Goal: Task Accomplishment & Management: Use online tool/utility

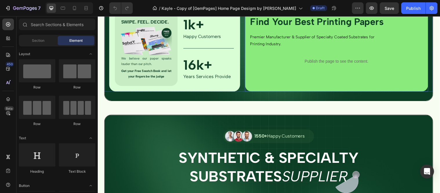
scroll to position [193, 0]
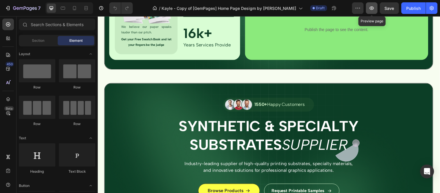
click at [376, 10] on button "button" at bounding box center [372, 8] width 12 height 12
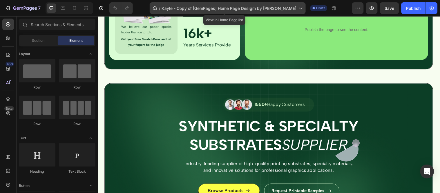
click at [276, 11] on div "/ Kayle - Copy of [GemPages] Home Page Desigm by Aminul Haque" at bounding box center [228, 8] width 156 height 12
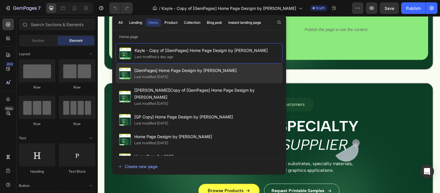
click at [206, 71] on span "[GemPages] Home Page Desigm by [PERSON_NAME]" at bounding box center [185, 70] width 103 height 7
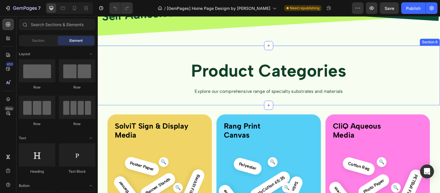
scroll to position [805, 0]
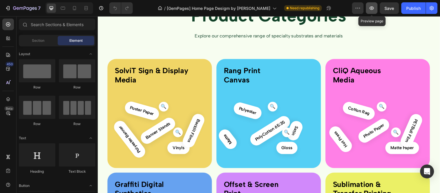
click at [368, 8] on button "button" at bounding box center [372, 8] width 12 height 12
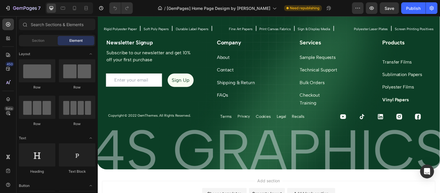
scroll to position [2069, 0]
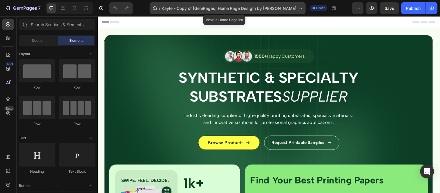
click at [258, 10] on span "Kayle - Copy of [GemPages] Home Page Desigm by [PERSON_NAME]" at bounding box center [228, 8] width 135 height 6
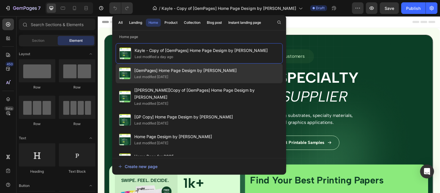
click at [190, 79] on div "Last modified [DATE]" at bounding box center [185, 77] width 103 height 6
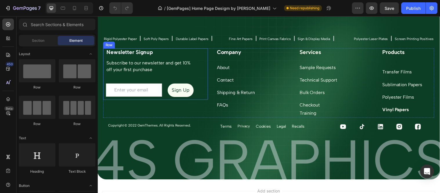
scroll to position [2072, 0]
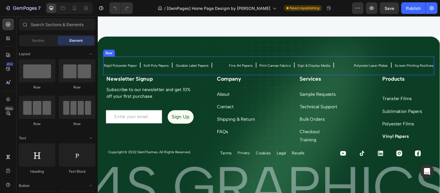
click at [325, 72] on div "Rigid Polyester Paper Text Block Icon Soft Poly Papers Text Block Icon Durable …" at bounding box center [271, 66] width 336 height 19
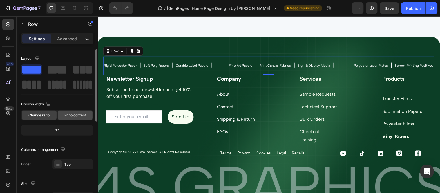
click at [70, 113] on span "Fit to content" at bounding box center [74, 114] width 21 height 5
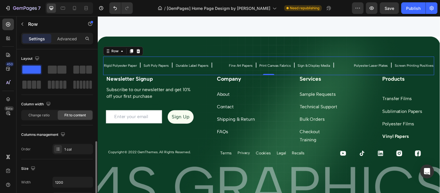
scroll to position [64, 0]
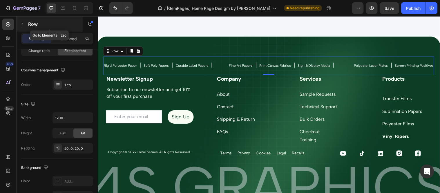
click at [26, 24] on button "button" at bounding box center [22, 23] width 9 height 9
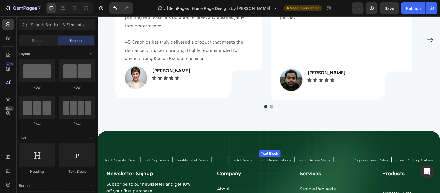
scroll to position [1976, 0]
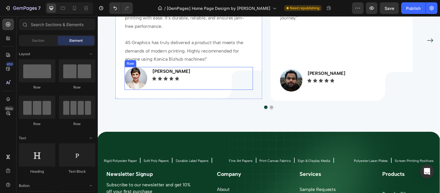
click at [252, 81] on div "Image Sarah W. Text Block Icon Icon Icon Icon Icon Icon List Row" at bounding box center [190, 79] width 130 height 23
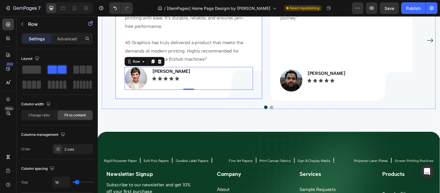
click at [261, 83] on div ""Graffiti Polyester Paper is a perfect match for Konica Bizhub machines. The pr…" at bounding box center [190, 39] width 149 height 121
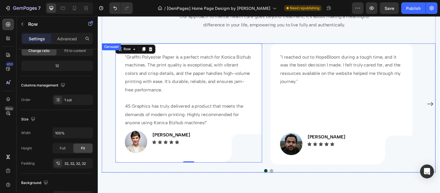
scroll to position [2008, 0]
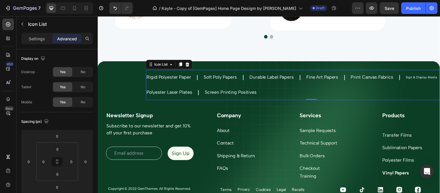
scroll to position [193, 0]
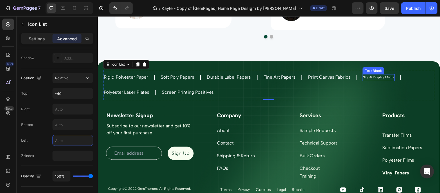
click at [377, 77] on p "Sign & Display Media" at bounding box center [383, 78] width 32 height 6
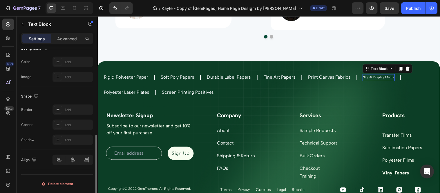
scroll to position [0, 0]
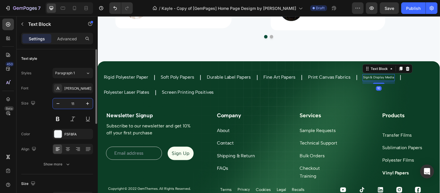
click at [75, 105] on input "11" at bounding box center [72, 103] width 19 height 10
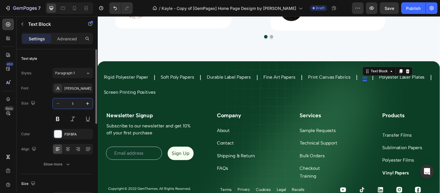
type input "16"
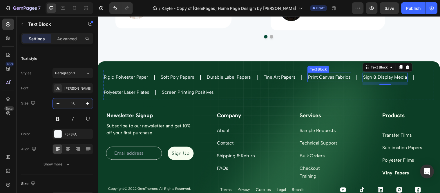
click at [332, 76] on p "Print Canvas Fabrics" at bounding box center [332, 78] width 43 height 8
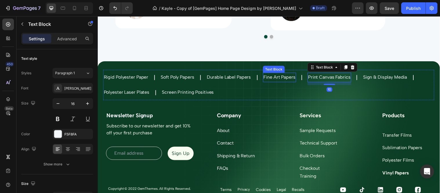
click at [273, 74] on p "Fine Art Papers" at bounding box center [282, 78] width 32 height 8
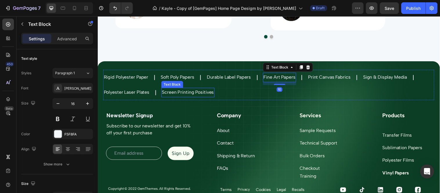
click at [175, 93] on p "Screen Printing Positives" at bounding box center [189, 93] width 53 height 8
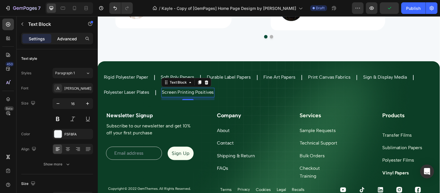
click at [67, 39] on p "Advanced" at bounding box center [67, 39] width 20 height 6
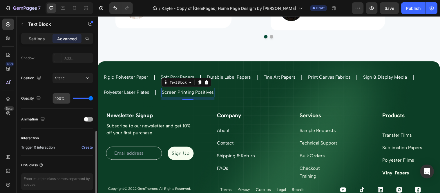
scroll to position [161, 0]
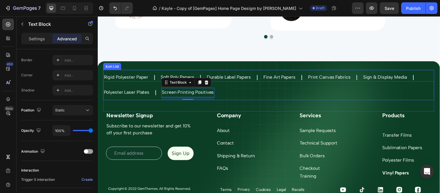
click at [155, 73] on div "Icon" at bounding box center [155, 78] width 6 height 12
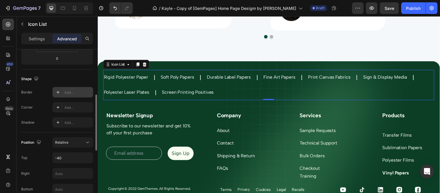
scroll to position [129, 0]
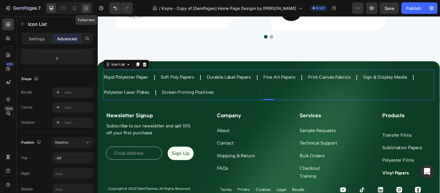
click at [89, 6] on div at bounding box center [85, 7] width 9 height 9
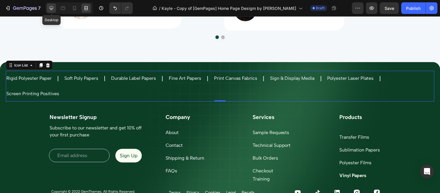
click at [52, 5] on icon at bounding box center [51, 8] width 6 height 6
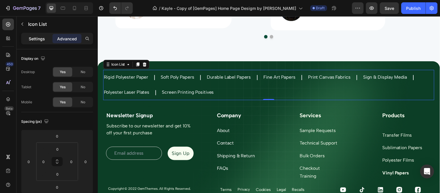
click at [39, 37] on p "Settings" at bounding box center [37, 39] width 16 height 6
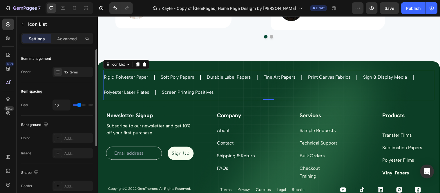
type input "12"
type input "0"
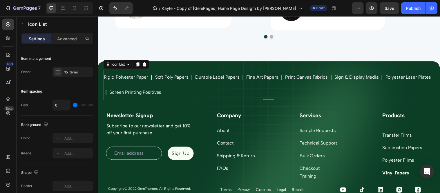
drag, startPoint x: 79, startPoint y: 104, endPoint x: 0, endPoint y: 106, distance: 79.4
type input "0"
click at [73, 105] on input "range" at bounding box center [83, 104] width 20 height 1
click at [88, 6] on icon at bounding box center [86, 8] width 6 height 6
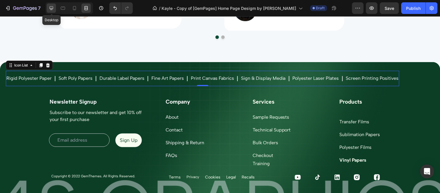
click at [54, 10] on icon at bounding box center [51, 8] width 6 height 6
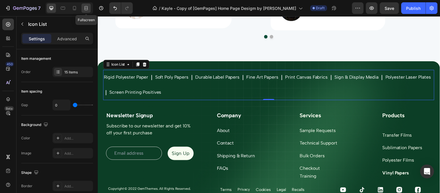
click at [88, 9] on icon at bounding box center [85, 9] width 3 height 1
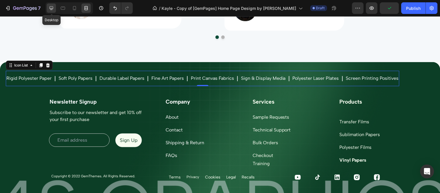
click at [54, 7] on div at bounding box center [51, 7] width 9 height 9
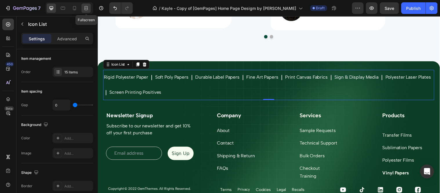
click at [82, 6] on div at bounding box center [85, 7] width 9 height 9
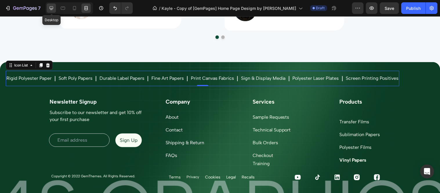
click at [55, 8] on div at bounding box center [51, 7] width 9 height 9
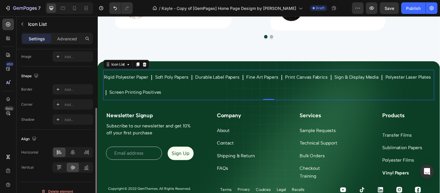
scroll to position [104, 0]
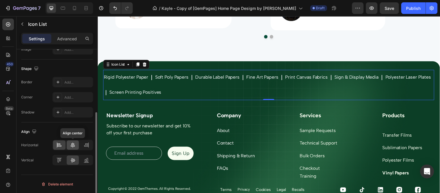
click at [72, 145] on icon at bounding box center [73, 145] width 6 height 6
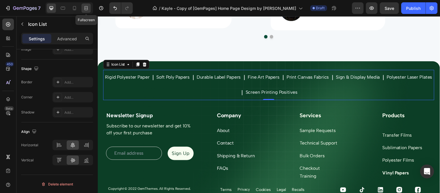
click at [85, 12] on div at bounding box center [85, 7] width 9 height 9
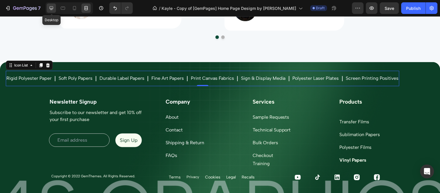
click at [51, 8] on icon at bounding box center [51, 8] width 6 height 6
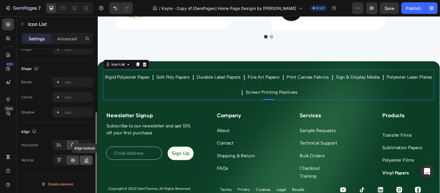
click at [87, 159] on icon at bounding box center [86, 160] width 6 height 6
click at [73, 160] on icon at bounding box center [73, 160] width 5 height 4
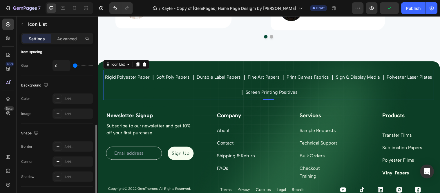
scroll to position [72, 0]
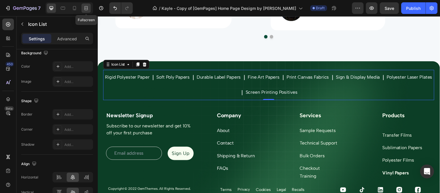
click at [85, 9] on icon at bounding box center [85, 7] width 2 height 1
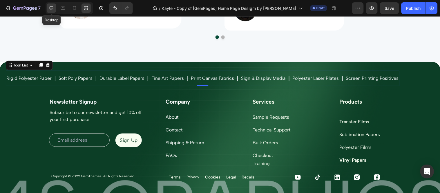
click at [54, 8] on div at bounding box center [51, 7] width 9 height 9
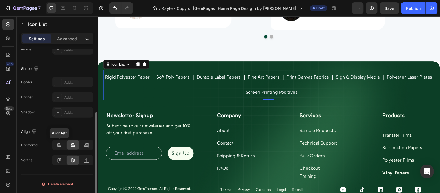
scroll to position [39, 0]
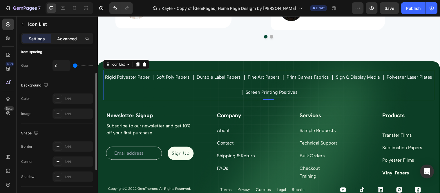
click at [65, 42] on div "Advanced" at bounding box center [66, 38] width 29 height 9
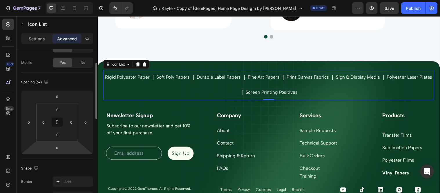
scroll to position [136, 0]
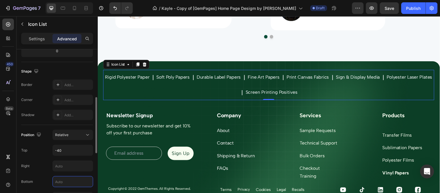
click at [68, 180] on input "text" at bounding box center [73, 181] width 40 height 10
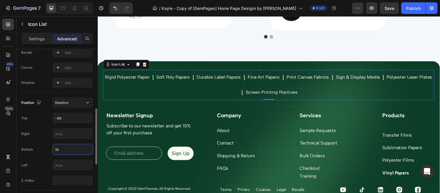
type input "1"
click at [72, 163] on input "text" at bounding box center [73, 165] width 40 height 10
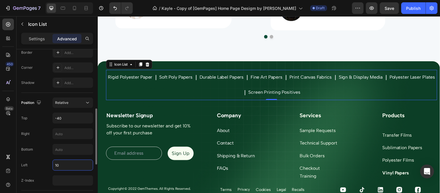
type input "1"
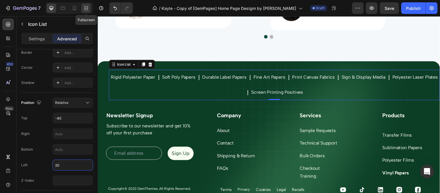
type input "20"
click at [89, 7] on div at bounding box center [85, 7] width 9 height 9
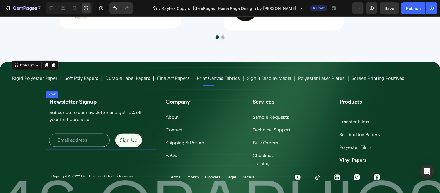
click at [146, 128] on div "Newsletter Signup Heading Subscribe to our newsletter and get 10% off your firs…" at bounding box center [101, 123] width 110 height 52
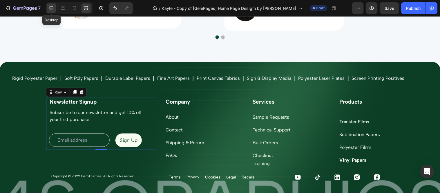
click at [51, 10] on icon at bounding box center [51, 8] width 6 height 6
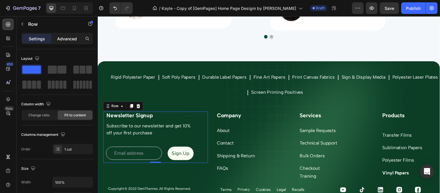
click at [65, 39] on p "Advanced" at bounding box center [67, 39] width 20 height 6
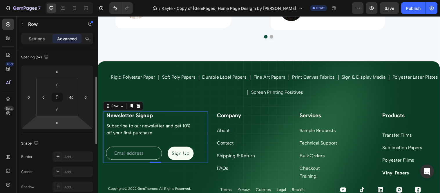
scroll to position [129, 0]
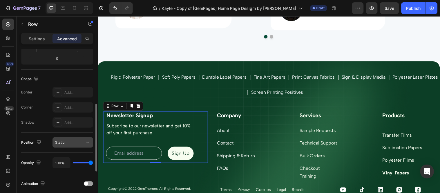
click at [83, 140] on div "Static" at bounding box center [70, 142] width 30 height 5
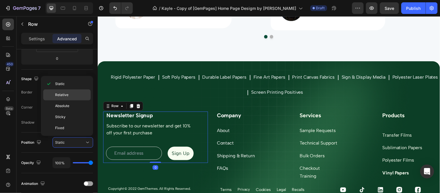
click at [79, 94] on p "Relative" at bounding box center [71, 94] width 33 height 5
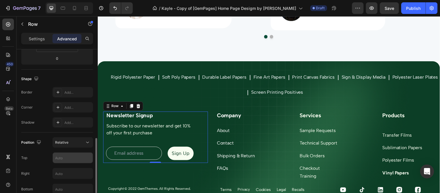
scroll to position [161, 0]
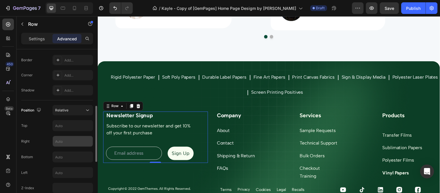
click at [78, 143] on input "text" at bounding box center [73, 141] width 40 height 10
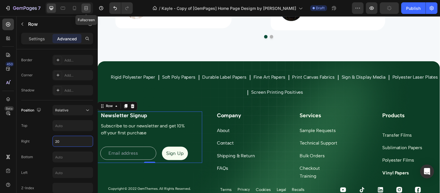
click at [88, 6] on icon at bounding box center [86, 8] width 6 height 6
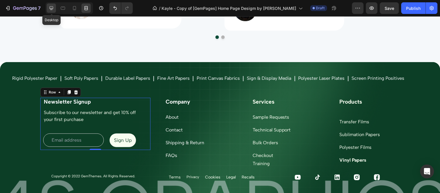
click at [54, 6] on icon at bounding box center [51, 8] width 6 height 6
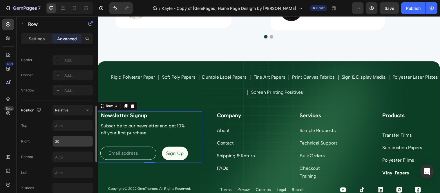
click at [65, 137] on input "20" at bounding box center [73, 141] width 40 height 10
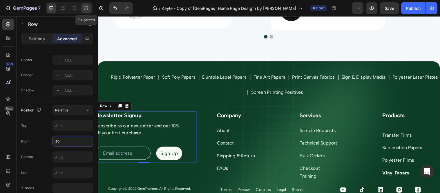
click at [88, 8] on icon at bounding box center [86, 8] width 6 height 6
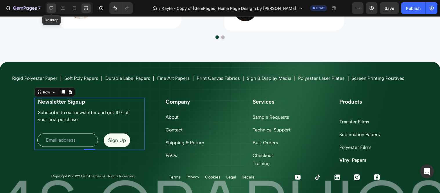
click at [54, 8] on icon at bounding box center [51, 8] width 6 height 6
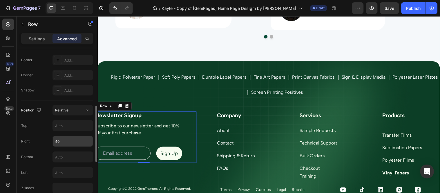
click at [72, 141] on input "40" at bounding box center [73, 141] width 40 height 10
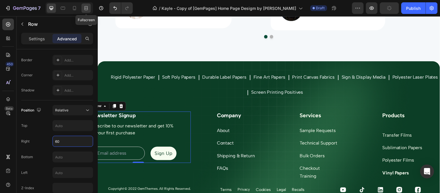
type input "60"
click at [85, 8] on icon at bounding box center [86, 8] width 6 height 6
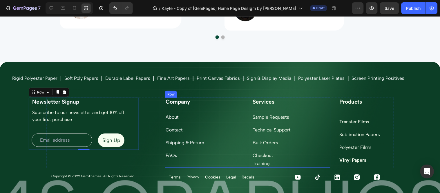
click at [235, 109] on div "Company Heading About Text block Contact Text block Shipping & Return Text bloc…" at bounding box center [204, 132] width 78 height 70
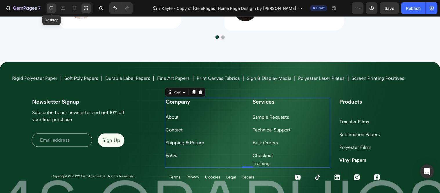
click at [53, 9] on icon at bounding box center [51, 8] width 6 height 6
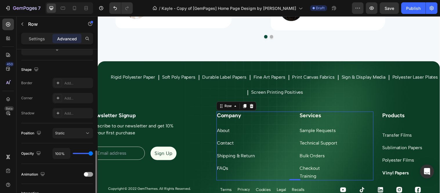
scroll to position [170, 0]
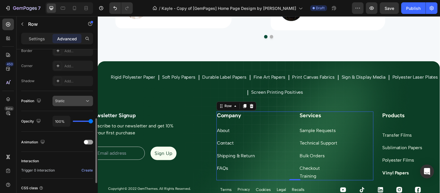
click at [80, 100] on div "Static" at bounding box center [70, 100] width 30 height 5
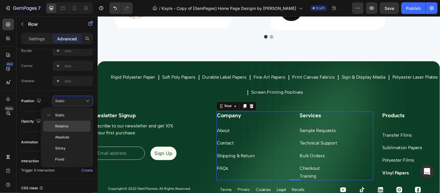
click at [75, 125] on p "Relative" at bounding box center [71, 125] width 33 height 5
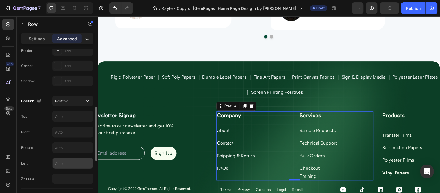
click at [66, 161] on input "text" at bounding box center [73, 163] width 40 height 10
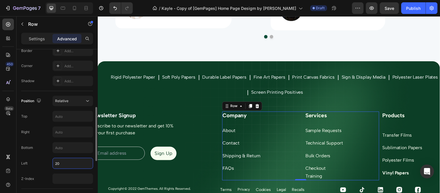
type input "2"
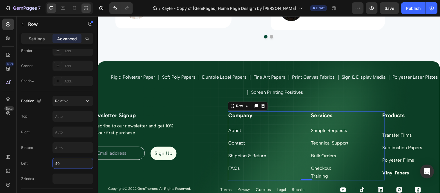
type input "40"
click at [88, 11] on icon at bounding box center [86, 8] width 6 height 6
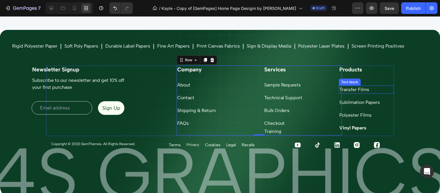
scroll to position [2358, 0]
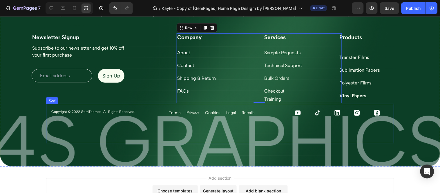
click at [269, 126] on div "Terms Text Block Privacy Text Block Cookies Text Block Legal Text Block Recalls…" at bounding box center [219, 122] width 113 height 39
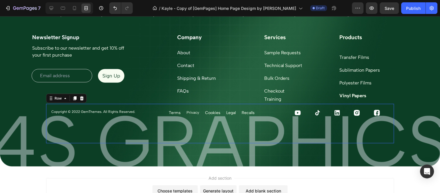
scroll to position [170, 0]
click at [52, 4] on div at bounding box center [51, 7] width 9 height 9
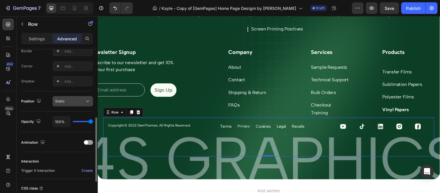
click at [82, 97] on button "Static" at bounding box center [72, 101] width 41 height 10
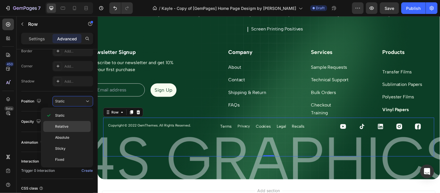
click at [81, 125] on p "Relative" at bounding box center [71, 126] width 33 height 5
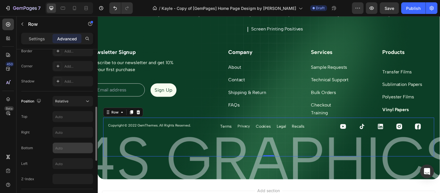
click at [72, 143] on input "text" at bounding box center [73, 148] width 40 height 10
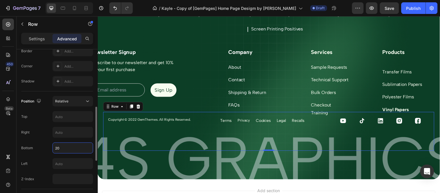
type input "2"
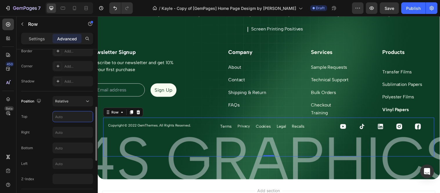
click at [73, 120] on input "text" at bounding box center [73, 116] width 40 height 10
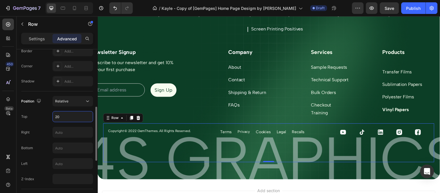
type input "20"
click at [82, 9] on div at bounding box center [85, 7] width 9 height 9
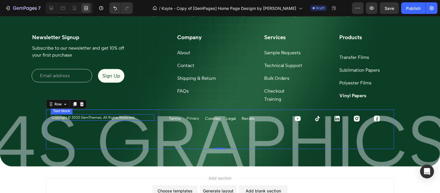
click at [122, 117] on p "Copyright © 2022 GemThemes. All Rights Reserved." at bounding box center [102, 116] width 102 height 5
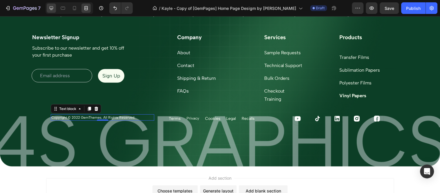
click at [50, 8] on icon at bounding box center [52, 8] width 4 height 4
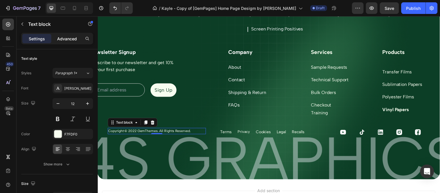
click at [68, 36] on p "Advanced" at bounding box center [67, 39] width 20 height 6
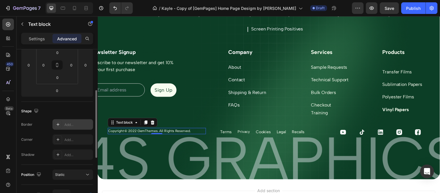
scroll to position [161, 0]
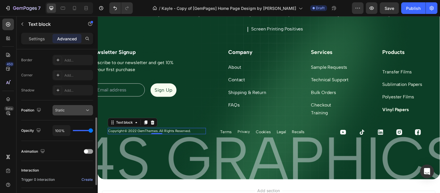
click at [86, 112] on icon at bounding box center [88, 110] width 6 height 6
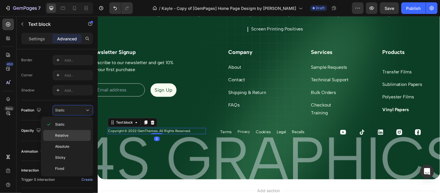
click at [79, 137] on p "Relative" at bounding box center [71, 135] width 33 height 5
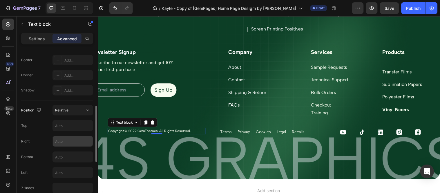
click at [72, 144] on input "text" at bounding box center [73, 141] width 40 height 10
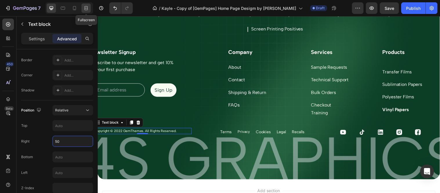
click at [88, 11] on icon at bounding box center [86, 8] width 6 height 6
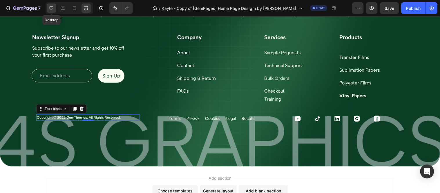
click at [50, 10] on icon at bounding box center [52, 8] width 4 height 4
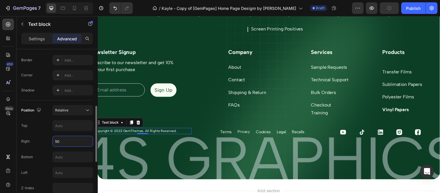
click at [64, 138] on input "50" at bounding box center [73, 141] width 40 height 10
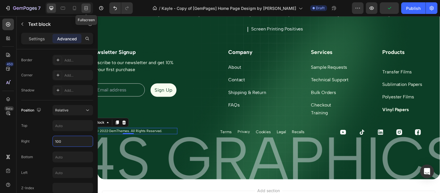
click at [90, 10] on div at bounding box center [85, 7] width 9 height 9
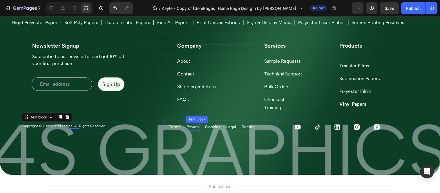
scroll to position [2358, 0]
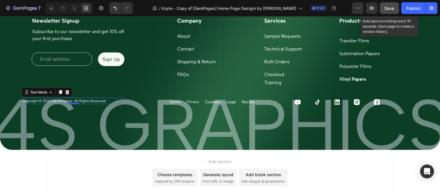
click at [384, 8] on button "Save" at bounding box center [389, 8] width 19 height 12
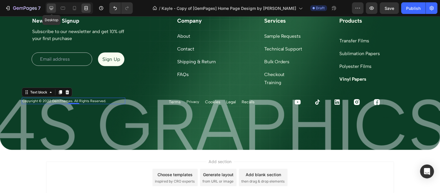
click at [55, 6] on div at bounding box center [51, 7] width 9 height 9
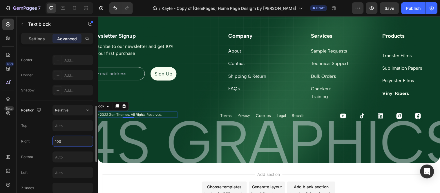
click at [68, 140] on input "100" at bounding box center [73, 141] width 40 height 10
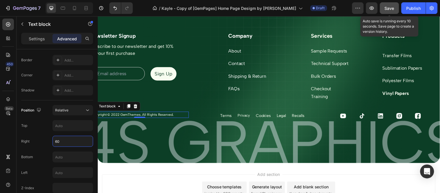
type input "60"
click at [387, 7] on span "Save" at bounding box center [390, 8] width 10 height 5
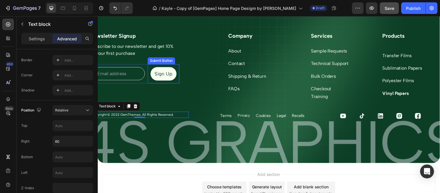
scroll to position [2326, 0]
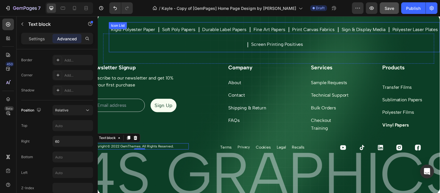
click at [343, 45] on div "Rigid Polyester Paper Text Block Icon Soft Poly Papers Text Block Icon Durable …" at bounding box center [277, 37] width 336 height 31
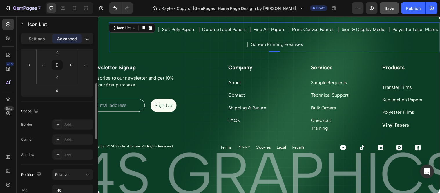
scroll to position [161, 0]
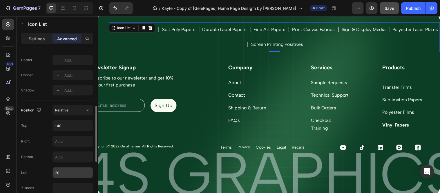
click at [71, 172] on input "20" at bounding box center [73, 172] width 40 height 10
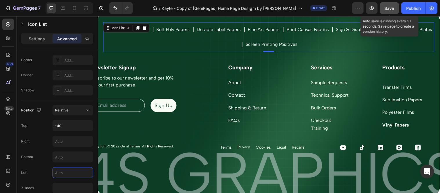
click at [390, 10] on span "Save" at bounding box center [390, 8] width 10 height 5
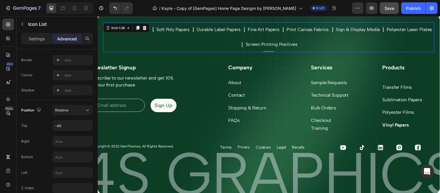
click at [183, 50] on div "Rigid Polyester Paper Text Block Icon Soft Poly Papers Text Block Icon Durable …" at bounding box center [271, 37] width 336 height 31
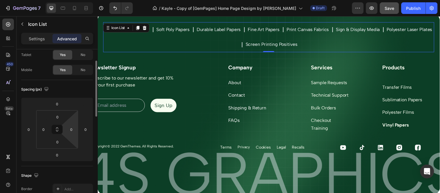
scroll to position [0, 0]
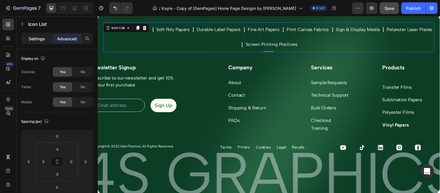
click at [42, 37] on p "Settings" at bounding box center [37, 39] width 16 height 6
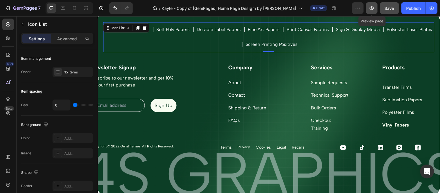
click at [370, 11] on icon "button" at bounding box center [372, 8] width 6 height 6
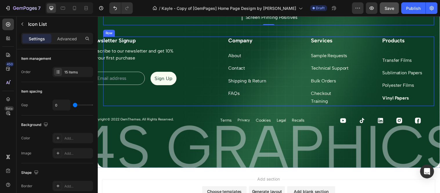
scroll to position [2390, 0]
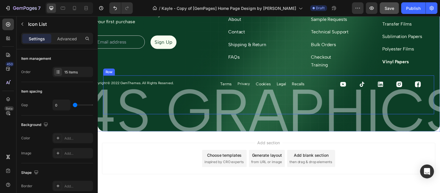
click at [254, 96] on div "Terms Text Block Privacy Text Block Cookies Text Block Legal Text Block Recalls…" at bounding box center [271, 95] width 109 height 39
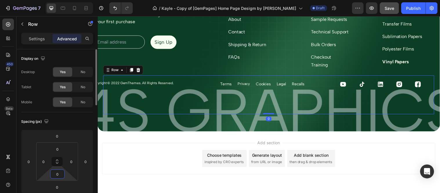
click at [56, 172] on input "0" at bounding box center [58, 174] width 12 height 9
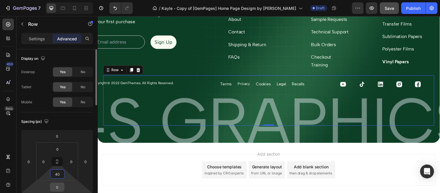
type input "40"
click at [59, 183] on input "0" at bounding box center [57, 187] width 12 height 9
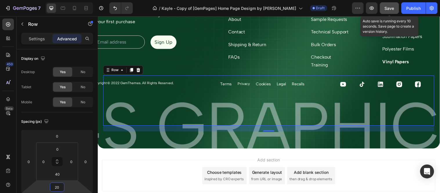
type input "20"
click at [390, 12] on button "Save" at bounding box center [389, 8] width 19 height 12
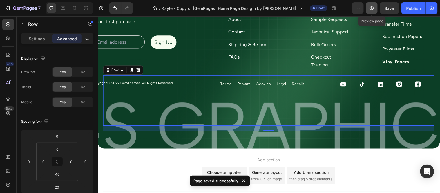
click at [372, 11] on icon "button" at bounding box center [372, 8] width 6 height 6
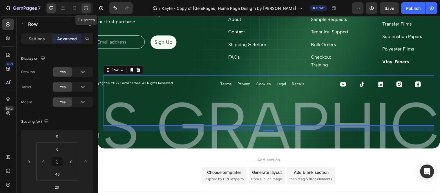
click at [89, 10] on icon at bounding box center [86, 8] width 6 height 6
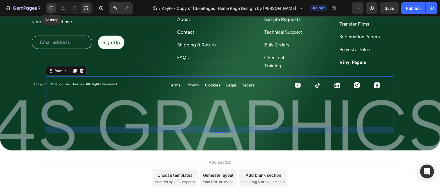
click at [52, 8] on icon at bounding box center [52, 8] width 4 height 4
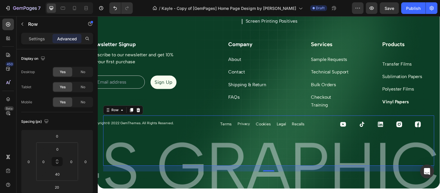
scroll to position [2326, 0]
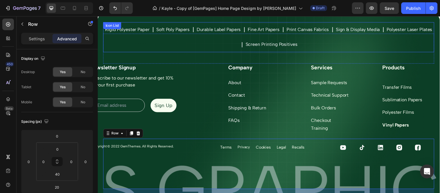
click at [389, 45] on div "Rigid Polyester Paper Text Block Icon Soft Poly Papers Text Block Icon Durable …" at bounding box center [271, 37] width 336 height 31
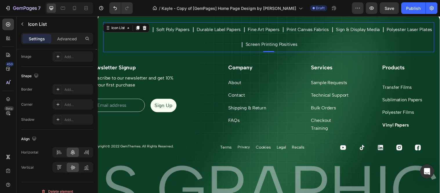
scroll to position [0, 0]
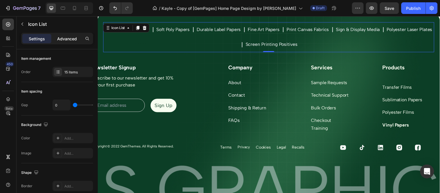
click at [76, 36] on p "Advanced" at bounding box center [67, 39] width 20 height 6
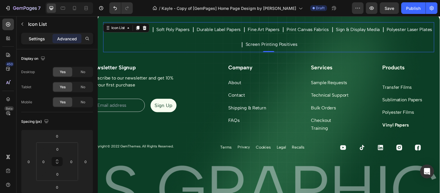
click at [33, 36] on p "Settings" at bounding box center [37, 39] width 16 height 6
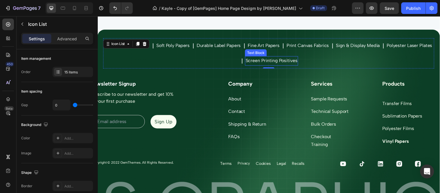
scroll to position [2261, 0]
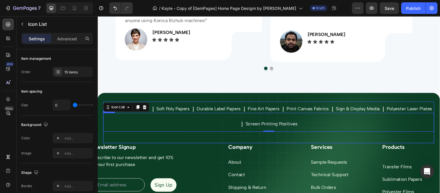
click at [289, 139] on div "Rigid Polyester Paper Text Block Icon Soft Poly Papers Text Block Icon Durable …" at bounding box center [271, 129] width 336 height 31
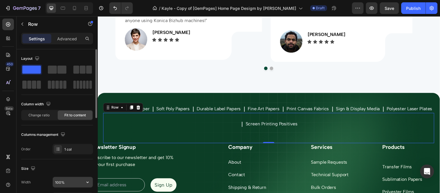
scroll to position [32, 0]
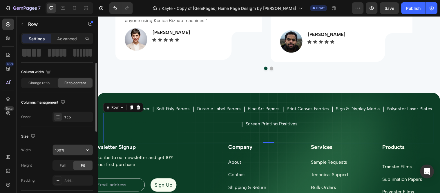
click at [89, 154] on button "button" at bounding box center [87, 150] width 10 height 10
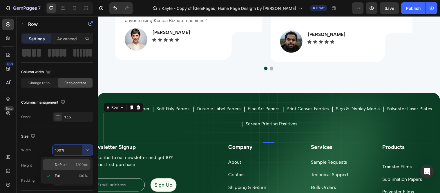
click at [83, 165] on span "1200px" at bounding box center [82, 164] width 12 height 5
type input "1200"
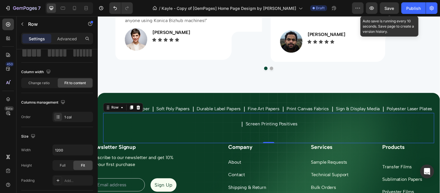
click at [387, 7] on span "Save" at bounding box center [390, 8] width 10 height 5
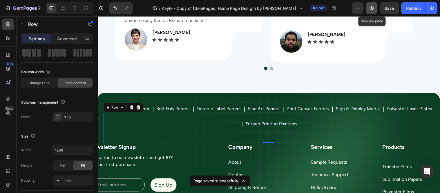
click at [369, 8] on button "button" at bounding box center [372, 8] width 12 height 12
click at [371, 8] on icon "button" at bounding box center [371, 7] width 4 height 3
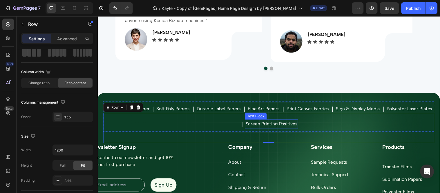
click at [294, 126] on p "Screen Printing Positives" at bounding box center [274, 125] width 53 height 8
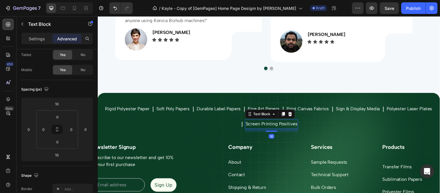
scroll to position [0, 0]
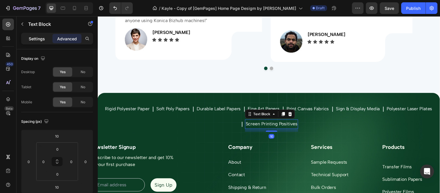
click at [32, 36] on p "Settings" at bounding box center [37, 39] width 16 height 6
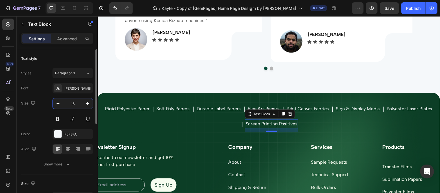
click at [74, 103] on input "16" at bounding box center [72, 103] width 19 height 10
type input "12"
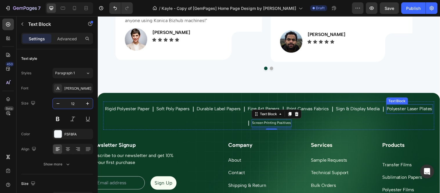
click at [391, 114] on p "Polyester Laser Plates" at bounding box center [414, 110] width 46 height 8
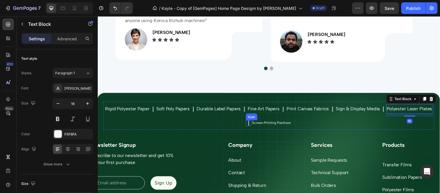
click at [251, 125] on icon at bounding box center [251, 124] width 1 height 5
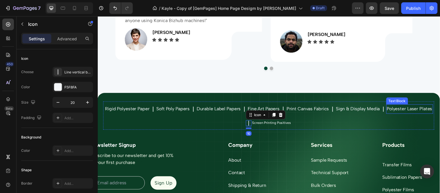
click at [391, 114] on p "Polyester Laser Plates" at bounding box center [414, 110] width 46 height 8
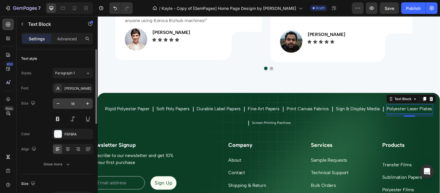
click at [75, 105] on input "16" at bounding box center [72, 103] width 19 height 10
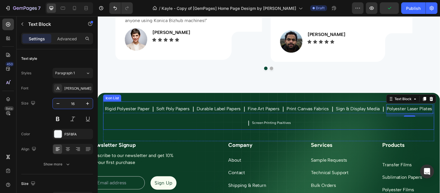
click at [294, 125] on p "Screen Printing Positives" at bounding box center [273, 124] width 39 height 6
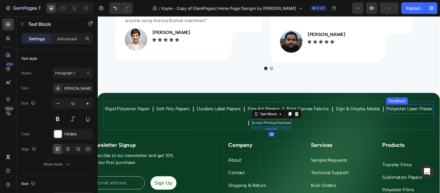
click at [391, 114] on p "Polyester Laser Plates" at bounding box center [414, 110] width 46 height 8
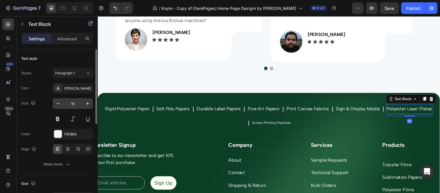
click at [73, 103] on input "16" at bounding box center [72, 103] width 19 height 10
type input "12"
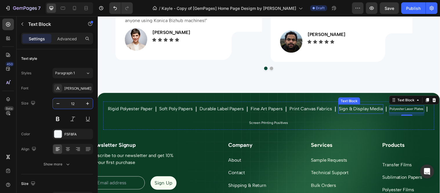
click at [358, 110] on p "Sign & Display Media" at bounding box center [365, 110] width 45 height 8
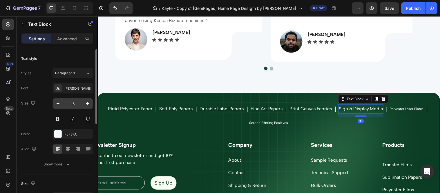
click at [72, 102] on input "16" at bounding box center [72, 103] width 19 height 10
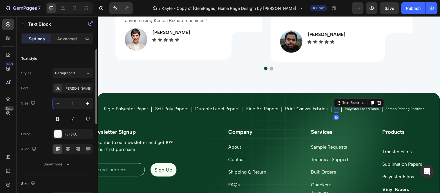
type input "12"
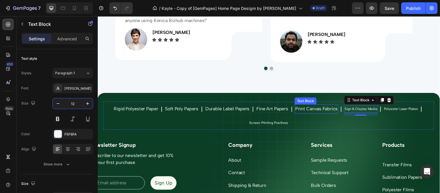
click at [316, 114] on p "Print Canvas Fabrics" at bounding box center [319, 110] width 43 height 8
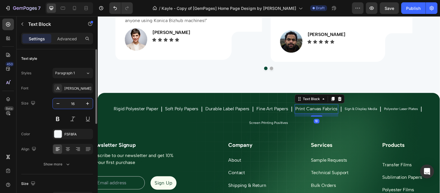
click at [76, 105] on input "16" at bounding box center [72, 103] width 19 height 10
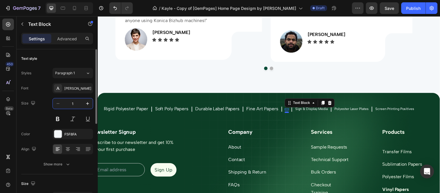
type input "12"
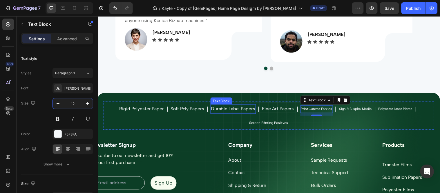
click at [223, 109] on p "Durable Label Papers" at bounding box center [235, 110] width 45 height 8
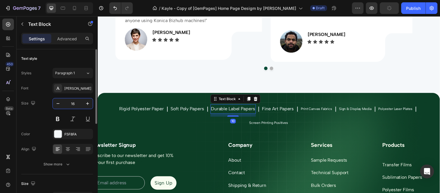
click at [76, 104] on input "16" at bounding box center [72, 103] width 19 height 10
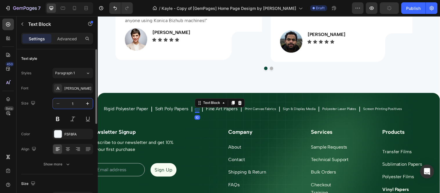
type input "12"
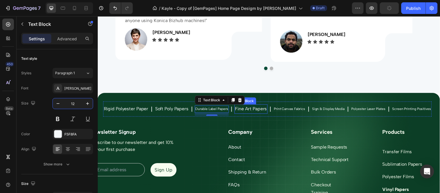
click at [269, 112] on p "Fine Art Papers" at bounding box center [253, 110] width 32 height 8
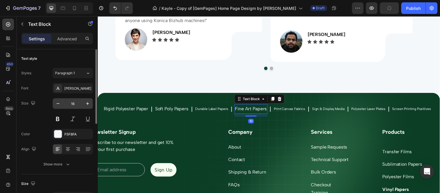
click at [79, 102] on input "16" at bounding box center [72, 103] width 19 height 10
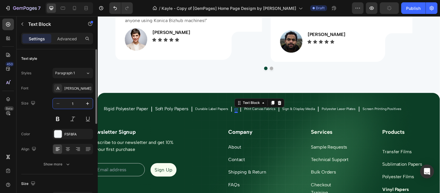
type input "14"
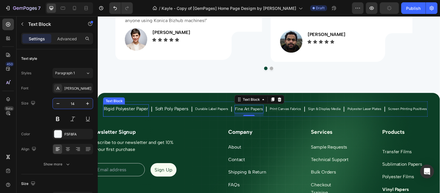
click at [134, 107] on p "Rigid Polyester Paper" at bounding box center [126, 110] width 45 height 8
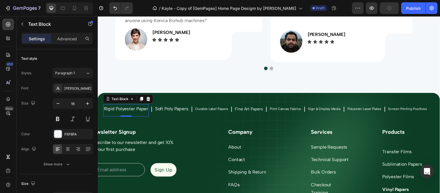
click at [72, 101] on input "16" at bounding box center [72, 103] width 19 height 10
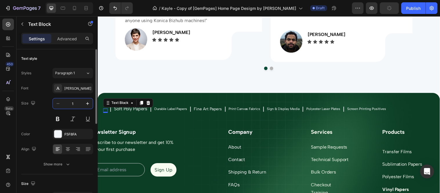
type input "14"
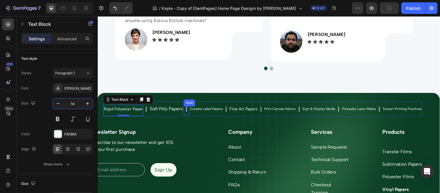
click at [185, 111] on icon at bounding box center [188, 111] width 6 height 6
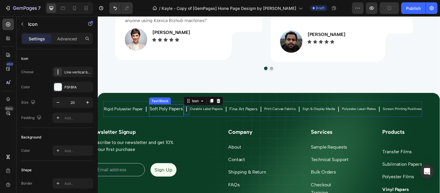
click at [173, 111] on p "Soft Poly Papers" at bounding box center [167, 110] width 34 height 8
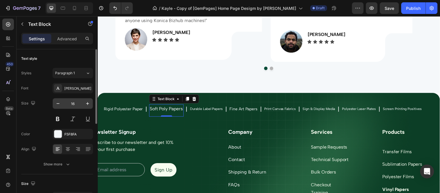
click at [71, 108] on input "16" at bounding box center [72, 103] width 19 height 10
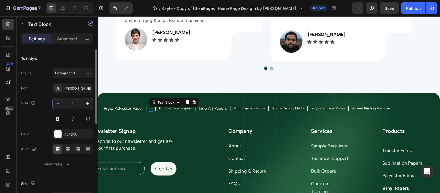
type input "14"
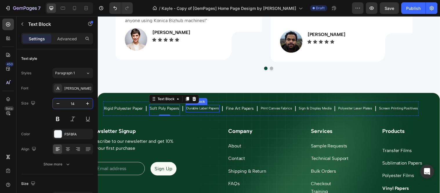
click at [208, 110] on p "Durable Label Papers" at bounding box center [203, 110] width 33 height 6
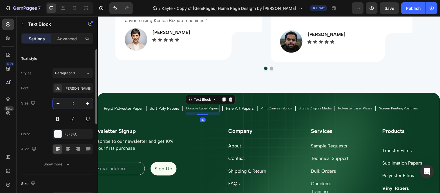
click at [79, 103] on input "12" at bounding box center [72, 103] width 19 height 10
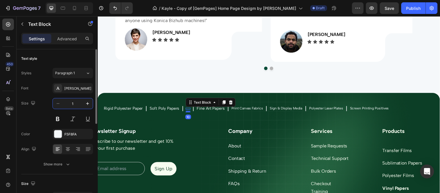
type input "14"
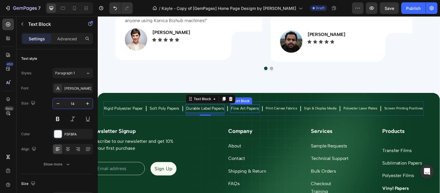
drag, startPoint x: 240, startPoint y: 108, endPoint x: 110, endPoint y: 109, distance: 129.8
click at [240, 108] on p "Fine Art Papers" at bounding box center [247, 109] width 28 height 7
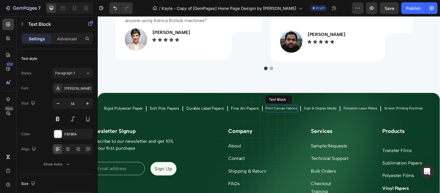
click at [279, 109] on p "Print Canvas Fabrics" at bounding box center [284, 110] width 32 height 6
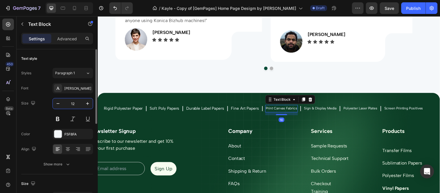
click at [74, 106] on input "12" at bounding box center [72, 103] width 19 height 10
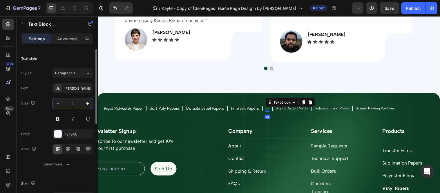
type input "14"
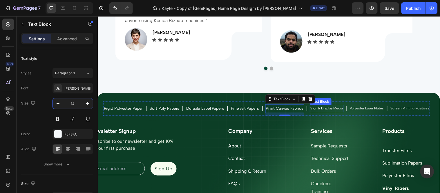
click at [347, 109] on p "Sign & Display Media" at bounding box center [330, 110] width 33 height 6
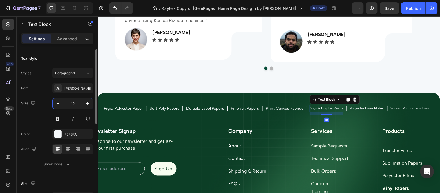
click at [79, 106] on input "12" at bounding box center [72, 103] width 19 height 10
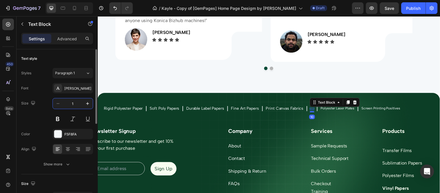
type input "14"
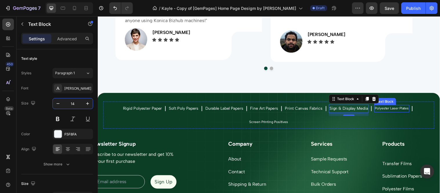
click at [379, 107] on p "Polyester Laser Plates" at bounding box center [396, 110] width 34 height 6
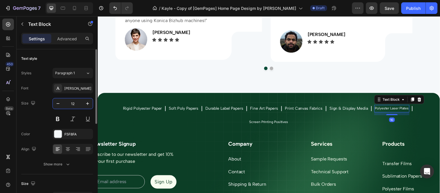
click at [78, 103] on input "12" at bounding box center [72, 103] width 19 height 10
type input "14"
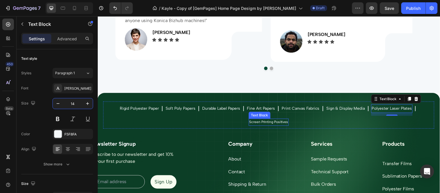
click at [279, 125] on p "Screen Printing Positives" at bounding box center [271, 124] width 39 height 6
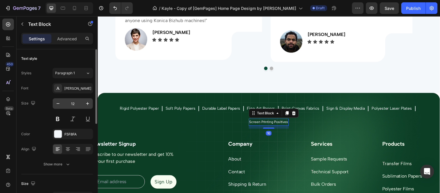
click at [75, 104] on input "12" at bounding box center [72, 103] width 19 height 10
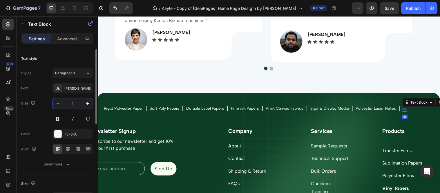
type input "14"
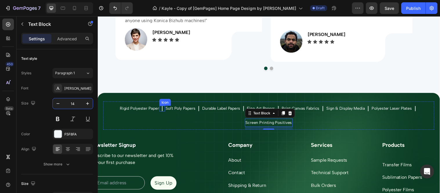
click at [160, 108] on icon at bounding box center [163, 110] width 6 height 6
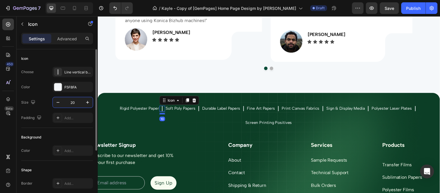
click at [73, 102] on input "20" at bounding box center [72, 102] width 19 height 10
type input "14"
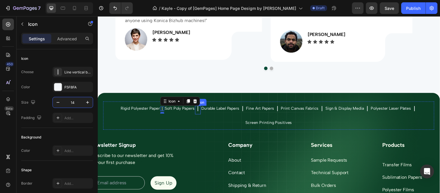
click at [199, 109] on icon at bounding box center [199, 109] width 1 height 5
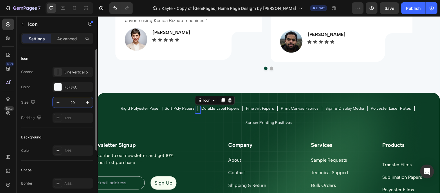
click at [80, 102] on input "20" at bounding box center [72, 102] width 19 height 10
type input "14"
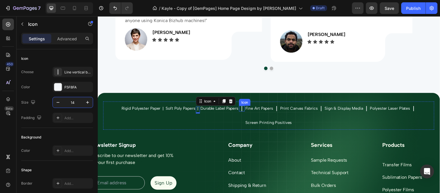
click at [243, 110] on icon at bounding box center [244, 110] width 6 height 6
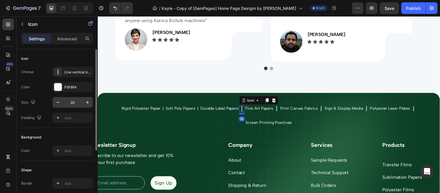
click at [80, 103] on input "20" at bounding box center [72, 102] width 19 height 10
type input "14"
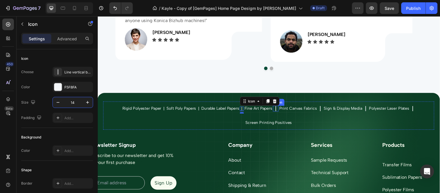
click at [276, 108] on icon at bounding box center [279, 110] width 6 height 6
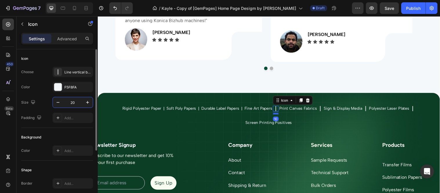
click at [74, 101] on input "20" at bounding box center [72, 102] width 19 height 10
type input "14"
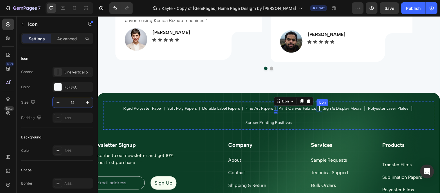
click at [323, 110] on icon at bounding box center [323, 109] width 1 height 5
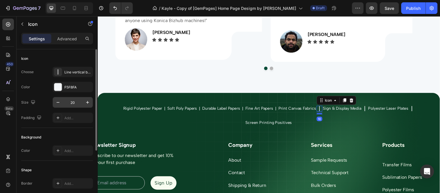
click at [70, 100] on input "20" at bounding box center [72, 102] width 19 height 10
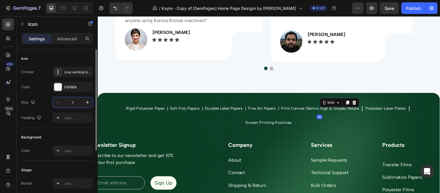
type input "14"
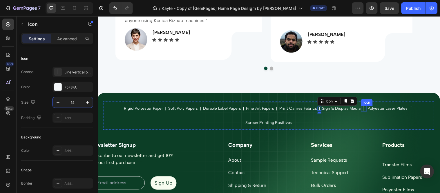
click at [367, 111] on icon at bounding box center [368, 110] width 6 height 6
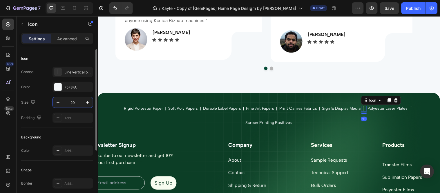
click at [79, 103] on input "20" at bounding box center [72, 102] width 19 height 10
type input "14"
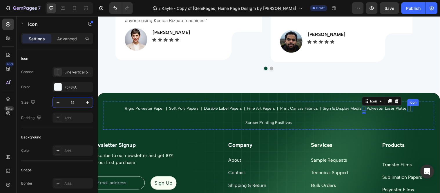
click at [413, 107] on icon at bounding box center [415, 110] width 6 height 6
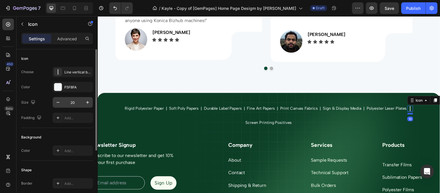
click at [75, 99] on input "20" at bounding box center [72, 102] width 19 height 10
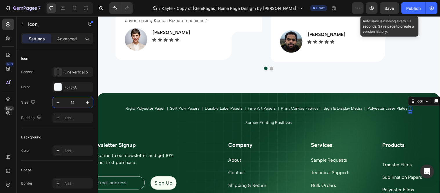
type input "14"
click at [393, 6] on span "Save" at bounding box center [390, 8] width 10 height 5
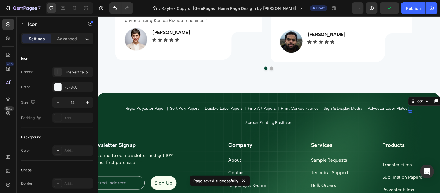
click at [41, 42] on div "Settings" at bounding box center [36, 38] width 29 height 9
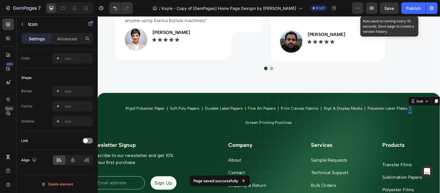
click at [391, 9] on span "Save" at bounding box center [390, 8] width 10 height 5
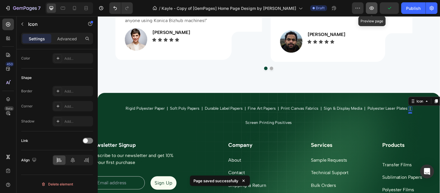
click at [374, 10] on icon "button" at bounding box center [372, 8] width 6 height 6
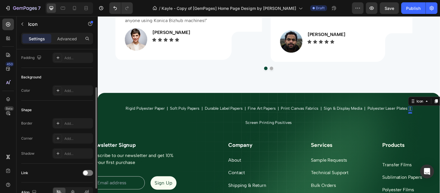
scroll to position [0, 0]
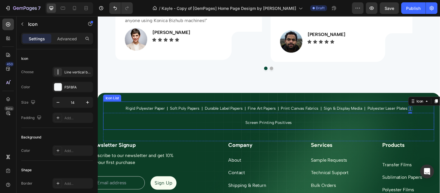
click at [351, 125] on div "Rigid Polyester Paper Text Block Icon Soft Poly Papers Text Block Icon Durable …" at bounding box center [271, 117] width 336 height 28
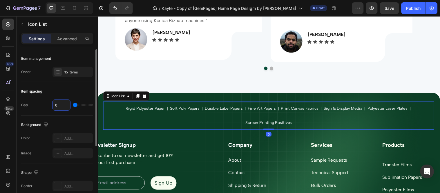
click at [62, 106] on input "0" at bounding box center [61, 105] width 17 height 10
type input "3"
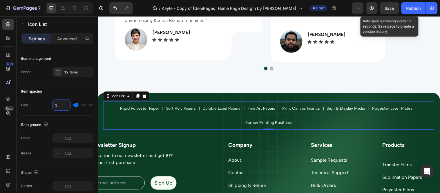
type input "3"
click at [387, 9] on span "Save" at bounding box center [390, 8] width 10 height 5
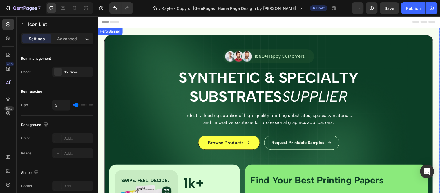
click at [414, 60] on div "Image 1550+ Happy Customers Text Block Row Synthetic & Specialty Substrates Sup…" at bounding box center [271, 148] width 333 height 227
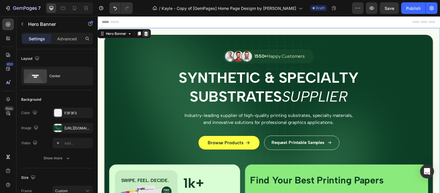
click at [147, 33] on icon at bounding box center [147, 34] width 4 height 4
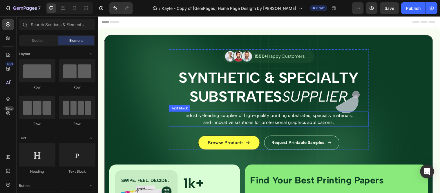
click at [240, 118] on p "Industry-leading supplier of high-quality printing substrates, specialty materi…" at bounding box center [271, 120] width 173 height 14
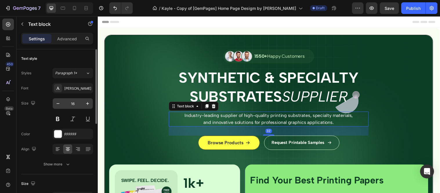
click at [78, 107] on input "16" at bounding box center [72, 103] width 19 height 10
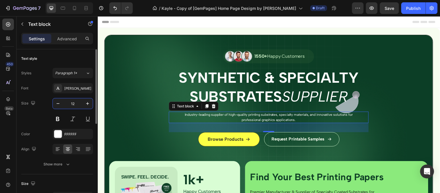
type input "12"
click at [318, 116] on p "Industry-leading supplier of high-quality printing substrates, specialty materi…" at bounding box center [271, 118] width 173 height 10
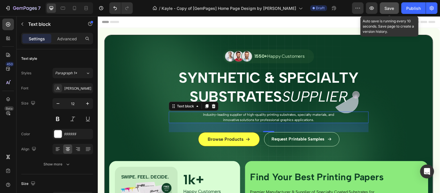
click at [389, 3] on button "Save" at bounding box center [389, 8] width 19 height 12
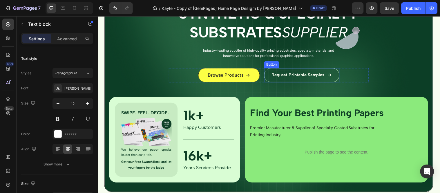
scroll to position [129, 0]
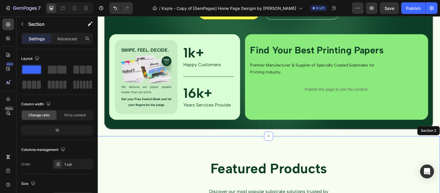
drag, startPoint x: 282, startPoint y: 155, endPoint x: 283, endPoint y: 121, distance: 33.9
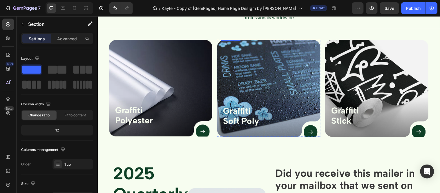
scroll to position [322, 0]
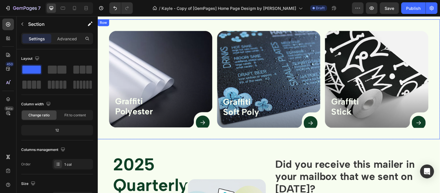
click at [285, 133] on div "Button Graffiti Polyester Text Block Hero Banner Row Button Graffiti Soft Poly …" at bounding box center [271, 80] width 348 height 122
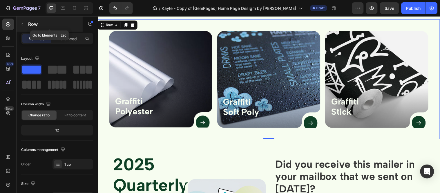
click at [20, 25] on icon "button" at bounding box center [22, 24] width 5 height 5
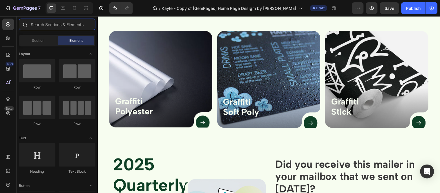
click at [50, 28] on input "text" at bounding box center [57, 25] width 77 height 12
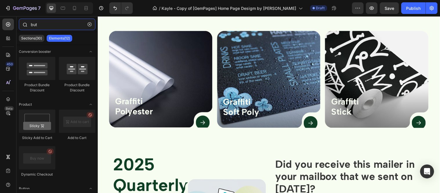
type input "butt"
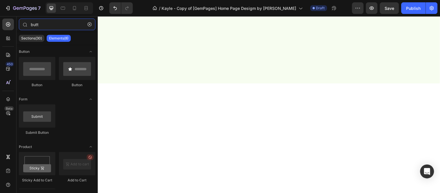
scroll to position [0, 0]
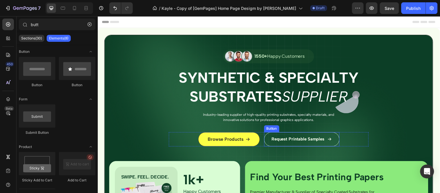
click at [323, 136] on button "Request Printable Samples" at bounding box center [305, 141] width 77 height 14
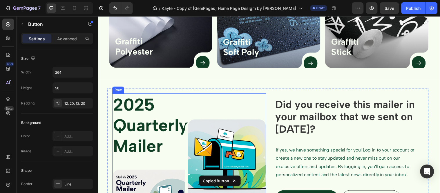
scroll to position [386, 0]
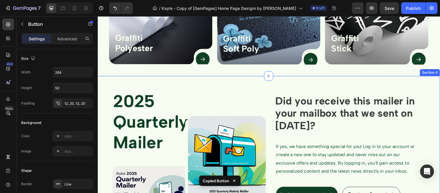
scroll to position [386, 0]
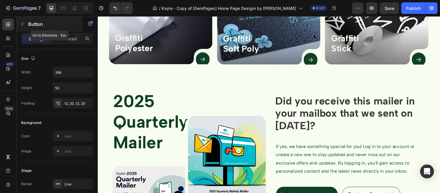
click at [20, 24] on icon "button" at bounding box center [22, 24] width 5 height 5
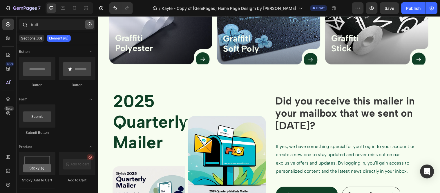
click at [89, 22] on button "button" at bounding box center [89, 24] width 9 height 9
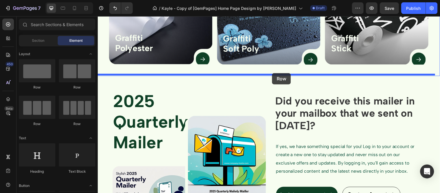
drag, startPoint x: 140, startPoint y: 93, endPoint x: 274, endPoint y: 74, distance: 135.9
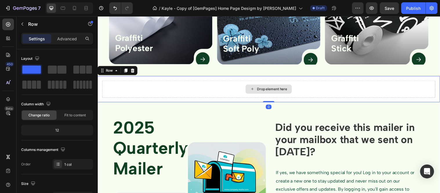
click at [328, 84] on div "Drop element here" at bounding box center [271, 89] width 338 height 17
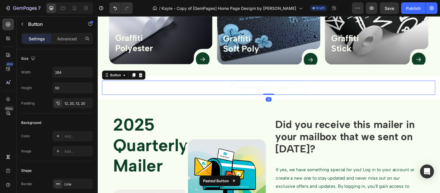
click at [349, 83] on div "Request Printable Samples Button 0" at bounding box center [271, 88] width 338 height 14
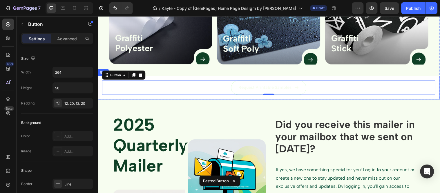
click at [220, 77] on div "Request Printable Samples Button 0 Row" at bounding box center [271, 89] width 348 height 24
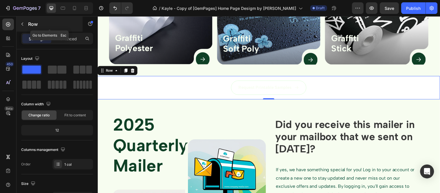
click at [24, 23] on icon "button" at bounding box center [22, 24] width 5 height 5
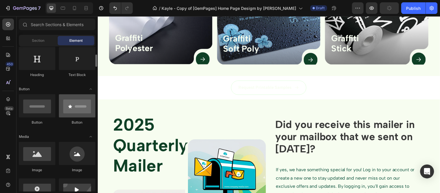
scroll to position [0, 0]
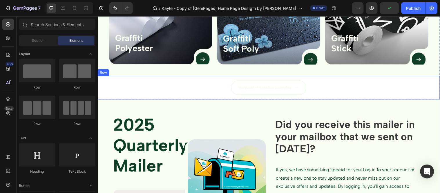
click at [191, 78] on div "Request Printable Samples Button Row" at bounding box center [271, 89] width 348 height 24
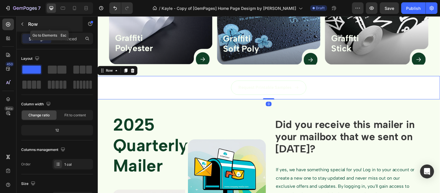
click at [22, 26] on button "button" at bounding box center [22, 23] width 9 height 9
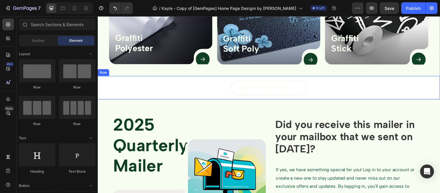
click at [175, 77] on div "Request Printable Samples Button Row" at bounding box center [271, 89] width 348 height 24
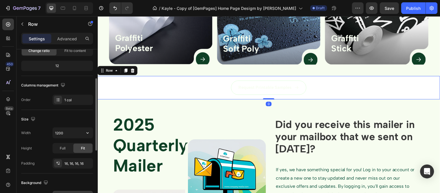
scroll to position [129, 0]
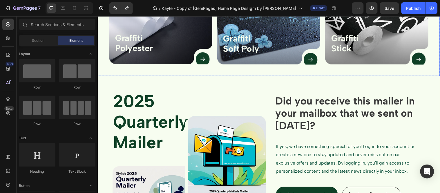
click at [252, 71] on div "Button Graffiti Polyester Text Block Hero Banner Row Button Graffiti Soft Poly …" at bounding box center [271, 16] width 348 height 122
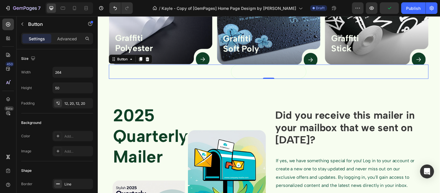
click at [233, 72] on button "Request Printable Samples" at bounding box center [271, 72] width 77 height 14
click at [233, 73] on button "Request Printable Samples" at bounding box center [271, 72] width 77 height 14
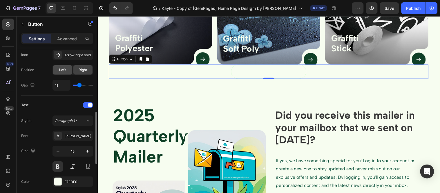
scroll to position [225, 0]
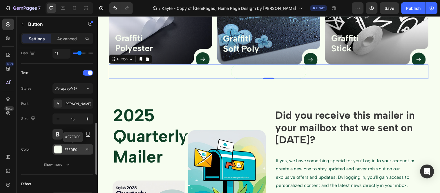
click at [72, 149] on div "F7FDF0" at bounding box center [72, 149] width 17 height 5
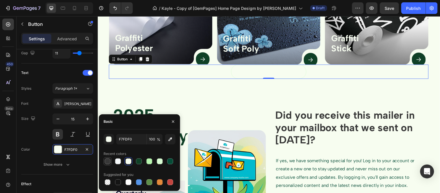
click at [105, 160] on div at bounding box center [108, 161] width 6 height 6
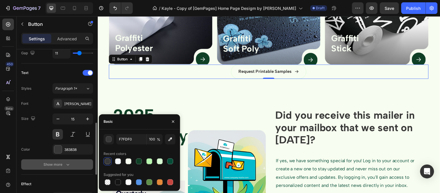
click at [64, 161] on button "Show more" at bounding box center [57, 164] width 72 height 10
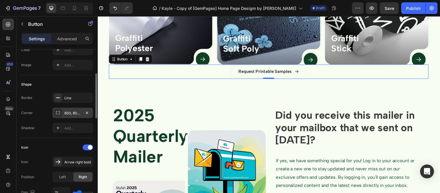
scroll to position [54, 0]
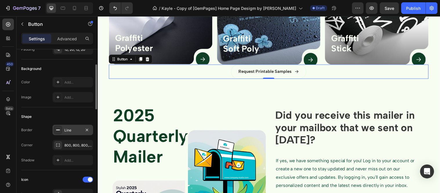
click at [70, 129] on div "Line" at bounding box center [72, 130] width 17 height 5
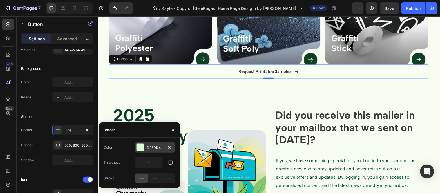
click at [152, 147] on div "D9FDD4" at bounding box center [155, 147] width 17 height 5
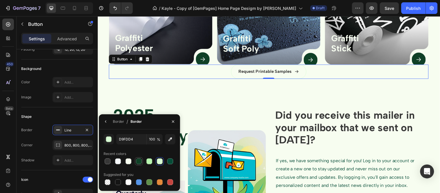
click at [137, 161] on div at bounding box center [139, 161] width 6 height 6
click at [110, 164] on div at bounding box center [107, 161] width 8 height 8
click at [257, 69] on p "Request Printable Samples" at bounding box center [268, 72] width 54 height 7
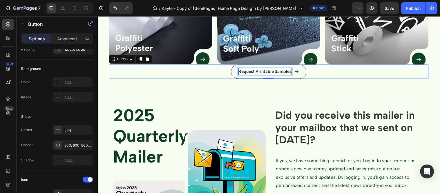
click at [257, 69] on p "Request Printable Samples" at bounding box center [268, 72] width 54 height 7
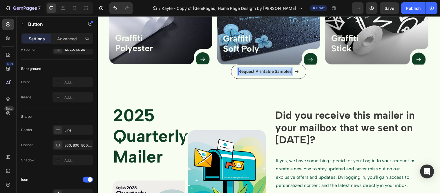
click at [257, 69] on p "Request Printable Samples" at bounding box center [268, 72] width 54 height 7
click at [233, 65] on button "View" at bounding box center [271, 72] width 77 height 14
click at [233, 65] on button "View ALl" at bounding box center [271, 72] width 77 height 14
click at [233, 65] on button "View All" at bounding box center [271, 72] width 77 height 14
click at [306, 68] on button "View All Products" at bounding box center [271, 72] width 77 height 14
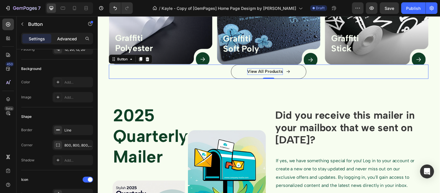
click at [64, 39] on p "Advanced" at bounding box center [67, 39] width 20 height 6
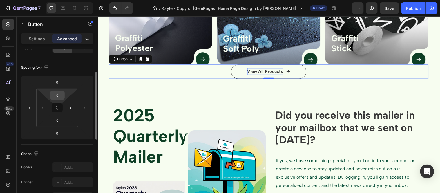
click at [61, 92] on input "0" at bounding box center [58, 95] width 12 height 9
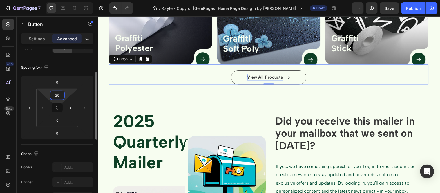
type input "2"
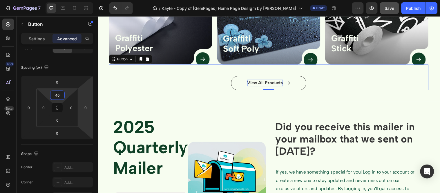
type input "40"
click at [395, 5] on button "Save" at bounding box center [389, 8] width 19 height 12
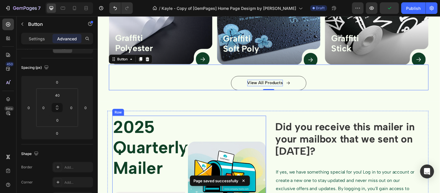
click at [248, 117] on div "2025 Quarterly Mailer Text Block Image" at bounding box center [191, 194] width 156 height 154
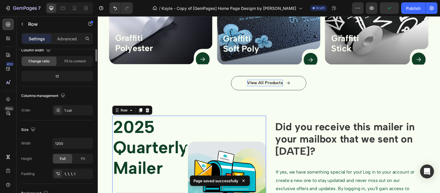
scroll to position [0, 0]
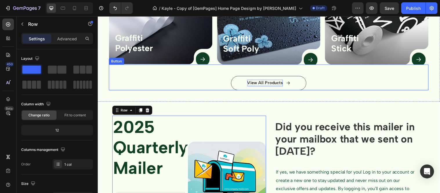
click at [298, 81] on button "View All Products" at bounding box center [271, 84] width 77 height 14
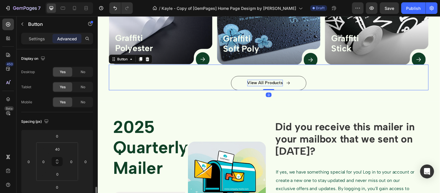
scroll to position [96, 0]
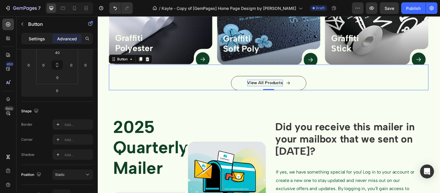
click at [39, 39] on p "Settings" at bounding box center [37, 39] width 16 height 6
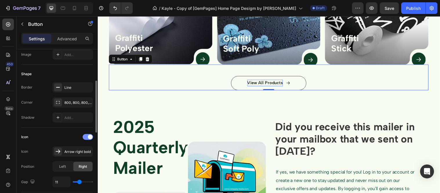
click at [86, 135] on div at bounding box center [88, 137] width 10 height 6
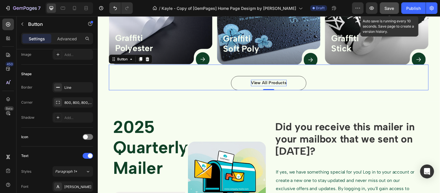
click at [385, 6] on span "Save" at bounding box center [390, 8] width 10 height 5
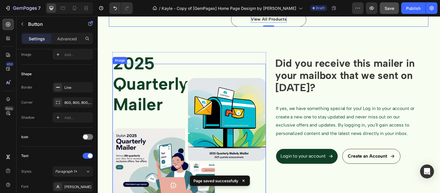
scroll to position [483, 0]
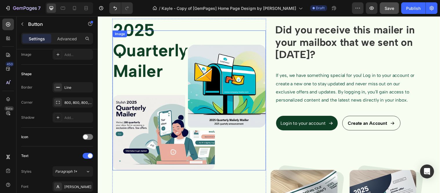
click at [226, 69] on img at bounding box center [191, 109] width 156 height 128
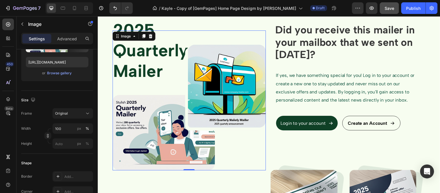
scroll to position [0, 0]
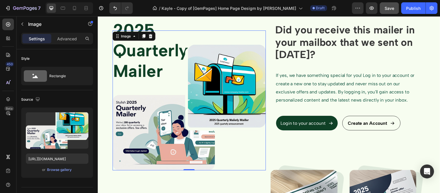
click at [203, 73] on img at bounding box center [191, 109] width 156 height 128
click at [102, 43] on div "2025 Quarterly Mailer Text Block Image 0 Row Did you receive this mailer in you…" at bounding box center [271, 126] width 348 height 245
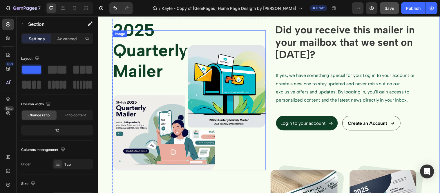
click at [127, 36] on div "Image" at bounding box center [120, 33] width 15 height 7
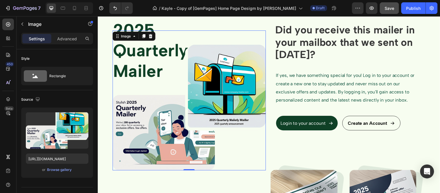
click at [146, 62] on img at bounding box center [191, 109] width 156 height 128
click at [99, 50] on div "2025 Quarterly Mailer Text Block Image 0 Row Did you receive this mailer in you…" at bounding box center [271, 126] width 348 height 245
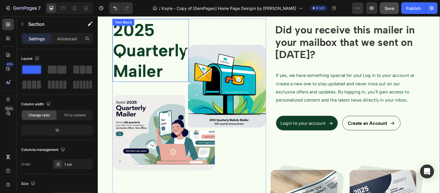
click at [125, 28] on div "2025 Quarterly Mailer Text Block" at bounding box center [151, 51] width 77 height 64
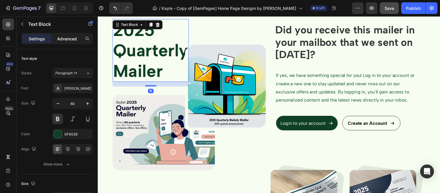
click at [70, 40] on p "Advanced" at bounding box center [67, 39] width 20 height 6
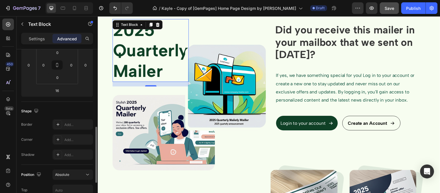
scroll to position [161, 0]
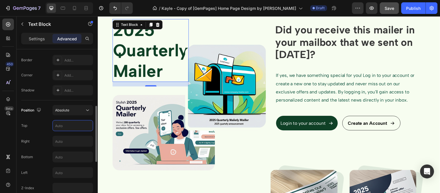
click at [68, 126] on input "text" at bounding box center [73, 125] width 40 height 10
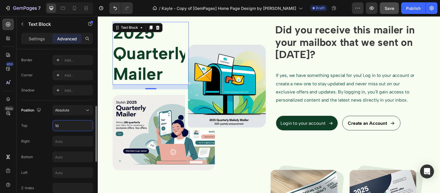
type input "1"
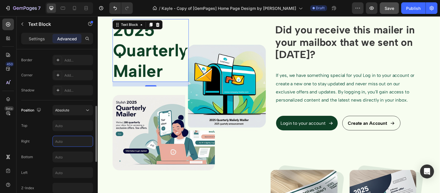
click at [65, 139] on input "text" at bounding box center [73, 141] width 40 height 10
click at [68, 159] on input "text" at bounding box center [73, 157] width 40 height 10
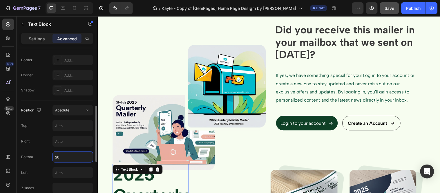
type input "2"
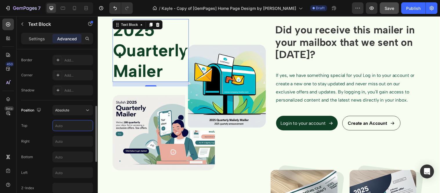
click at [74, 125] on input "text" at bounding box center [73, 125] width 40 height 10
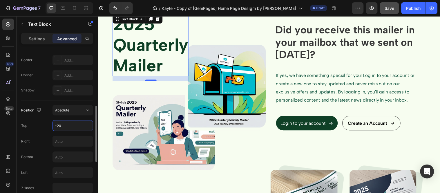
type input "-20"
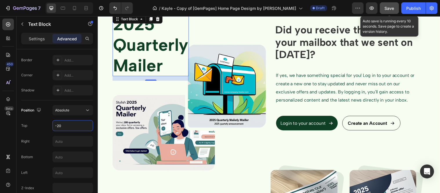
click at [396, 9] on button "Save" at bounding box center [389, 8] width 19 height 12
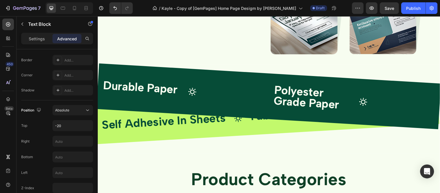
scroll to position [708, 0]
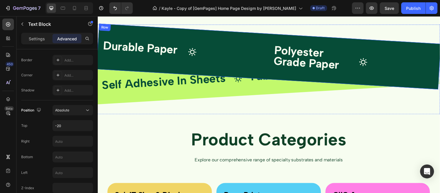
click at [259, 34] on div "Durable Paper Text Block Icon Polyester Grade Paper Text Block Icon Alcohol Res…" at bounding box center [271, 56] width 350 height 67
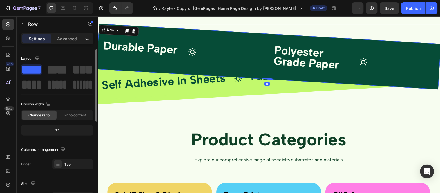
scroll to position [64, 0]
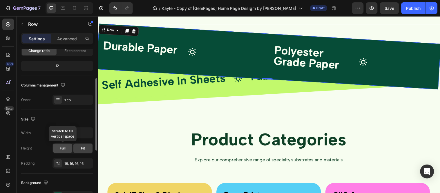
click at [61, 150] on span "Full" at bounding box center [63, 147] width 6 height 5
click at [81, 148] on span "Fit" at bounding box center [83, 147] width 4 height 5
click at [86, 161] on icon "button" at bounding box center [87, 163] width 5 height 5
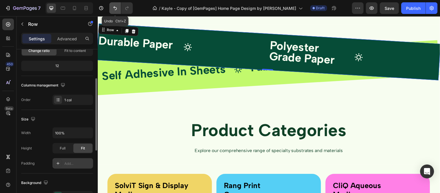
click at [114, 8] on icon "Undo/Redo" at bounding box center [115, 8] width 6 height 6
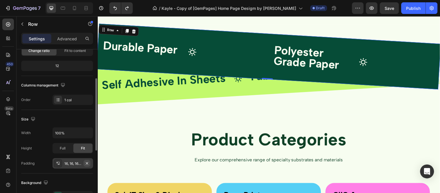
click at [87, 162] on icon "button" at bounding box center [87, 163] width 5 height 5
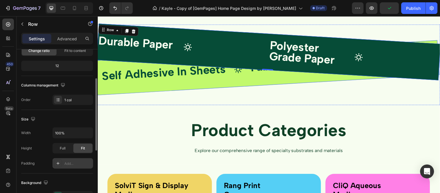
click at [107, 91] on div "Self Adhesive In Sheets Text Block Icon Fabric Print Canvas Text Block Icon Emp…" at bounding box center [269, 68] width 349 height 56
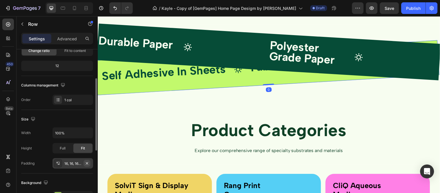
click at [87, 161] on icon "button" at bounding box center [87, 163] width 5 height 5
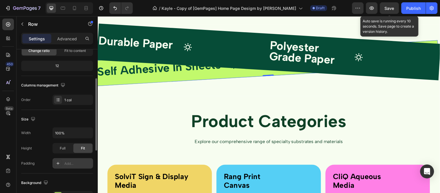
click at [391, 7] on span "Save" at bounding box center [390, 8] width 10 height 5
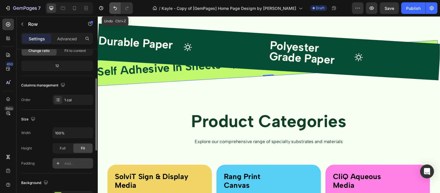
click at [112, 5] on button "Undo/Redo" at bounding box center [115, 8] width 12 height 12
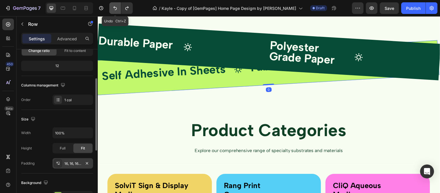
click at [112, 5] on button "Undo/Redo" at bounding box center [115, 8] width 12 height 12
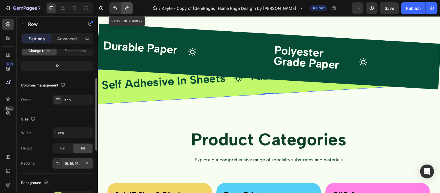
click at [124, 7] on icon "Undo/Redo" at bounding box center [127, 8] width 6 height 6
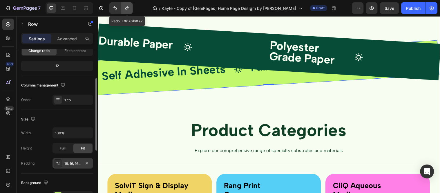
click at [124, 7] on icon "Undo/Redo" at bounding box center [127, 8] width 6 height 6
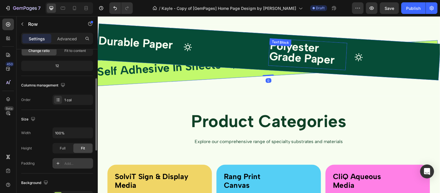
click at [304, 51] on span "Polyester Grade Paper" at bounding box center [305, 53] width 67 height 29
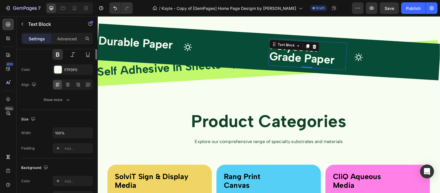
scroll to position [0, 0]
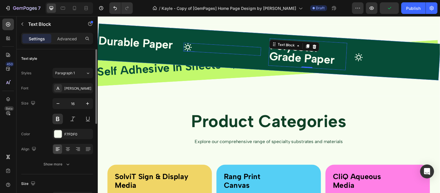
click at [243, 50] on div "Icon" at bounding box center [224, 49] width 79 height 13
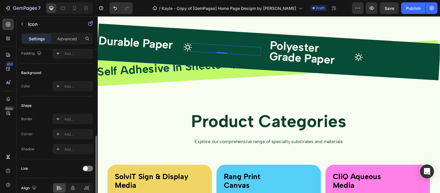
scroll to position [92, 0]
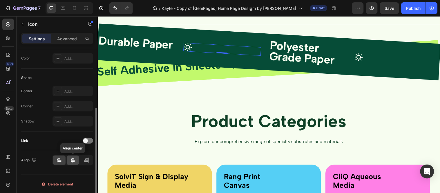
click at [72, 156] on div at bounding box center [73, 159] width 12 height 9
click at [87, 158] on icon at bounding box center [86, 158] width 3 height 1
click at [77, 159] on div at bounding box center [73, 159] width 12 height 9
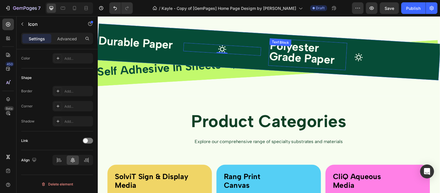
click at [291, 58] on span "Polyester Grade Paper" at bounding box center [305, 53] width 67 height 29
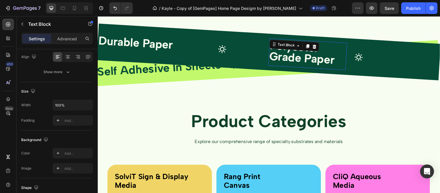
scroll to position [0, 0]
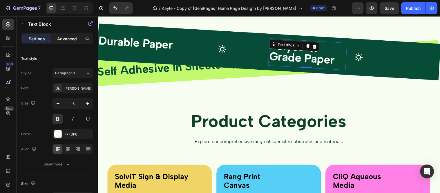
click at [68, 39] on p "Advanced" at bounding box center [67, 39] width 20 height 6
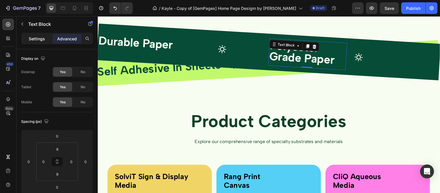
click at [43, 37] on p "Settings" at bounding box center [37, 39] width 16 height 6
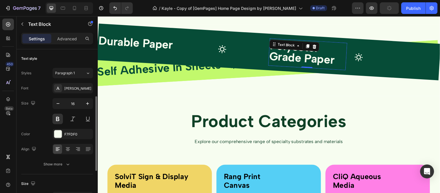
scroll to position [32, 0]
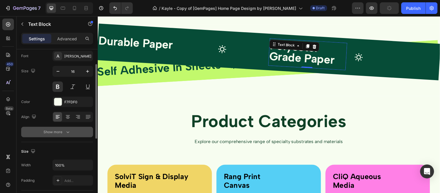
click at [61, 134] on div "Show more" at bounding box center [57, 132] width 27 height 6
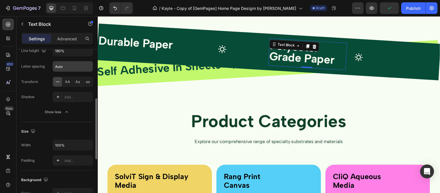
scroll to position [96, 0]
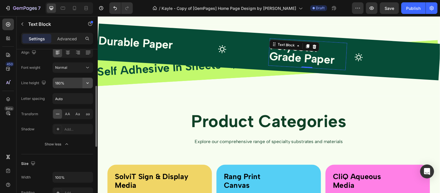
click at [86, 83] on icon "button" at bounding box center [88, 83] width 6 height 6
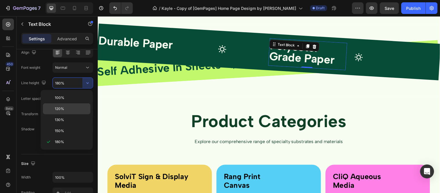
click at [73, 110] on p "120%" at bounding box center [71, 108] width 33 height 5
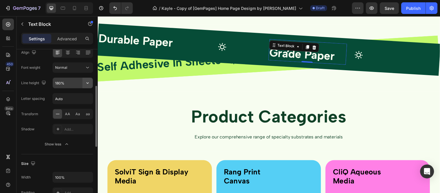
click at [85, 83] on icon "button" at bounding box center [88, 83] width 6 height 6
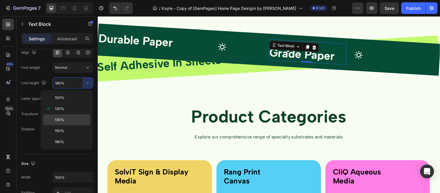
click at [72, 125] on div "130%" at bounding box center [67, 130] width 48 height 11
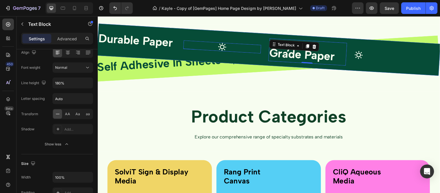
click at [236, 46] on div "Icon" at bounding box center [224, 47] width 79 height 13
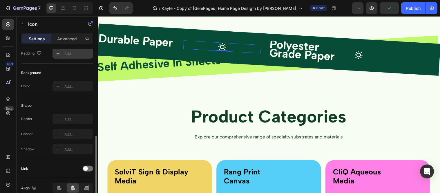
scroll to position [92, 0]
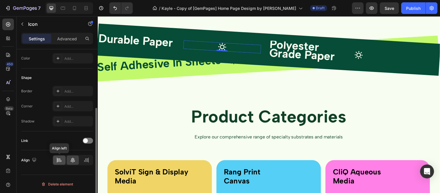
click at [61, 158] on icon at bounding box center [59, 160] width 6 height 6
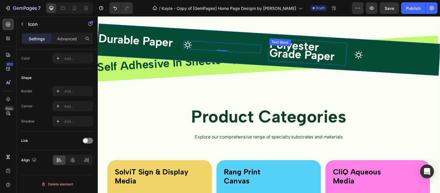
click at [293, 53] on span "Polyester Grade Paper" at bounding box center [305, 50] width 67 height 26
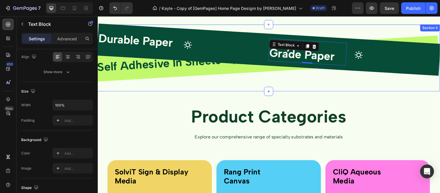
scroll to position [0, 0]
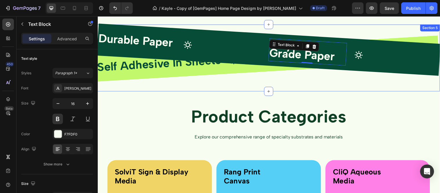
click at [223, 82] on div "Durable Paper Text Block Icon Polyester Grade Paper Text Block 0 Icon Alcohol R…" at bounding box center [271, 63] width 348 height 58
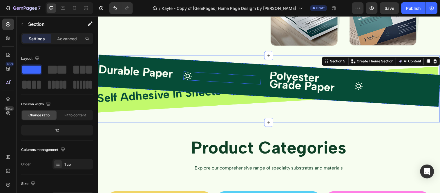
scroll to position [676, 0]
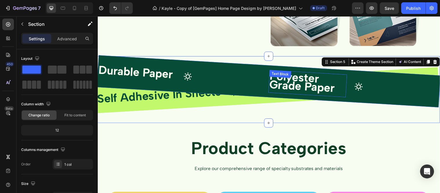
click at [295, 80] on div "Polyester Grade Paper Text Block" at bounding box center [311, 85] width 80 height 28
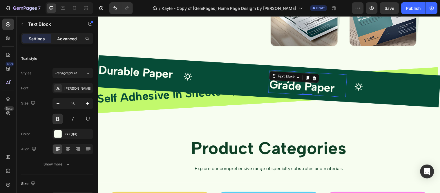
click at [74, 38] on p "Advanced" at bounding box center [67, 39] width 20 height 6
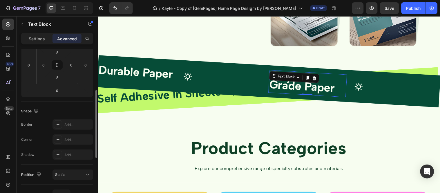
scroll to position [129, 0]
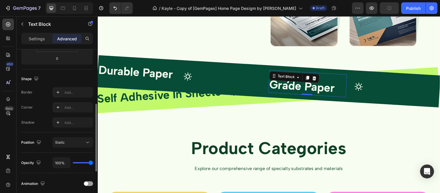
click at [83, 136] on div "Position Static" at bounding box center [57, 142] width 72 height 20
click at [84, 139] on button "Static" at bounding box center [72, 142] width 41 height 10
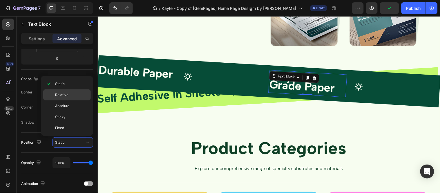
click at [74, 94] on p "Relative" at bounding box center [71, 94] width 33 height 5
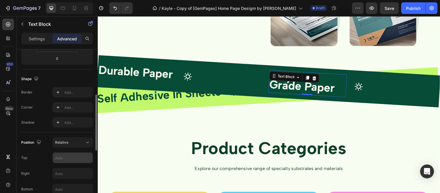
click at [60, 163] on div at bounding box center [72, 157] width 41 height 11
click at [65, 156] on input "text" at bounding box center [73, 157] width 40 height 10
click at [69, 174] on input "text" at bounding box center [73, 173] width 40 height 10
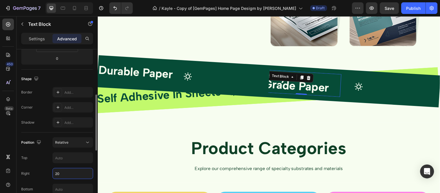
type input "2"
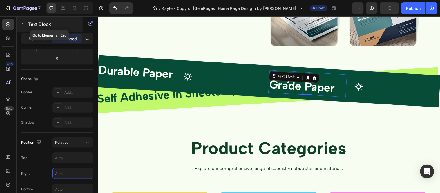
click at [23, 24] on icon "button" at bounding box center [22, 24] width 5 height 5
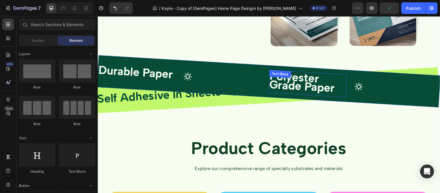
click at [307, 79] on span "Polyester Grade Paper" at bounding box center [305, 83] width 67 height 26
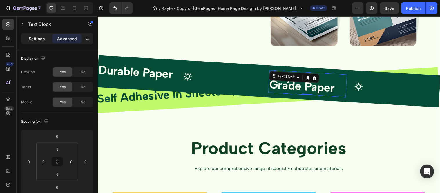
click at [37, 40] on p "Settings" at bounding box center [37, 39] width 16 height 6
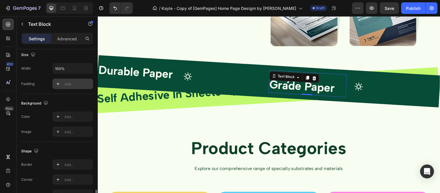
scroll to position [183, 0]
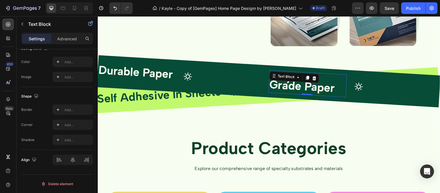
click at [286, 86] on span "Polyester Grade Paper" at bounding box center [305, 83] width 67 height 26
click at [276, 85] on span "Polyester Grade Paper" at bounding box center [305, 83] width 67 height 26
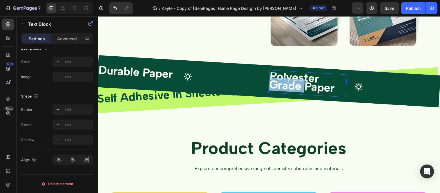
click at [276, 85] on span "Polyester Grade Paper" at bounding box center [305, 83] width 67 height 26
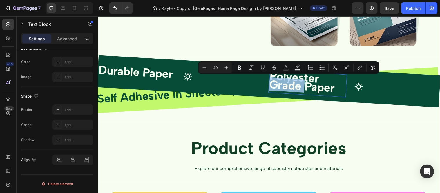
click at [292, 82] on span "Polyester Grade Paper" at bounding box center [305, 83] width 67 height 26
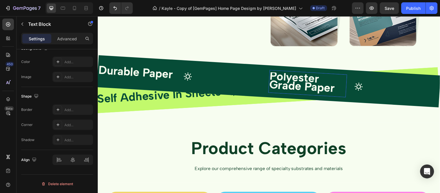
click at [292, 82] on span "Polyester Grade Paper" at bounding box center [305, 83] width 67 height 26
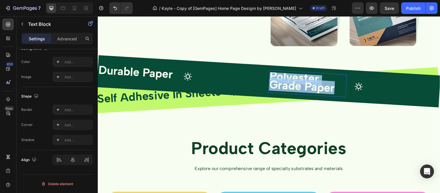
click at [292, 82] on span "Polyester Grade Paper" at bounding box center [305, 83] width 67 height 26
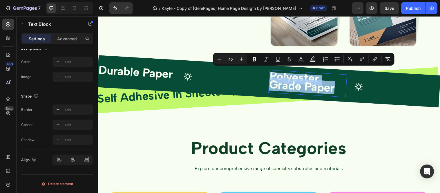
click at [292, 82] on span "Polyester Grade Paper" at bounding box center [305, 83] width 67 height 26
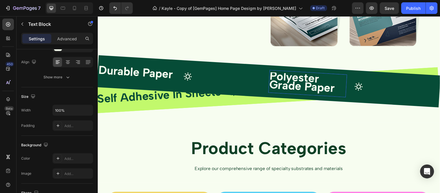
scroll to position [0, 0]
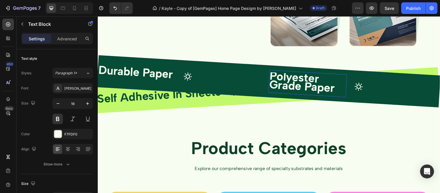
click at [282, 89] on span "Polyester Grade Paper" at bounding box center [305, 83] width 67 height 26
click at [282, 86] on span "Polyester Grade Paper" at bounding box center [305, 83] width 67 height 26
click at [282, 84] on span "Polyester Grade Paper" at bounding box center [305, 83] width 67 height 26
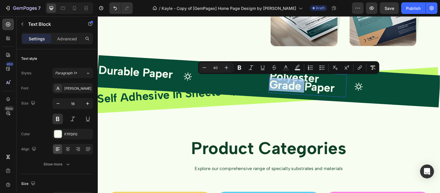
click at [282, 84] on span "Polyester Grade Paper" at bounding box center [305, 83] width 67 height 26
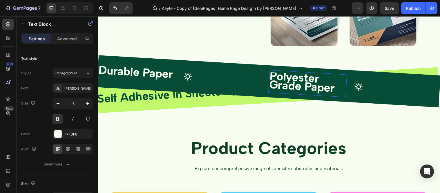
click at [282, 84] on span "Polyester Grade Paper" at bounding box center [305, 83] width 67 height 26
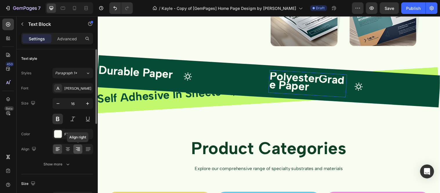
scroll to position [64, 0]
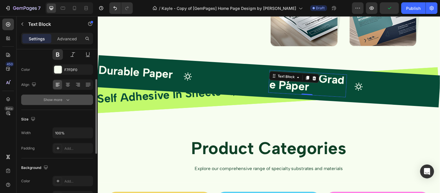
click at [67, 103] on button "Show more" at bounding box center [57, 99] width 72 height 10
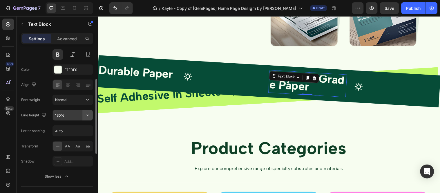
click at [86, 115] on icon "button" at bounding box center [88, 115] width 6 height 6
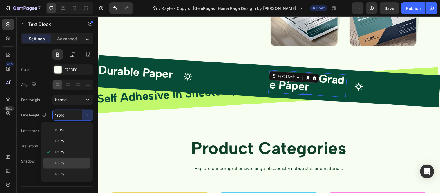
click at [65, 163] on p "150%" at bounding box center [71, 162] width 33 height 5
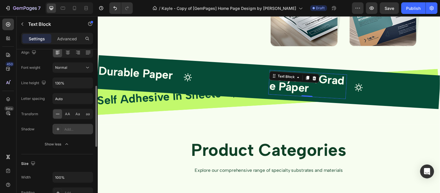
scroll to position [129, 0]
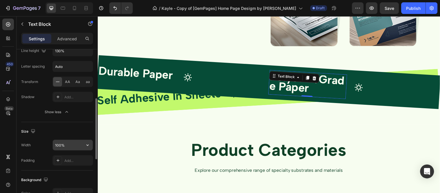
click at [73, 143] on input "100%" at bounding box center [73, 145] width 40 height 10
type input "100%"
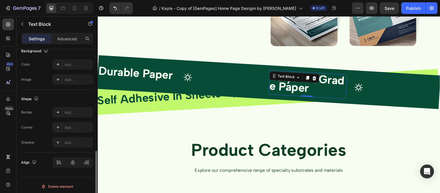
scroll to position [260, 0]
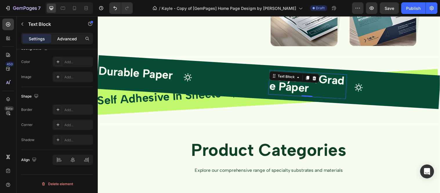
click at [71, 42] on div "Advanced" at bounding box center [66, 38] width 29 height 9
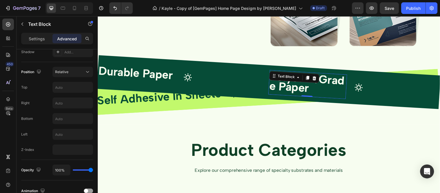
scroll to position [70, 0]
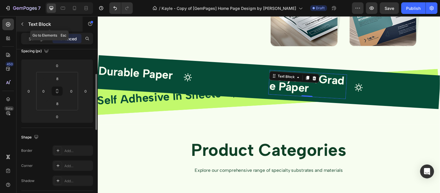
click at [26, 22] on button "button" at bounding box center [22, 23] width 9 height 9
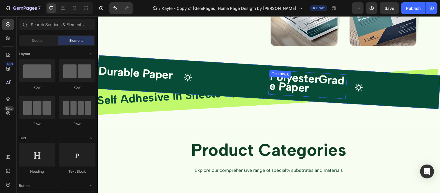
click at [332, 81] on span "PolyesterGrade Paper" at bounding box center [310, 83] width 77 height 26
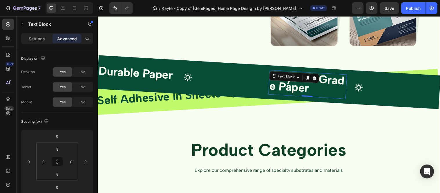
click at [244, 82] on div "Icon" at bounding box center [224, 80] width 79 height 13
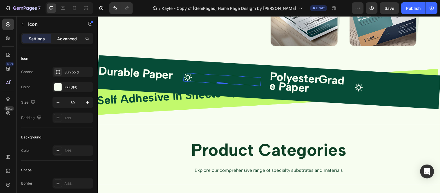
click at [59, 42] on div "Advanced" at bounding box center [66, 38] width 29 height 9
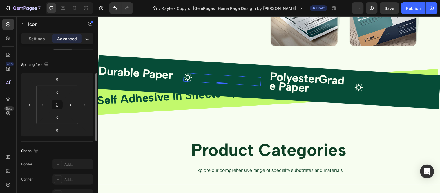
scroll to position [0, 0]
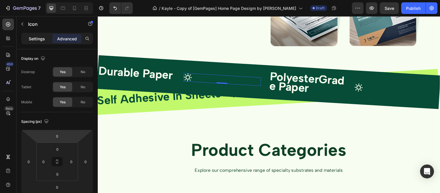
click at [31, 36] on p "Settings" at bounding box center [37, 39] width 16 height 6
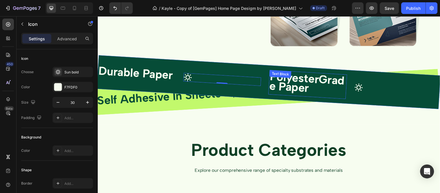
click at [309, 84] on span "PolyesterGrade Paper" at bounding box center [310, 83] width 77 height 26
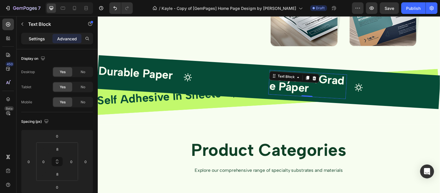
click at [39, 37] on p "Settings" at bounding box center [37, 39] width 16 height 6
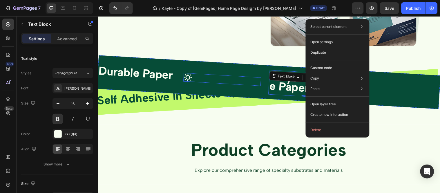
click at [228, 77] on div "Icon" at bounding box center [224, 80] width 79 height 13
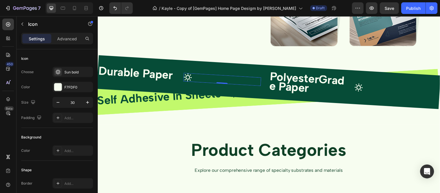
click at [243, 78] on div "Icon 0" at bounding box center [224, 80] width 79 height 13
click at [63, 102] on button "button" at bounding box center [58, 102] width 10 height 10
click at [90, 100] on icon "button" at bounding box center [88, 102] width 6 height 6
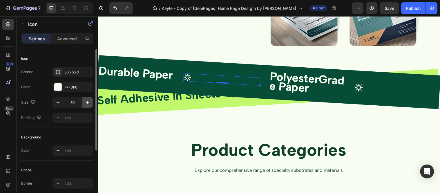
click at [90, 100] on icon "button" at bounding box center [88, 102] width 6 height 6
click at [61, 37] on p "Advanced" at bounding box center [67, 39] width 20 height 6
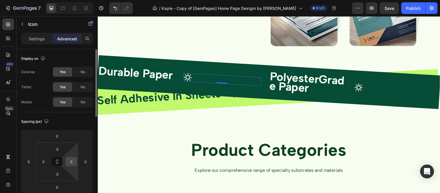
click at [75, 163] on input "0" at bounding box center [71, 161] width 9 height 9
type input "2"
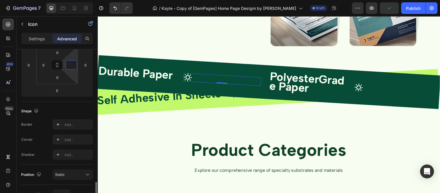
scroll to position [161, 0]
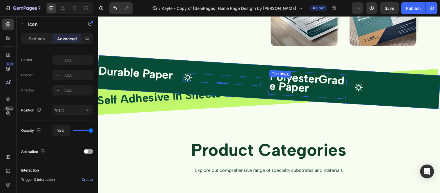
click at [319, 81] on span "PolyesterGrade Paper" at bounding box center [310, 83] width 77 height 26
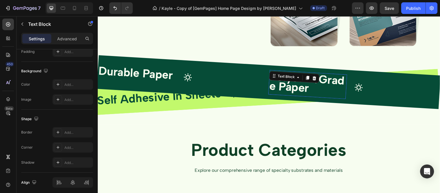
scroll to position [0, 0]
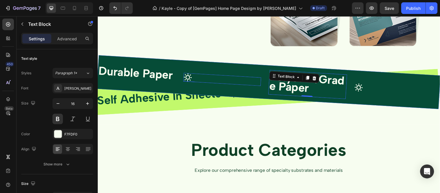
click at [254, 77] on div "Icon" at bounding box center [224, 80] width 79 height 13
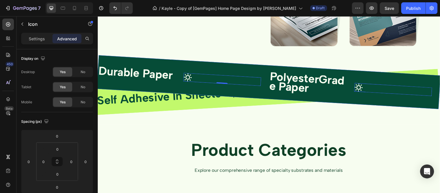
click at [377, 87] on div "Icon" at bounding box center [397, 90] width 79 height 13
click at [241, 101] on div "Self Adhesive In Sheets Text Block Icon Fabric Print Canvas Text Block Icon Emp…" at bounding box center [291, 92] width 390 height 40
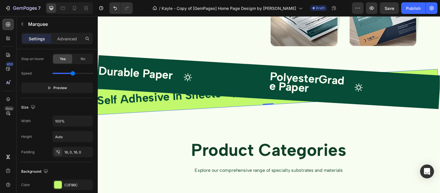
scroll to position [225, 0]
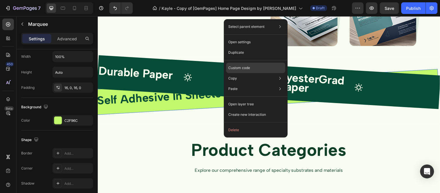
click at [244, 69] on p "Custom code" at bounding box center [239, 67] width 22 height 5
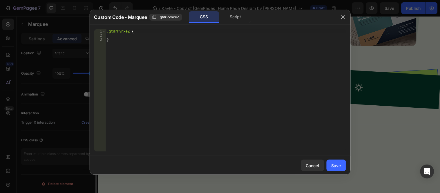
scroll to position [218, 0]
click at [319, 161] on button "Cancel" at bounding box center [312, 165] width 23 height 12
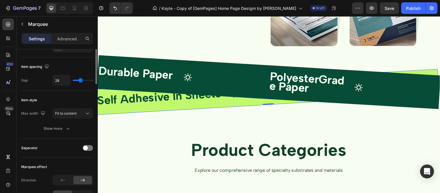
scroll to position [0, 0]
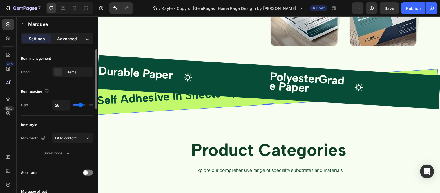
click at [64, 38] on p "Advanced" at bounding box center [67, 39] width 20 height 6
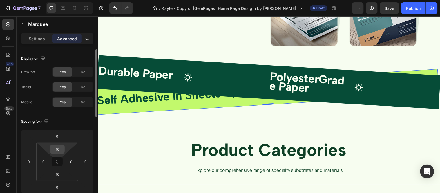
click at [61, 147] on input "16" at bounding box center [58, 149] width 12 height 9
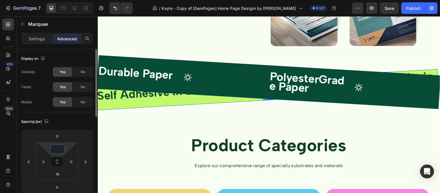
type input "16"
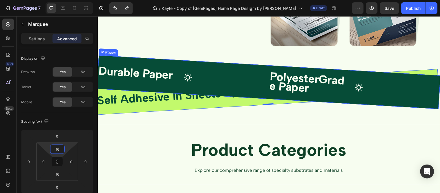
click at [235, 68] on div "Durable Paper Text Block Icon PolyesterGrade Paper Text Block Icon Alcohol Resi…" at bounding box center [358, 88] width 522 height 56
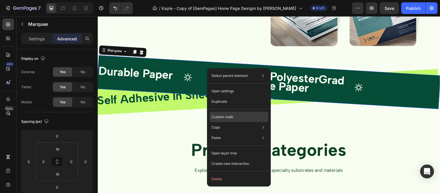
click at [225, 118] on p "Custom code" at bounding box center [223, 116] width 22 height 5
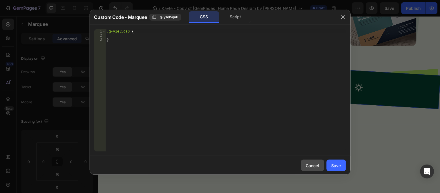
click at [314, 166] on div "Cancel" at bounding box center [312, 165] width 13 height 6
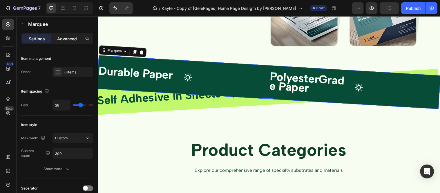
click at [68, 36] on p "Advanced" at bounding box center [67, 39] width 20 height 6
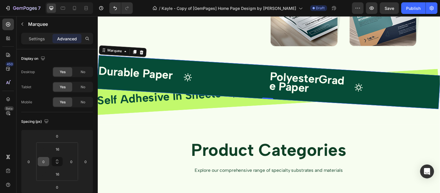
scroll to position [129, 0]
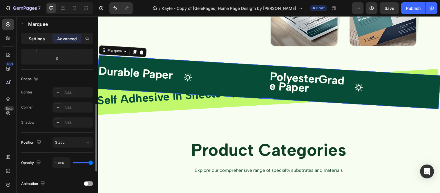
click at [44, 40] on p "Settings" at bounding box center [37, 39] width 16 height 6
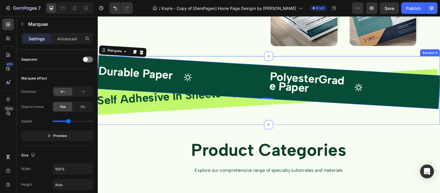
click at [175, 122] on div "Durable Paper Text Block Icon PolyesterGrade Paper Text Block Icon Alcohol Resi…" at bounding box center [271, 96] width 348 height 60
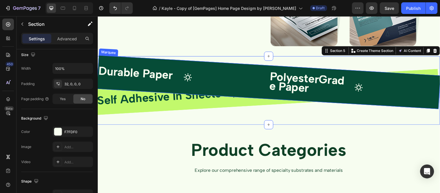
scroll to position [0, 0]
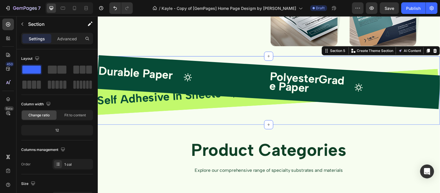
click at [252, 117] on div "Durable Paper Text Block Icon PolyesterGrade Paper Text Block Icon Alcohol Resi…" at bounding box center [271, 96] width 348 height 60
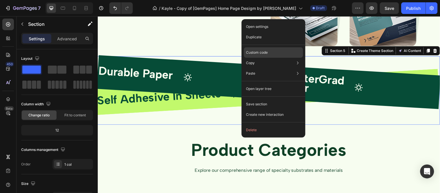
click at [257, 54] on p "Custom code" at bounding box center [257, 52] width 22 height 5
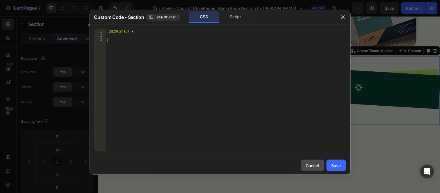
drag, startPoint x: 307, startPoint y: 163, endPoint x: 215, endPoint y: 143, distance: 93.9
click at [307, 163] on div "Cancel" at bounding box center [312, 165] width 13 height 6
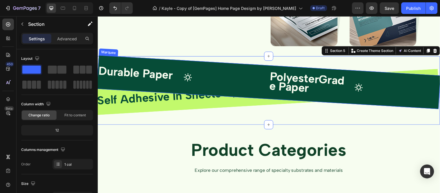
click at [406, 98] on div "Durable Paper Text Block Icon PolyesterGrade Paper Text Block Icon Alcohol Resi…" at bounding box center [358, 88] width 522 height 56
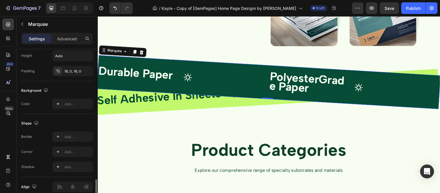
scroll to position [285, 0]
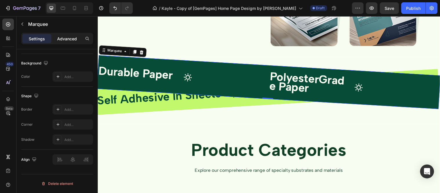
click at [62, 41] on p "Advanced" at bounding box center [67, 39] width 20 height 6
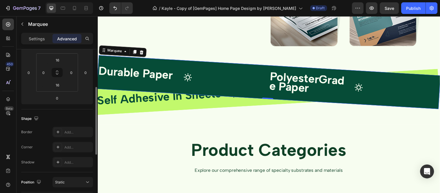
scroll to position [0, 0]
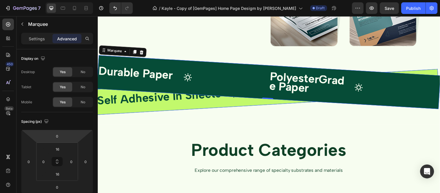
click at [141, 110] on div "Self Adhesive In Sheets Text Block Icon Fabric Print Canvas Text Block Icon Emp…" at bounding box center [270, 93] width 349 height 46
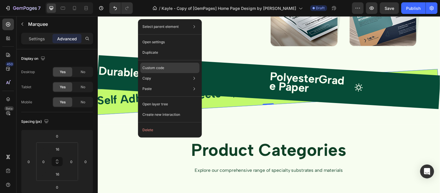
click at [160, 67] on p "Custom code" at bounding box center [154, 67] width 22 height 5
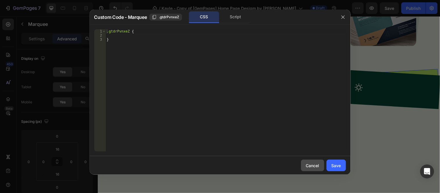
click at [308, 165] on div "Cancel" at bounding box center [312, 165] width 13 height 6
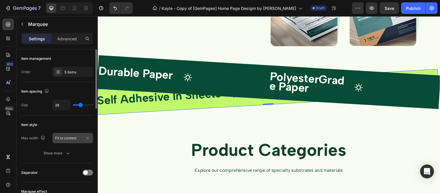
click at [84, 137] on div "Fit to content" at bounding box center [70, 137] width 30 height 5
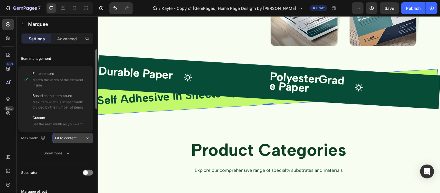
click at [84, 137] on div "Fit to content" at bounding box center [70, 137] width 30 height 5
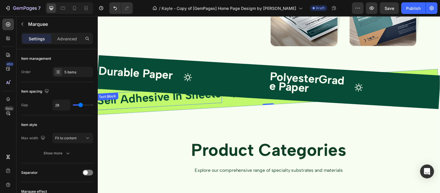
click at [124, 102] on span "Self Adhesive In Sheets" at bounding box center [160, 97] width 126 height 21
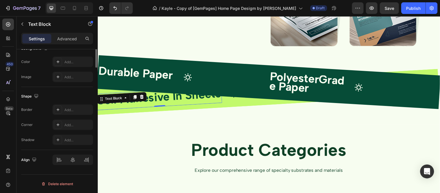
scroll to position [87, 0]
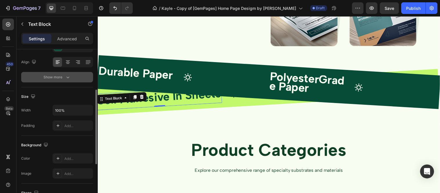
click at [66, 81] on button "Show more" at bounding box center [57, 77] width 72 height 10
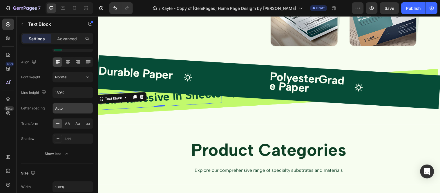
scroll to position [0, 0]
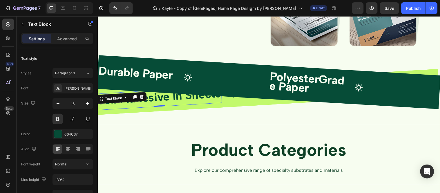
click at [68, 44] on div "Settings Advanced" at bounding box center [57, 39] width 72 height 12
click at [70, 40] on p "Advanced" at bounding box center [67, 39] width 20 height 6
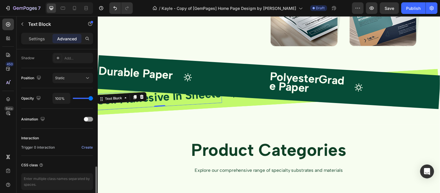
scroll to position [218, 0]
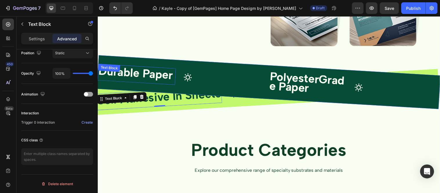
click at [158, 75] on strong "Durable Paper" at bounding box center [136, 73] width 76 height 18
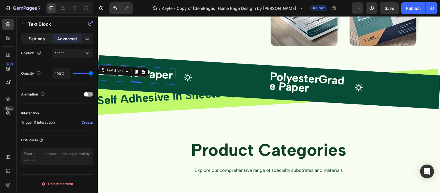
click at [32, 37] on p "Settings" at bounding box center [37, 39] width 16 height 6
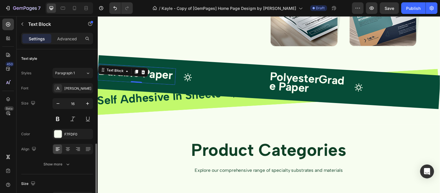
scroll to position [96, 0]
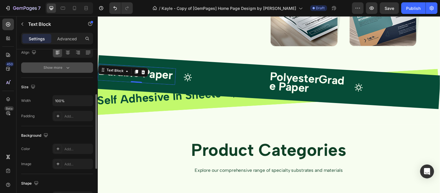
click at [66, 70] on icon "button" at bounding box center [68, 68] width 6 height 6
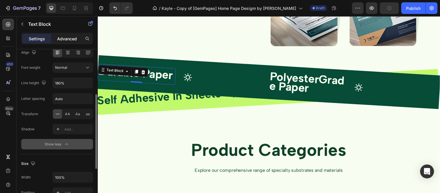
click at [62, 43] on div "Advanced" at bounding box center [66, 38] width 29 height 9
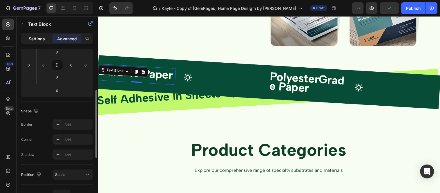
click at [40, 38] on p "Settings" at bounding box center [37, 39] width 16 height 6
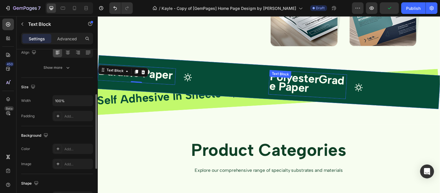
click at [294, 77] on div "PolyesterGrade Paper Text Block" at bounding box center [311, 86] width 80 height 30
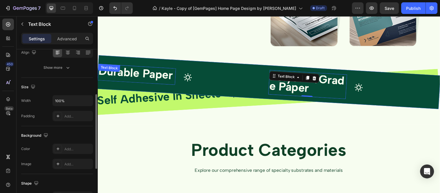
click at [149, 77] on strong "Durable Paper" at bounding box center [136, 73] width 76 height 18
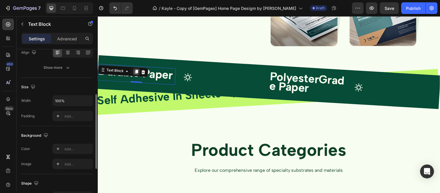
click at [139, 71] on icon at bounding box center [136, 72] width 5 height 5
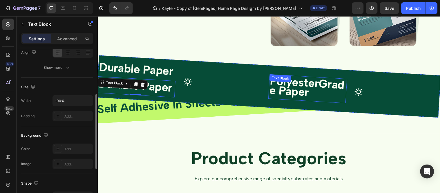
click at [305, 81] on span "PolyesterGrade Paper" at bounding box center [310, 87] width 77 height 26
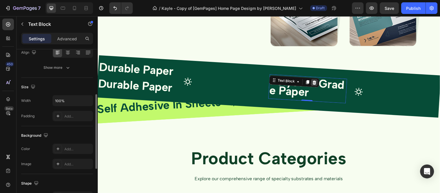
click at [315, 83] on icon at bounding box center [317, 83] width 5 height 5
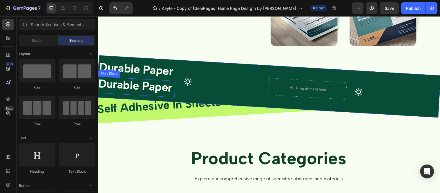
click at [115, 88] on strong "Durable Paper" at bounding box center [136, 86] width 76 height 18
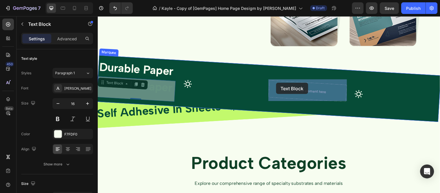
drag, startPoint x: 103, startPoint y: 84, endPoint x: 278, endPoint y: 83, distance: 175.3
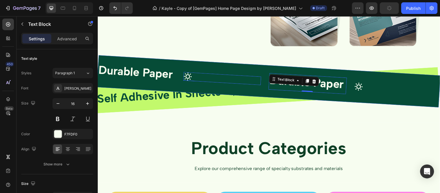
click at [239, 76] on div "Icon" at bounding box center [224, 79] width 79 height 13
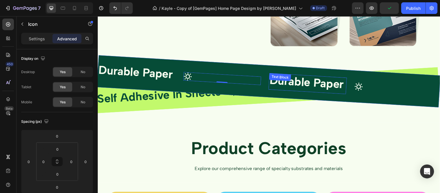
click at [279, 79] on div "Text Block" at bounding box center [283, 78] width 20 height 6
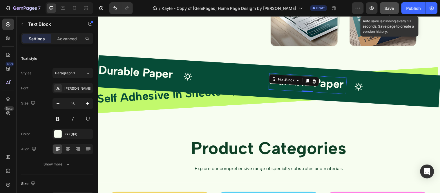
click at [391, 12] on button "Save" at bounding box center [389, 8] width 19 height 12
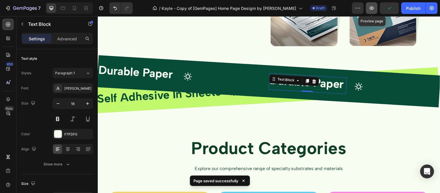
click at [376, 9] on button "button" at bounding box center [372, 8] width 12 height 12
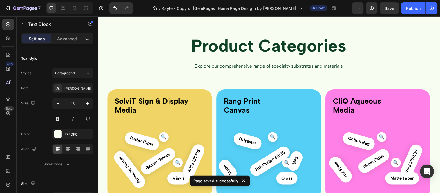
scroll to position [805, 0]
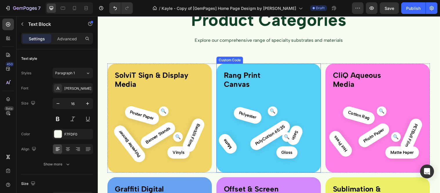
click at [249, 83] on section "Rang Print Canvas Polyester PolyCotton 65:35 Gloss Satin Matte" at bounding box center [271, 119] width 106 height 111
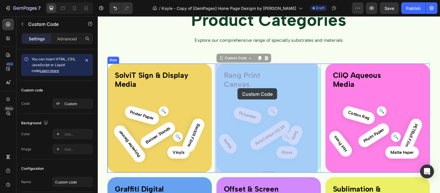
drag, startPoint x: 239, startPoint y: 96, endPoint x: 239, endPoint y: 92, distance: 3.5
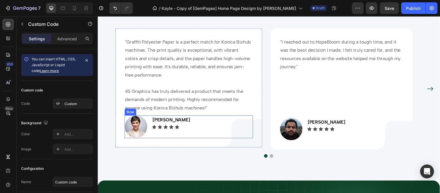
scroll to position [2028, 0]
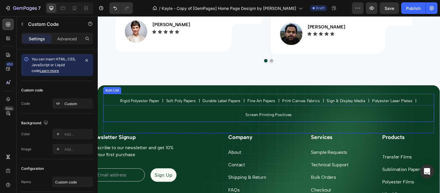
click at [218, 115] on div "Rigid Polyester Paper Text Block Icon Soft Poly Papers Text Block Icon Durable …" at bounding box center [271, 109] width 336 height 28
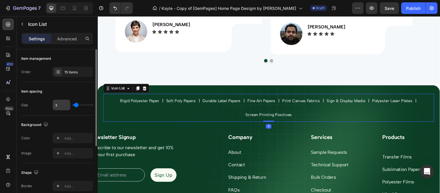
click at [63, 105] on input "3" at bounding box center [61, 105] width 17 height 10
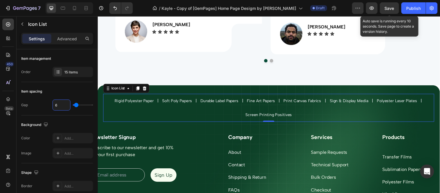
click at [385, 8] on span "Save" at bounding box center [390, 8] width 10 height 5
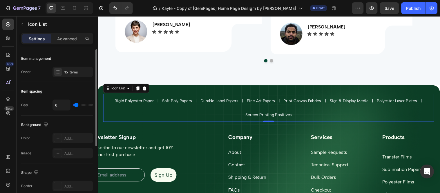
click at [62, 98] on div "Item spacing Gap 6" at bounding box center [57, 98] width 72 height 33
click at [63, 108] on input "6" at bounding box center [61, 105] width 17 height 10
type input "5"
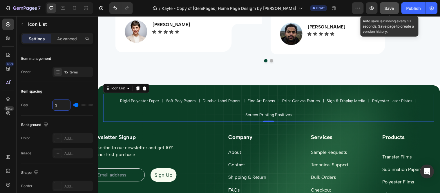
type input "3"
click at [393, 11] on button "Save" at bounding box center [389, 8] width 19 height 12
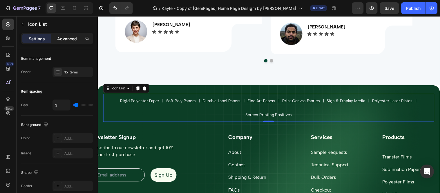
click at [75, 39] on p "Advanced" at bounding box center [67, 39] width 20 height 6
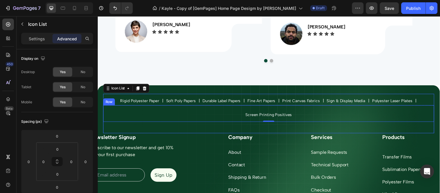
click at [180, 130] on div "Rigid Polyester Paper Text Block Icon Soft Poly Papers Text Block Icon Durable …" at bounding box center [271, 120] width 336 height 28
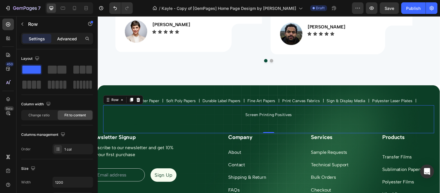
click at [72, 38] on p "Advanced" at bounding box center [67, 39] width 20 height 6
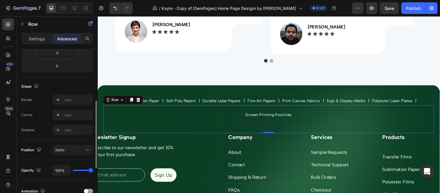
scroll to position [154, 0]
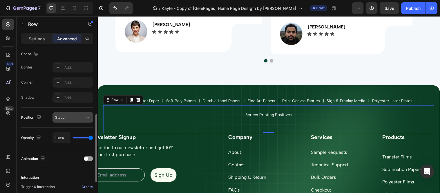
click at [74, 116] on div "Static" at bounding box center [70, 117] width 30 height 5
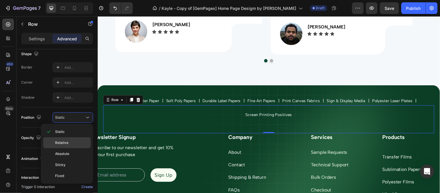
click at [74, 148] on div "Relative" at bounding box center [67, 153] width 48 height 11
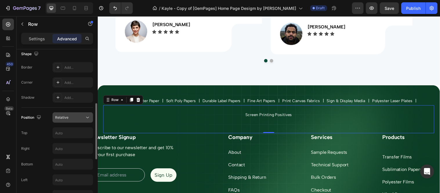
click at [72, 121] on button "Relative" at bounding box center [72, 117] width 41 height 10
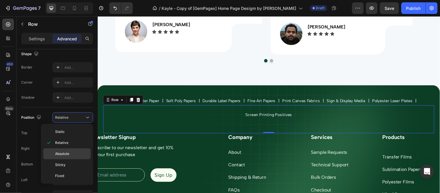
click at [73, 155] on p "Absolute" at bounding box center [71, 153] width 33 height 5
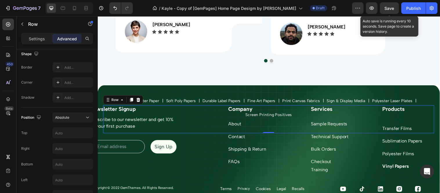
click at [385, 9] on span "Save" at bounding box center [390, 8] width 10 height 5
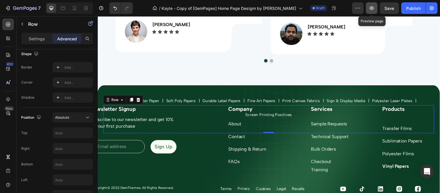
click at [373, 9] on icon "button" at bounding box center [371, 7] width 4 height 3
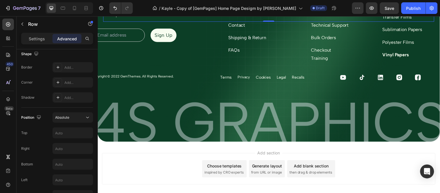
scroll to position [2060, 0]
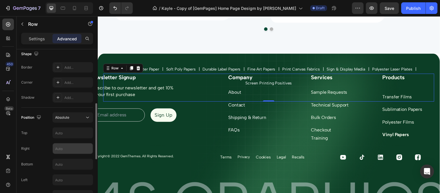
click at [65, 148] on input "text" at bounding box center [73, 148] width 40 height 10
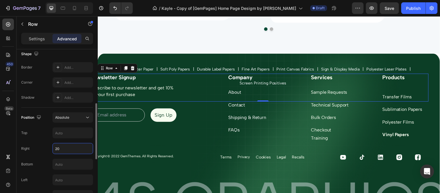
type input "2"
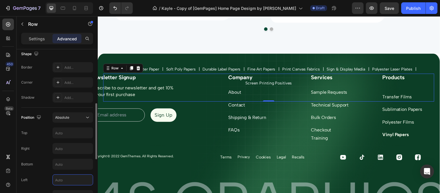
click at [79, 179] on input "text" at bounding box center [73, 179] width 40 height 10
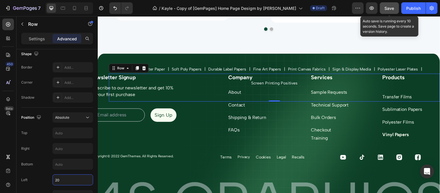
type input "20"
click at [384, 6] on button "Save" at bounding box center [389, 8] width 19 height 12
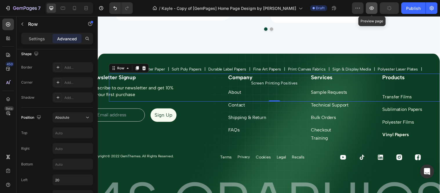
click at [375, 9] on button "button" at bounding box center [372, 8] width 12 height 12
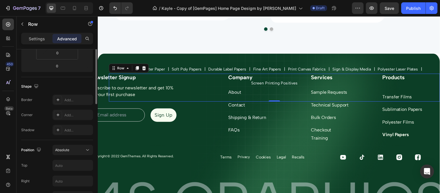
scroll to position [89, 0]
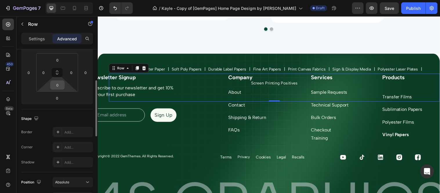
click at [58, 85] on input "0" at bounding box center [58, 85] width 12 height 9
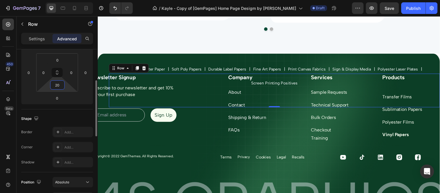
type input "2"
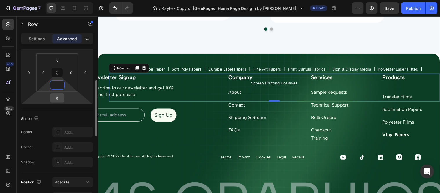
click at [59, 97] on input "0" at bounding box center [57, 98] width 12 height 9
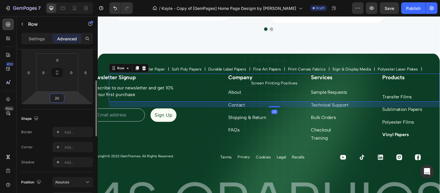
type input "2"
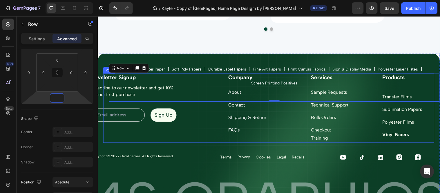
click at [200, 138] on div "Newsletter Signup Heading Subscribe to our newsletter and get 10% off your firs…" at bounding box center [156, 109] width 106 height 70
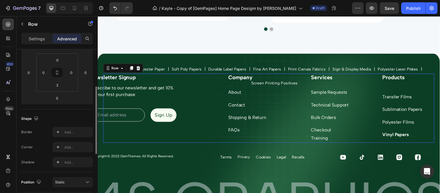
scroll to position [89, 0]
click at [60, 87] on input "2" at bounding box center [58, 85] width 12 height 9
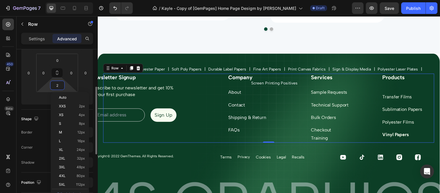
click at [60, 87] on input "2" at bounding box center [58, 85] width 12 height 9
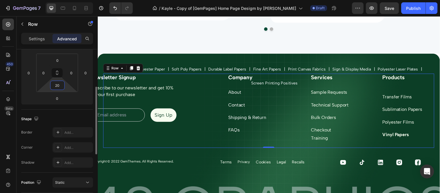
type input "2"
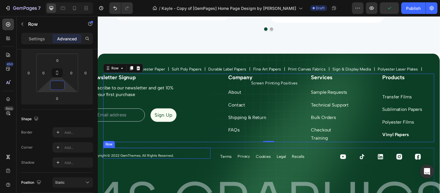
click at [162, 150] on div "Copyright © 2022 GemThemes. All Rights Reserved. Text block Row" at bounding box center [157, 155] width 109 height 11
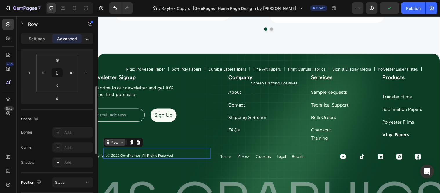
scroll to position [88, 0]
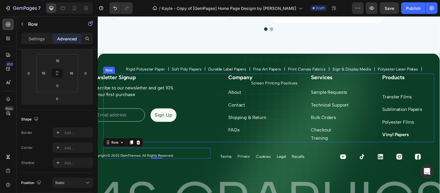
click at [197, 83] on div "Newsletter Signup Heading Subscribe to our newsletter and get 10% off your firs…" at bounding box center [156, 109] width 106 height 70
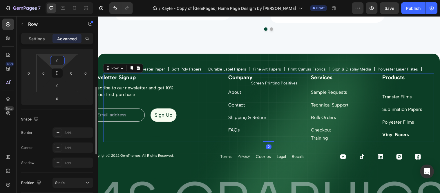
click at [62, 62] on input "0" at bounding box center [58, 60] width 12 height 9
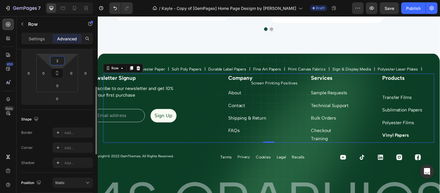
type input "20"
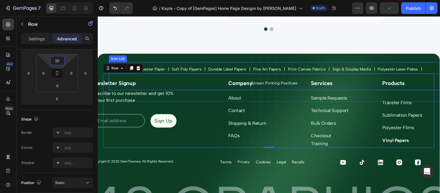
click at [161, 63] on div "Rigid Polyester Paper Text Block" at bounding box center [146, 70] width 41 height 14
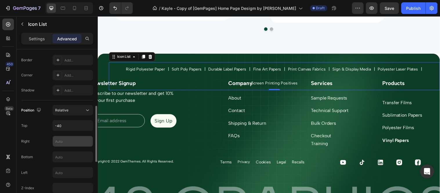
scroll to position [193, 0]
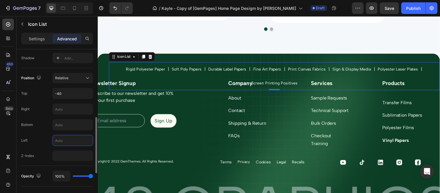
click at [68, 139] on input "text" at bounding box center [73, 140] width 40 height 10
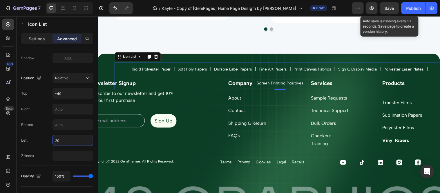
type input "20"
click at [385, 8] on span "Save" at bounding box center [390, 8] width 10 height 5
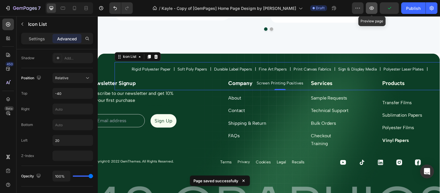
click at [367, 11] on button "button" at bounding box center [372, 8] width 12 height 12
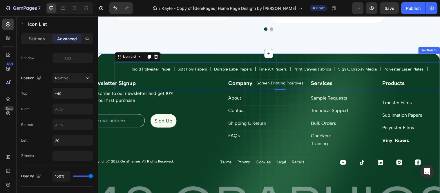
click at [99, 58] on div "Rigid Polyester Paper Text Block Icon Soft Poly Papers Text Block Icon Durable …" at bounding box center [271, 142] width 348 height 176
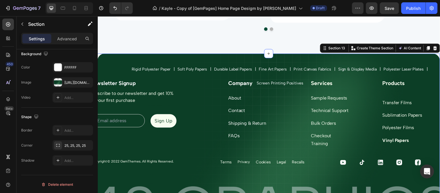
scroll to position [0, 0]
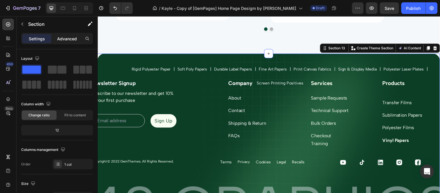
click at [68, 38] on p "Advanced" at bounding box center [67, 39] width 20 height 6
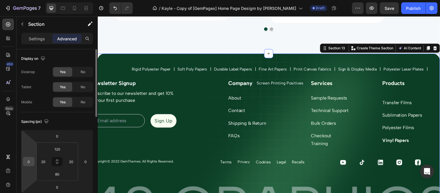
click at [31, 164] on input "0" at bounding box center [28, 161] width 9 height 9
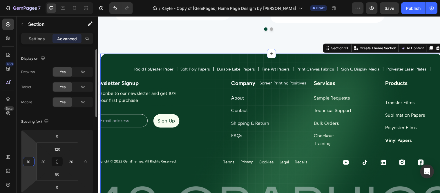
type input "1"
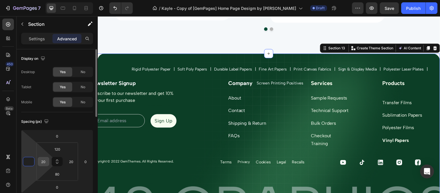
click at [48, 162] on input "20" at bounding box center [43, 161] width 9 height 9
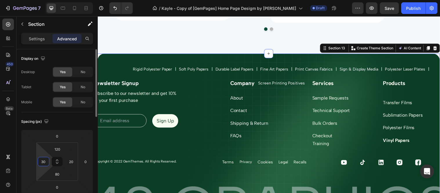
type input "3"
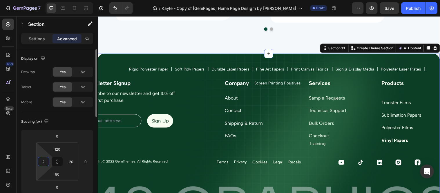
type input "20"
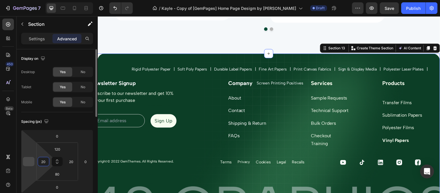
click at [31, 160] on input "number" at bounding box center [28, 161] width 9 height 9
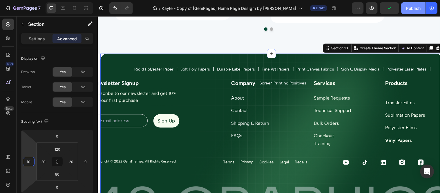
type input "10"
click at [418, 7] on div "Publish" at bounding box center [413, 8] width 14 height 6
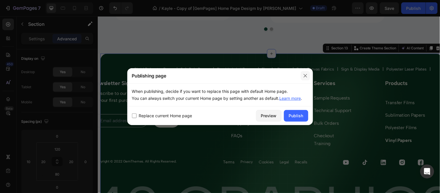
click at [308, 77] on button "button" at bounding box center [304, 75] width 9 height 9
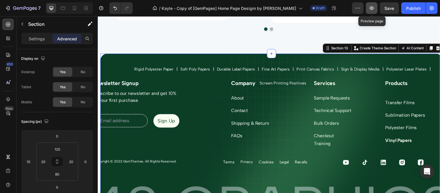
click at [372, 9] on icon "button" at bounding box center [371, 7] width 4 height 3
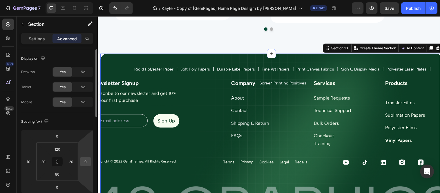
click at [83, 160] on input "0" at bounding box center [85, 161] width 9 height 9
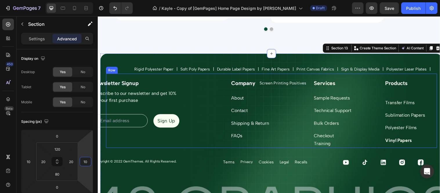
type input "1"
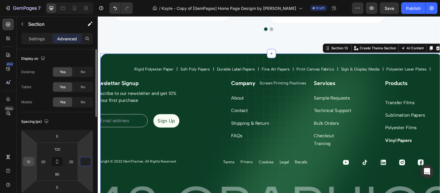
click at [26, 159] on input "10" at bounding box center [28, 161] width 9 height 9
click at [29, 159] on input "10" at bounding box center [28, 161] width 9 height 9
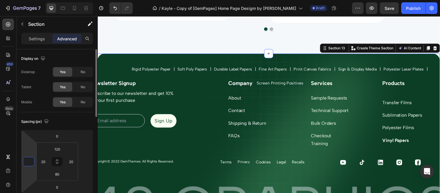
click at [29, 159] on input "number" at bounding box center [28, 161] width 9 height 9
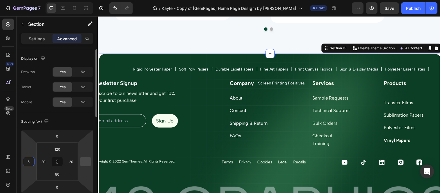
type input "5"
click at [81, 161] on input "number" at bounding box center [85, 161] width 9 height 9
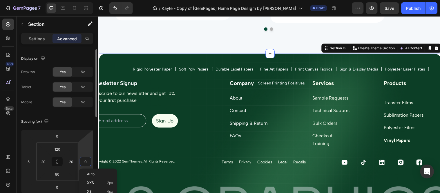
type input "5"
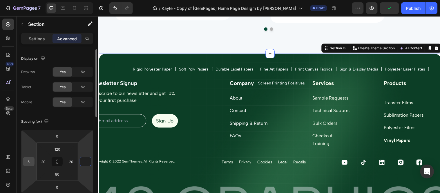
click at [32, 160] on input "5" at bounding box center [28, 161] width 9 height 9
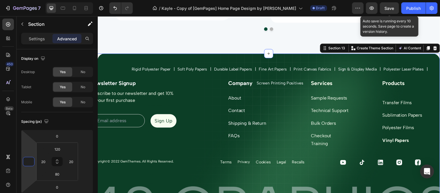
type input "0"
click at [386, 10] on span "Save" at bounding box center [390, 8] width 10 height 5
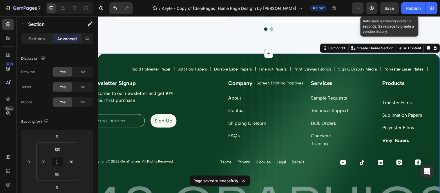
click at [104, 59] on div "Rigid Polyester Paper Text Block Icon Soft Poly Papers Text Block Icon Durable …" at bounding box center [271, 142] width 348 height 176
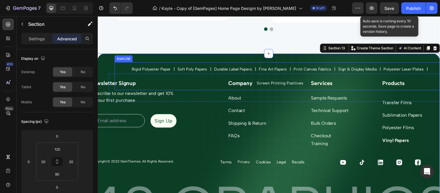
click at [205, 63] on div "Soft Poly Papers Text Block" at bounding box center [193, 70] width 31 height 14
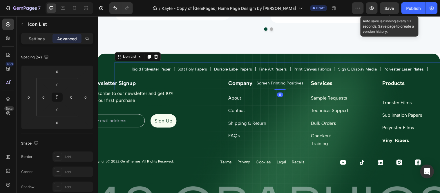
scroll to position [161, 0]
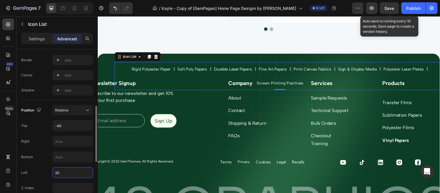
click at [71, 173] on input "20" at bounding box center [73, 172] width 40 height 10
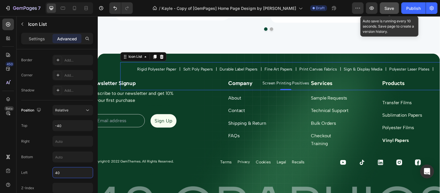
type input "40"
click at [391, 3] on button "Save" at bounding box center [389, 8] width 19 height 12
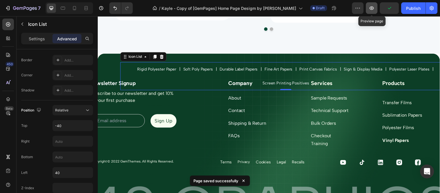
click at [374, 6] on icon "button" at bounding box center [372, 8] width 6 height 6
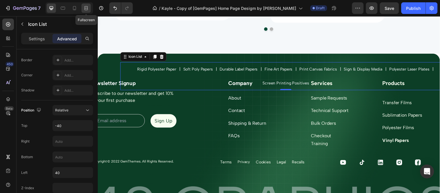
click at [83, 6] on div at bounding box center [85, 7] width 9 height 9
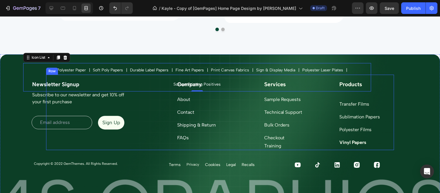
click at [156, 134] on div "Newsletter Signup Heading Subscribe to our newsletter and get 10% off your firs…" at bounding box center [220, 112] width 348 height 76
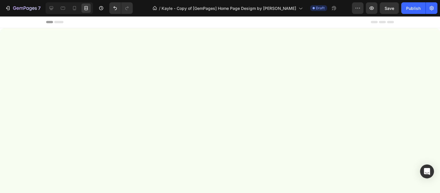
scroll to position [2060, 0]
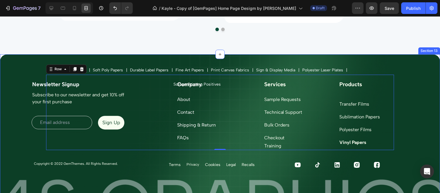
click at [18, 67] on div "Rigid Polyester Paper Text Block Icon Soft Poly Papers Text Block Icon Durable …" at bounding box center [220, 142] width 440 height 176
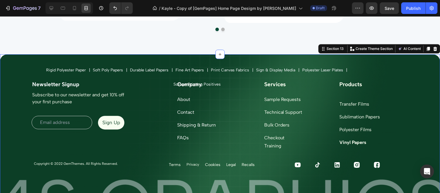
click at [46, 9] on div at bounding box center [69, 8] width 48 height 12
click at [53, 6] on icon at bounding box center [51, 8] width 6 height 6
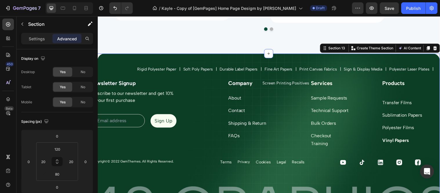
click at [104, 59] on div "Rigid Polyester Paper Text Block Icon Soft Poly Papers Text Block Icon Durable …" at bounding box center [271, 142] width 348 height 176
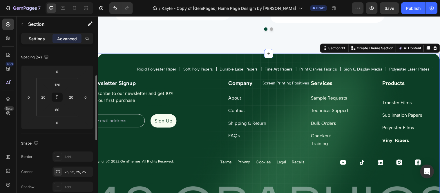
click at [38, 36] on p "Settings" at bounding box center [37, 39] width 16 height 6
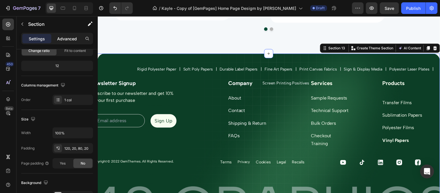
click at [66, 38] on p "Advanced" at bounding box center [67, 39] width 20 height 6
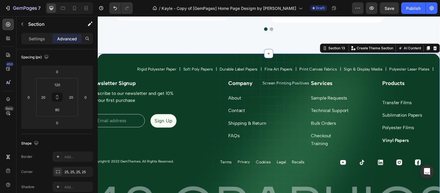
click at [37, 33] on div "Settings Advanced" at bounding box center [57, 39] width 72 height 12
click at [37, 40] on p "Settings" at bounding box center [37, 39] width 16 height 6
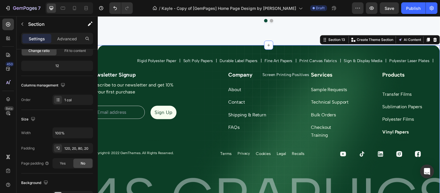
scroll to position [2004, 0]
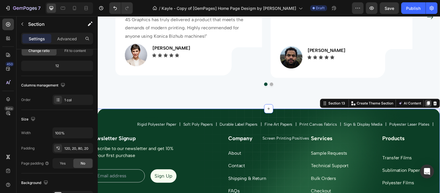
click at [430, 105] on div at bounding box center [433, 104] width 7 height 7
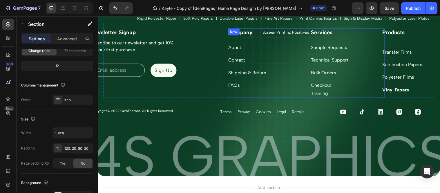
scroll to position [2353, 0]
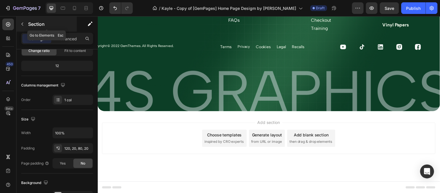
click at [25, 24] on button "button" at bounding box center [22, 23] width 9 height 9
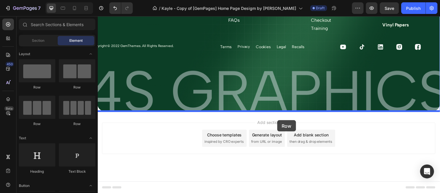
drag, startPoint x: 136, startPoint y: 93, endPoint x: 280, endPoint y: 121, distance: 146.5
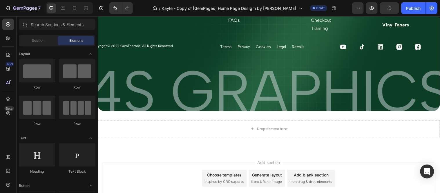
click at [150, 155] on div "Add section Choose templates inspired by CRO experts Generate layout from URL o…" at bounding box center [271, 188] width 348 height 71
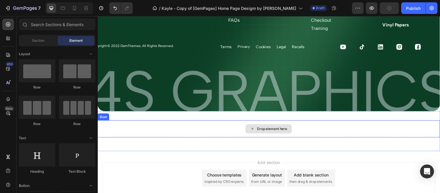
click at [154, 134] on div "Drop element here" at bounding box center [271, 129] width 348 height 17
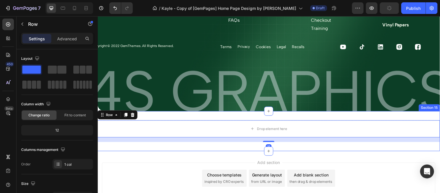
click at [154, 147] on div "Drop element here Row 16 Section 15" at bounding box center [271, 132] width 348 height 41
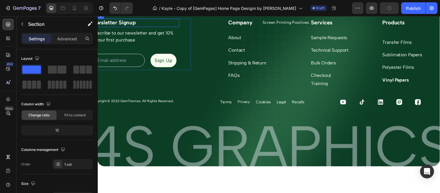
scroll to position [2242, 0]
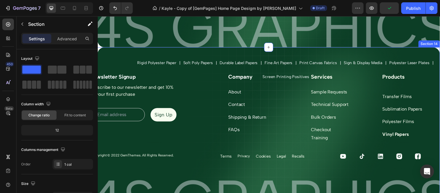
click at [392, 52] on div "Rigid Polyester Paper Text Block Icon Soft Poly Papers Text Block Icon Durable …" at bounding box center [271, 136] width 348 height 176
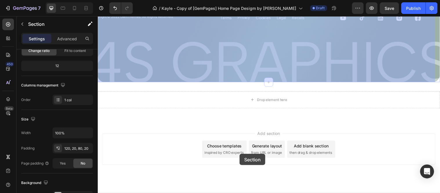
scroll to position [2392, 0]
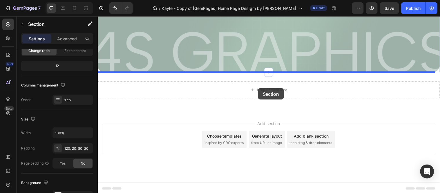
drag, startPoint x: 324, startPoint y: 43, endPoint x: 260, endPoint y: 89, distance: 79.1
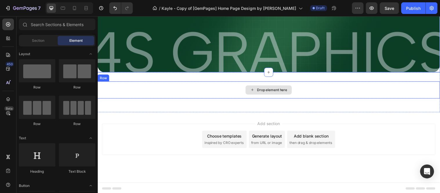
click at [249, 91] on div "Drop element here" at bounding box center [271, 90] width 47 height 9
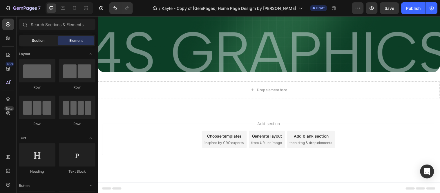
click at [37, 42] on span "Section" at bounding box center [38, 40] width 12 height 5
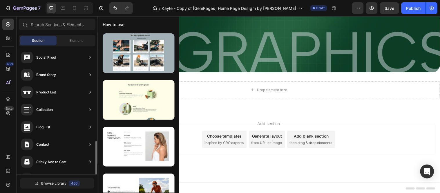
scroll to position [208, 0]
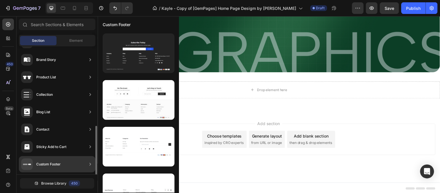
click at [64, 163] on div "Custom Footer" at bounding box center [57, 164] width 77 height 16
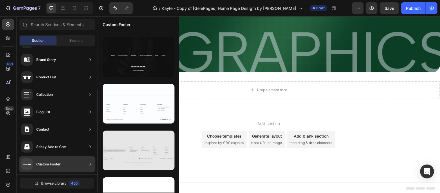
scroll to position [535, 0]
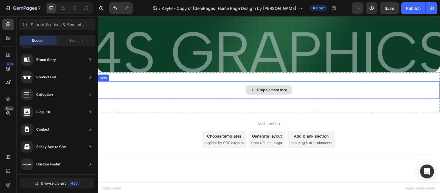
click at [272, 94] on div "Drop element here" at bounding box center [271, 90] width 47 height 9
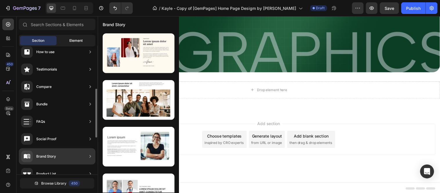
scroll to position [0, 0]
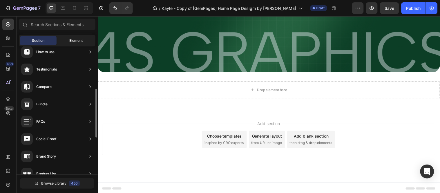
click at [68, 41] on div "Element" at bounding box center [76, 40] width 37 height 9
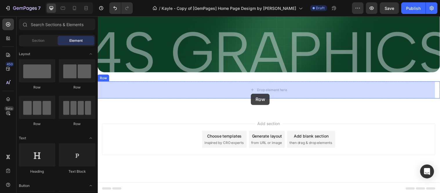
drag, startPoint x: 137, startPoint y: 96, endPoint x: 264, endPoint y: 91, distance: 127.0
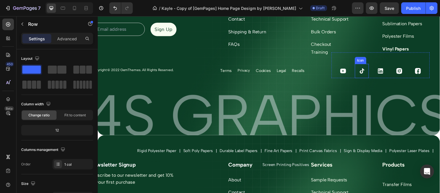
scroll to position [2185, 0]
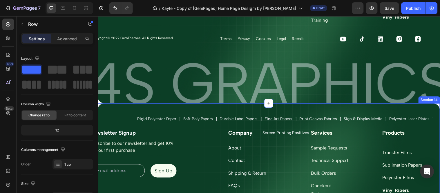
click at [385, 109] on div "Rigid Polyester Paper Text Block Icon Soft Poly Papers Text Block Icon Durable …" at bounding box center [271, 192] width 348 height 176
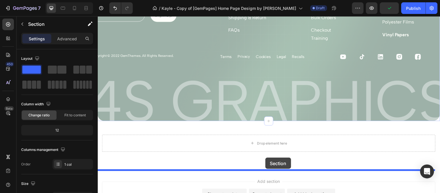
scroll to position [2351, 0]
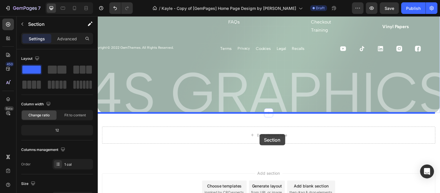
drag, startPoint x: 324, startPoint y: 99, endPoint x: 262, endPoint y: 136, distance: 72.1
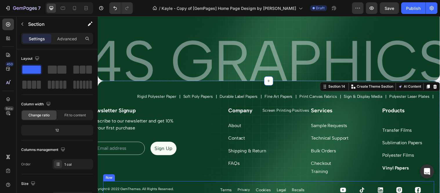
scroll to position [2336, 0]
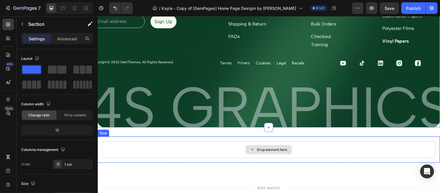
click at [150, 143] on div "Drop element here" at bounding box center [271, 151] width 338 height 17
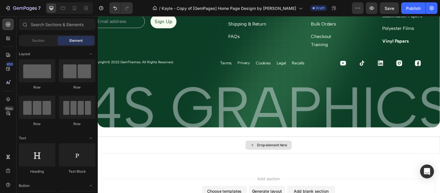
click at [150, 143] on div "Drop element here" at bounding box center [271, 146] width 348 height 17
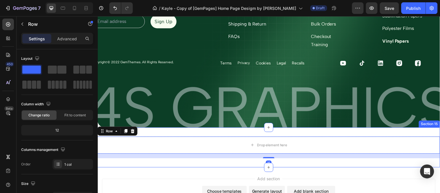
click at [167, 136] on div "Drop element here Row 16 Section 15" at bounding box center [271, 149] width 348 height 41
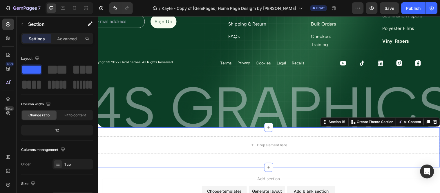
click at [167, 136] on div "Drop element here Row Section 15 Create Theme Section AI Content Write with Gem…" at bounding box center [271, 149] width 348 height 41
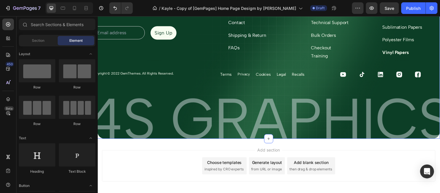
scroll to position [2225, 0]
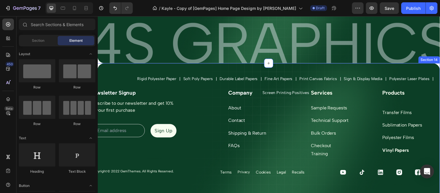
click at [362, 71] on div "Rigid Polyester Paper Text Block Icon Soft Poly Papers Text Block Icon Durable …" at bounding box center [271, 152] width 348 height 176
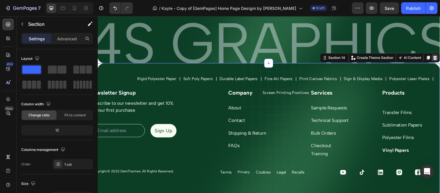
click at [438, 58] on icon at bounding box center [440, 58] width 4 height 4
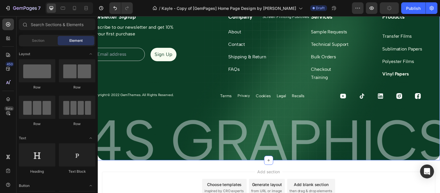
scroll to position [2081, 0]
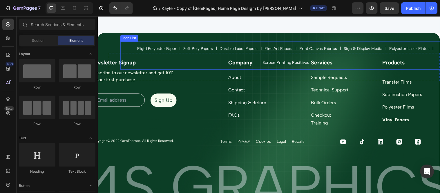
click at [212, 42] on div "Soft Poly Papers Text Block" at bounding box center [199, 49] width 31 height 14
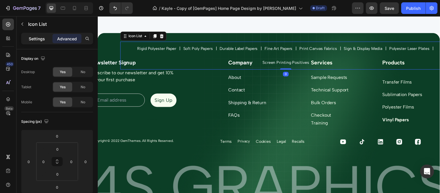
click at [43, 37] on p "Settings" at bounding box center [37, 39] width 16 height 6
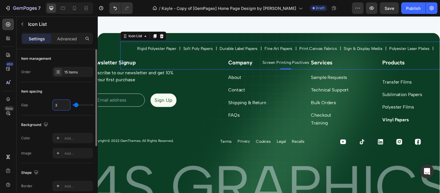
click at [64, 103] on input "3" at bounding box center [61, 105] width 17 height 10
type input "5"
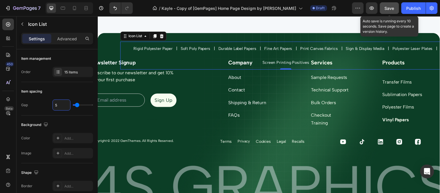
click at [391, 11] on div "Save" at bounding box center [390, 8] width 10 height 6
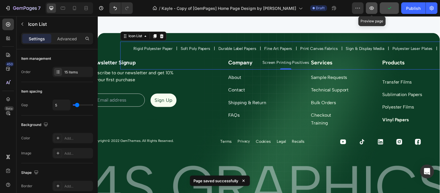
click at [377, 10] on button "button" at bounding box center [372, 8] width 12 height 12
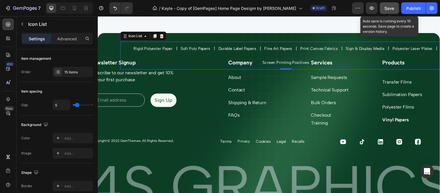
click at [394, 8] on span "Save" at bounding box center [390, 8] width 10 height 5
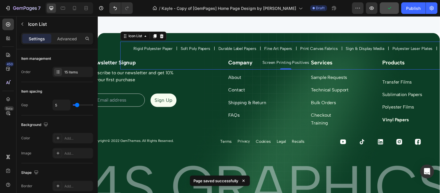
click at [379, 7] on div "Preview Publish" at bounding box center [394, 8] width 85 height 12
click at [376, 8] on button "button" at bounding box center [372, 8] width 12 height 12
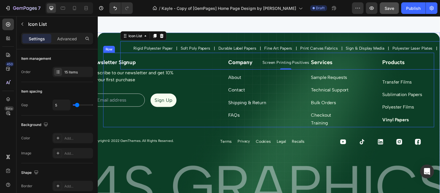
scroll to position [2113, 0]
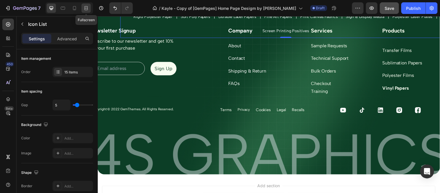
click at [90, 12] on div at bounding box center [85, 7] width 9 height 9
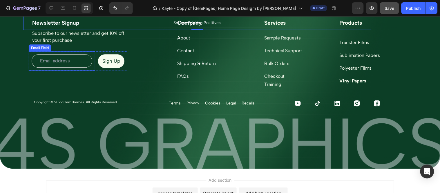
scroll to position [2048, 0]
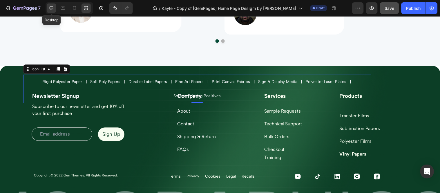
click at [49, 6] on icon at bounding box center [51, 8] width 6 height 6
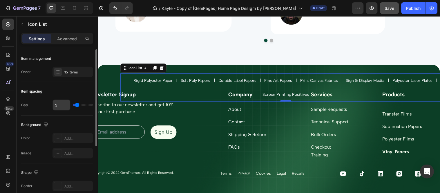
click at [59, 104] on input "5" at bounding box center [61, 105] width 17 height 10
type input "3"
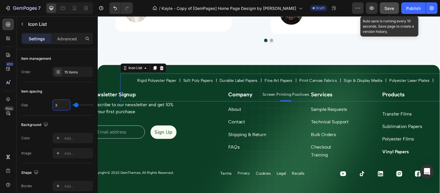
type input "3"
click at [391, 3] on button "Save" at bounding box center [389, 8] width 19 height 12
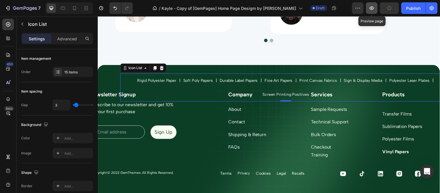
click at [374, 8] on icon "button" at bounding box center [372, 8] width 6 height 6
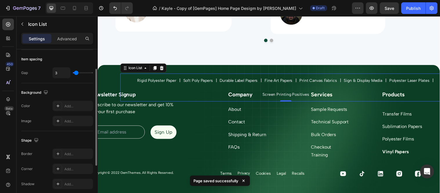
scroll to position [96, 0]
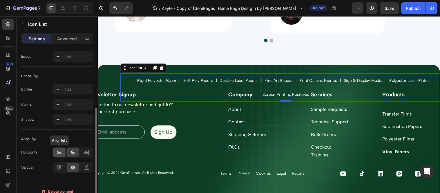
click at [60, 154] on icon at bounding box center [59, 152] width 4 height 1
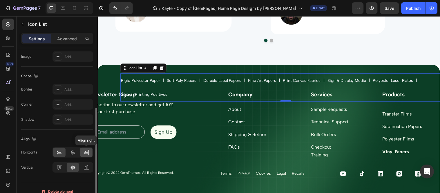
click at [81, 153] on div at bounding box center [86, 151] width 12 height 9
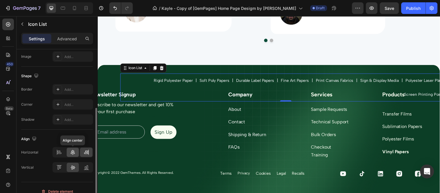
click at [76, 154] on div at bounding box center [73, 151] width 12 height 9
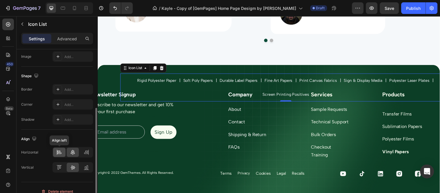
click at [57, 152] on icon at bounding box center [57, 152] width 0 height 5
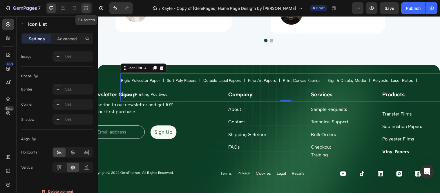
click at [86, 12] on div at bounding box center [85, 7] width 9 height 9
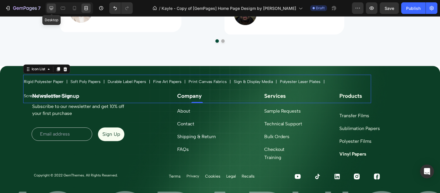
click at [53, 7] on icon at bounding box center [52, 8] width 4 height 4
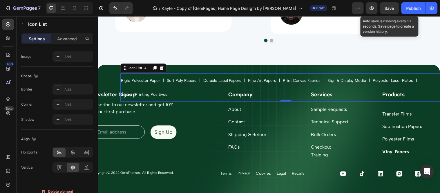
click at [391, 9] on span "Save" at bounding box center [390, 8] width 10 height 5
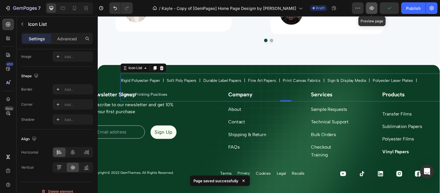
click at [371, 8] on icon "button" at bounding box center [372, 8] width 6 height 6
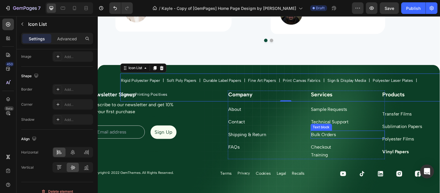
scroll to position [2081, 0]
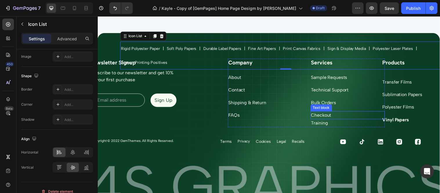
click at [322, 118] on link "Checkout" at bounding box center [324, 117] width 21 height 6
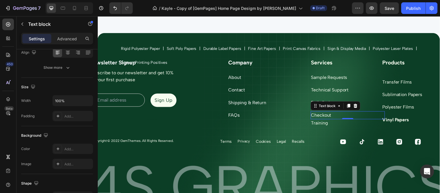
scroll to position [0, 0]
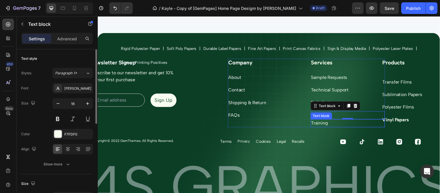
click at [322, 125] on p "Training" at bounding box center [351, 124] width 74 height 7
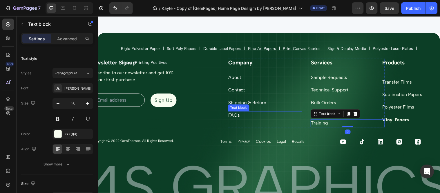
click at [296, 117] on p "FAQs" at bounding box center [267, 116] width 74 height 7
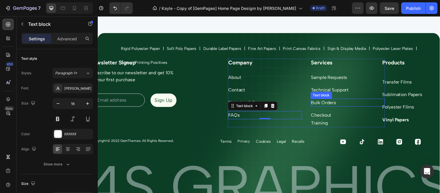
click at [335, 108] on div "Bulk Orders" at bounding box center [351, 104] width 75 height 8
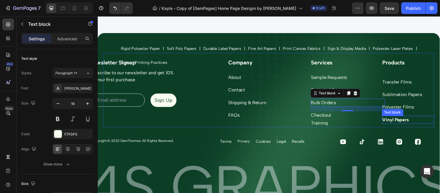
click at [401, 121] on p "Vinyl Papers" at bounding box center [413, 121] width 52 height 7
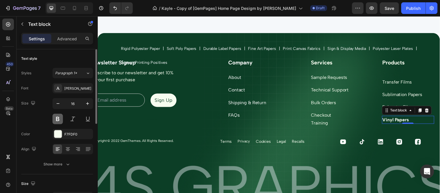
click at [62, 119] on button at bounding box center [57, 119] width 10 height 10
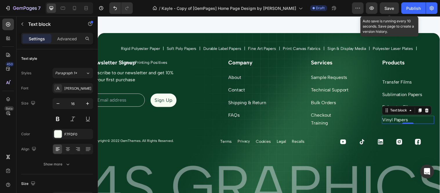
click at [387, 8] on span "Save" at bounding box center [390, 8] width 10 height 5
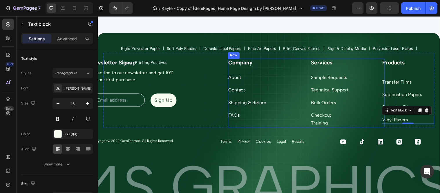
click at [358, 109] on div "Services Heading Sample Requests Text block Technical Support Text block Bulk O…" at bounding box center [351, 94] width 75 height 70
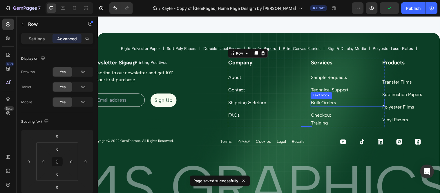
click at [333, 105] on p "Bulk Orders" at bounding box center [351, 103] width 74 height 7
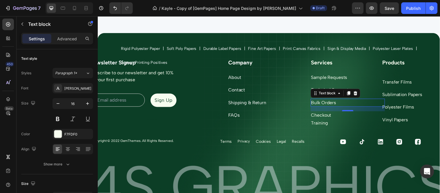
click at [339, 110] on div "16" at bounding box center [351, 110] width 75 height 5
click at [66, 34] on div "Advanced" at bounding box center [66, 38] width 29 height 9
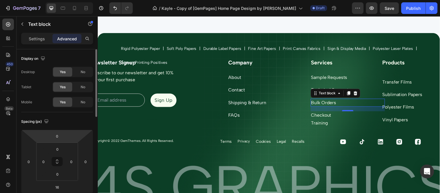
scroll to position [32, 0]
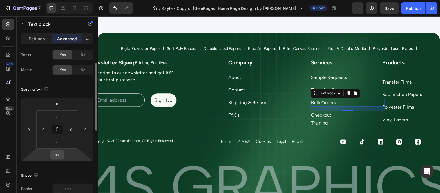
click at [62, 158] on div "16" at bounding box center [57, 154] width 14 height 9
click at [62, 152] on input "16" at bounding box center [57, 154] width 12 height 9
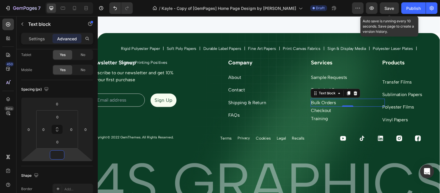
type input "0"
click at [390, 11] on div "Save" at bounding box center [390, 8] width 10 height 6
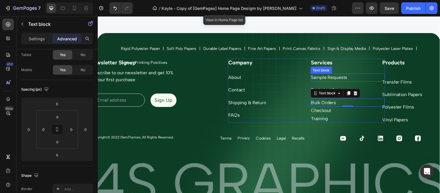
click at [331, 79] on p "Sample Requests" at bounding box center [351, 78] width 74 height 7
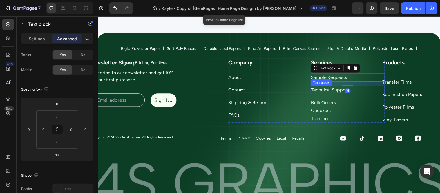
click at [334, 89] on p "Technical Support" at bounding box center [351, 91] width 74 height 7
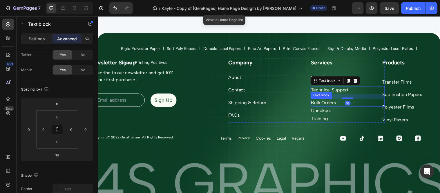
click at [330, 103] on p "Bulk Orders" at bounding box center [351, 103] width 74 height 7
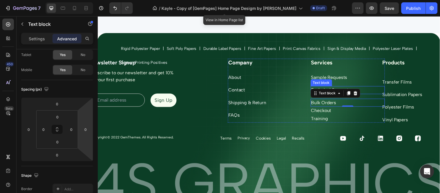
click at [364, 90] on p "Technical Support" at bounding box center [351, 91] width 74 height 7
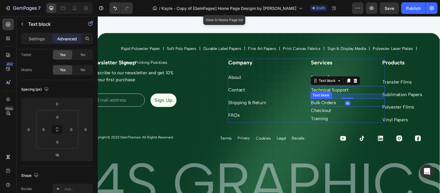
click at [328, 104] on p "Bulk Orders" at bounding box center [351, 103] width 74 height 7
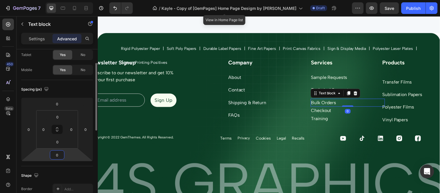
click at [62, 155] on input "0" at bounding box center [57, 154] width 12 height 9
type input "16"
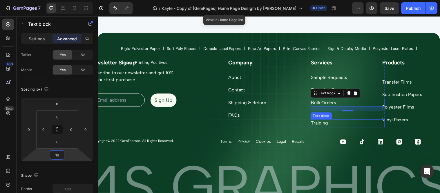
click at [317, 118] on div "Text block" at bounding box center [324, 116] width 19 height 5
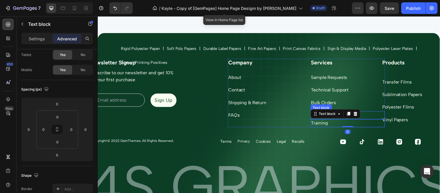
click at [370, 116] on p "Checkout" at bounding box center [351, 116] width 74 height 7
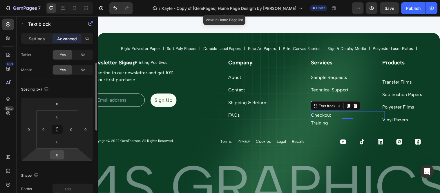
click at [62, 151] on div "0" at bounding box center [57, 154] width 14 height 9
click at [61, 152] on input "0" at bounding box center [57, 154] width 12 height 9
type input "16"
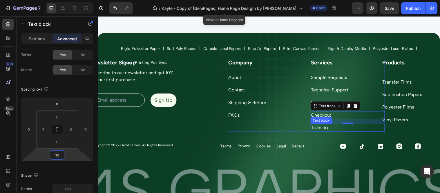
click at [316, 127] on p "Training" at bounding box center [351, 129] width 74 height 7
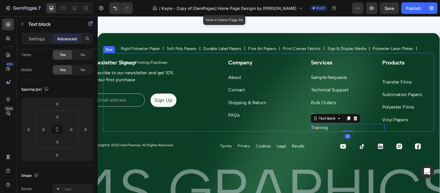
click at [196, 120] on div "Newsletter Signup Heading Subscribe to our newsletter and get 10% off your firs…" at bounding box center [156, 96] width 106 height 74
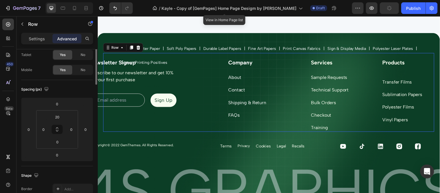
scroll to position [0, 0]
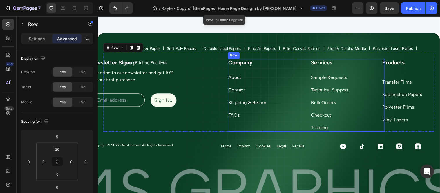
click at [294, 72] on div "Company Heading About Text block Contact Text block Shipping & Return Text bloc…" at bounding box center [267, 96] width 75 height 74
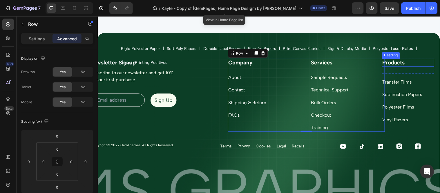
click at [396, 63] on h2 "Products" at bounding box center [412, 63] width 53 height 8
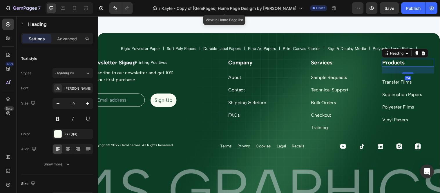
click at [396, 63] on p "Products" at bounding box center [413, 63] width 52 height 7
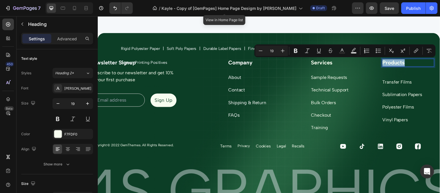
copy p "Products"
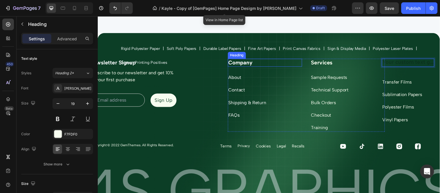
click at [244, 64] on p "Company" at bounding box center [267, 63] width 74 height 7
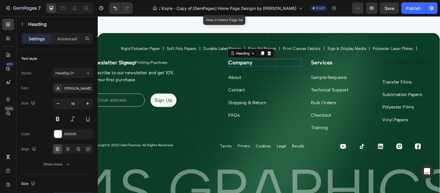
click at [244, 64] on p "Company" at bounding box center [267, 63] width 74 height 7
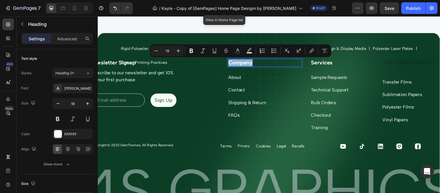
copy p "Company"
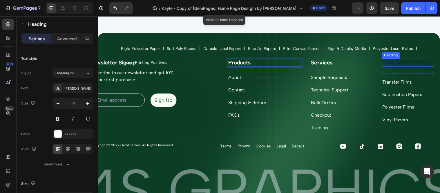
click at [402, 66] on h2 "Rich Text Editor. Editing area: main" at bounding box center [412, 63] width 53 height 8
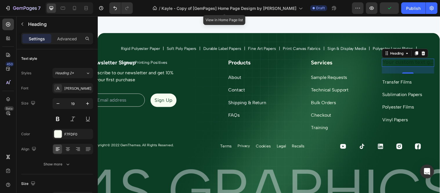
click at [399, 67] on div "24" at bounding box center [412, 70] width 53 height 7
click at [395, 63] on h2 "Rich Text Editor. Editing area: main" at bounding box center [412, 63] width 53 height 8
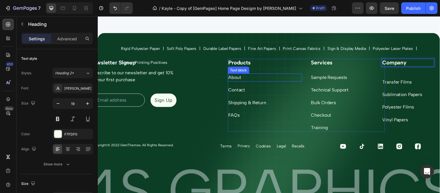
click at [237, 79] on link "About" at bounding box center [236, 78] width 13 height 6
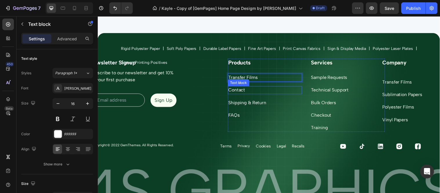
click at [239, 88] on link "Contact" at bounding box center [238, 91] width 17 height 6
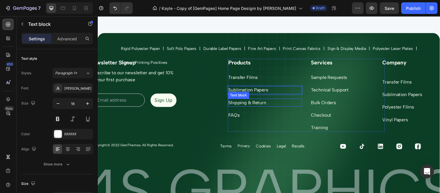
click at [247, 102] on link "Shipping & Return" at bounding box center [249, 104] width 39 height 6
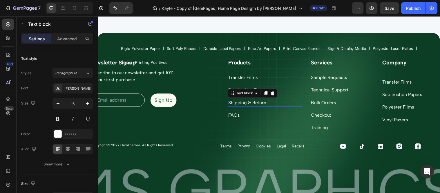
click at [247, 102] on link "Shipping & Return" at bounding box center [249, 104] width 39 height 6
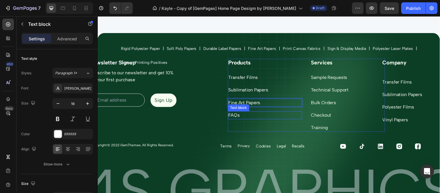
click at [233, 112] on div "FAQs" at bounding box center [267, 116] width 75 height 8
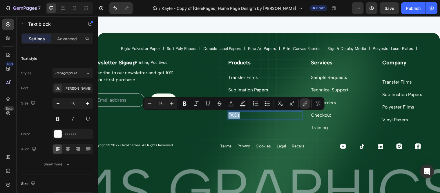
click at [238, 114] on link "FAQs" at bounding box center [236, 117] width 12 height 6
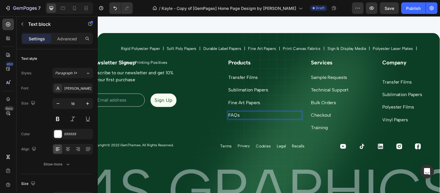
click at [238, 114] on link "FAQs" at bounding box center [236, 117] width 12 height 6
click at [273, 116] on p "Polyester Films" at bounding box center [267, 116] width 74 height 7
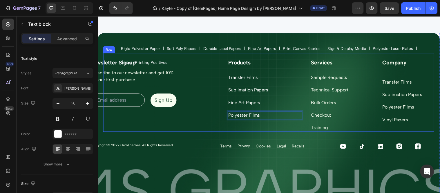
click at [209, 119] on div "Newsletter Signup Heading Subscribe to our newsletter and get 10% off your firs…" at bounding box center [271, 93] width 336 height 80
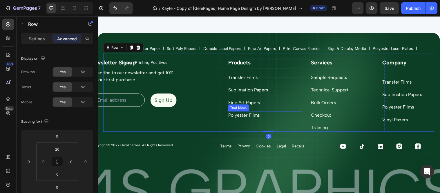
click at [242, 116] on p "Polyester Films" at bounding box center [267, 116] width 74 height 7
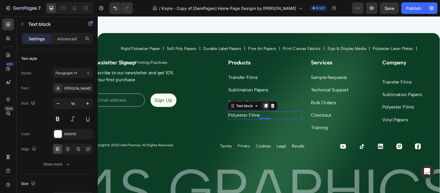
click at [266, 105] on icon at bounding box center [268, 107] width 5 height 5
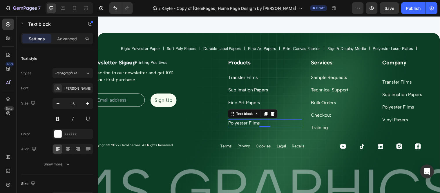
click at [236, 122] on p "Polyester Films" at bounding box center [267, 124] width 74 height 7
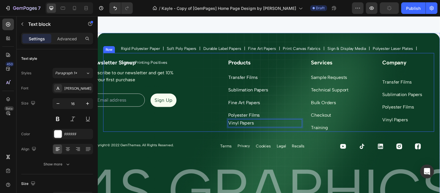
click at [194, 121] on div "Newsletter Signup Heading Subscribe to our newsletter and get 10% off your firs…" at bounding box center [156, 96] width 106 height 74
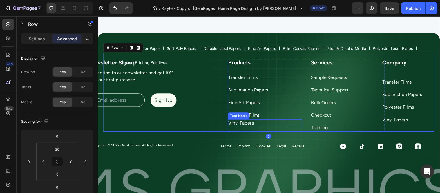
click at [244, 125] on p "Vinyl Papers" at bounding box center [267, 124] width 74 height 7
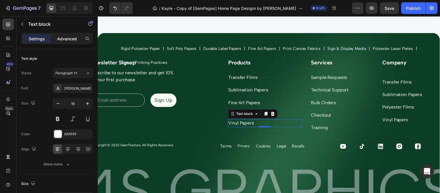
click at [68, 39] on p "Advanced" at bounding box center [67, 39] width 20 height 6
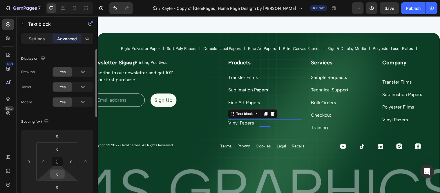
click at [58, 171] on input "0" at bounding box center [58, 174] width 12 height 9
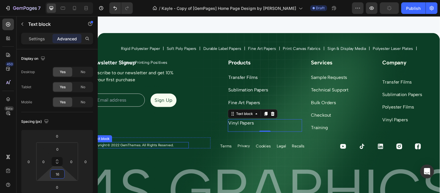
type input "1"
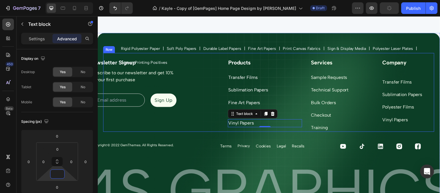
click at [173, 124] on div "Newsletter Signup Heading Subscribe to our newsletter and get 10% off your firs…" at bounding box center [156, 96] width 106 height 74
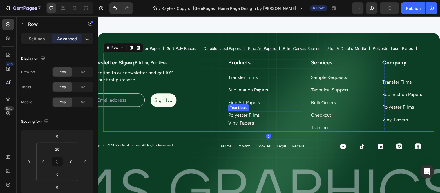
click at [251, 116] on p "Polyester Films" at bounding box center [267, 116] width 74 height 7
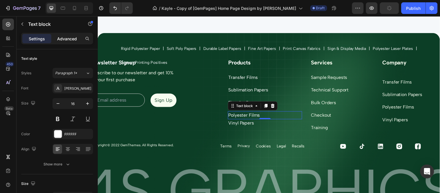
click at [72, 36] on p "Advanced" at bounding box center [67, 39] width 20 height 6
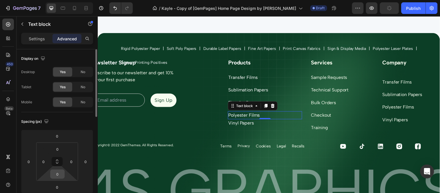
click at [61, 174] on input "0" at bounding box center [58, 174] width 12 height 9
type input "1"
click at [54, 187] on input "0" at bounding box center [57, 187] width 12 height 9
type input "0"
click at [59, 187] on input "0" at bounding box center [57, 187] width 12 height 9
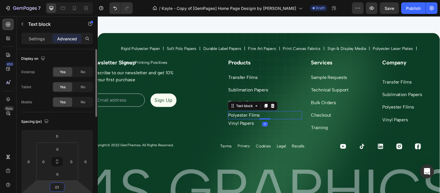
type input "016"
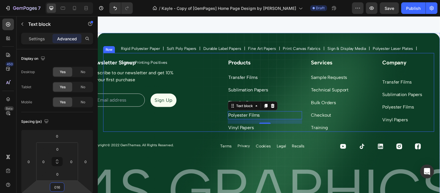
click at [219, 105] on div "Products Heading Transfer Films Text block Sublimation Papers Text block Fine A…" at bounding box center [297, 96] width 159 height 74
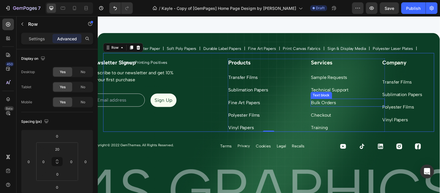
click at [323, 102] on p "Bulk Orders" at bounding box center [351, 103] width 74 height 7
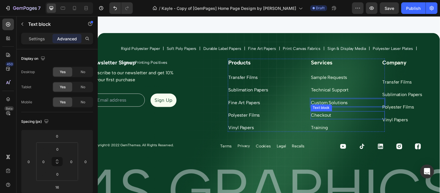
click at [320, 115] on link "Checkout" at bounding box center [324, 117] width 21 height 6
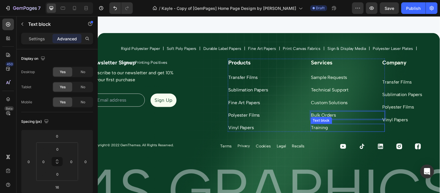
click at [320, 129] on p "Training" at bounding box center [351, 129] width 74 height 7
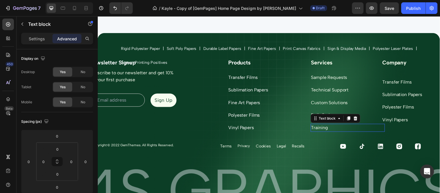
click at [320, 129] on p "Training" at bounding box center [351, 129] width 74 height 7
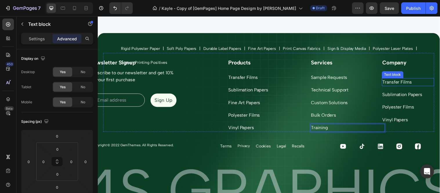
click at [402, 83] on p "Transfer Films" at bounding box center [413, 82] width 52 height 7
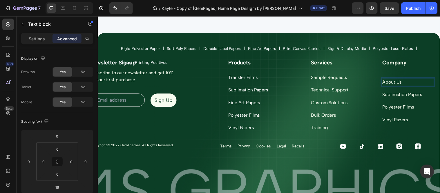
click at [397, 94] on p "Sublimation Papers" at bounding box center [413, 95] width 52 height 7
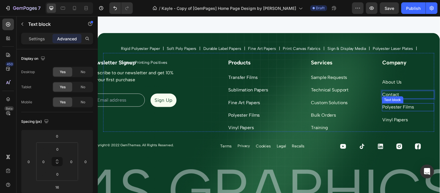
click at [398, 106] on p "Polyester Films" at bounding box center [413, 108] width 52 height 7
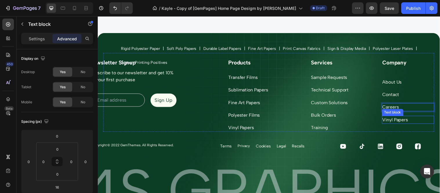
click at [394, 119] on p "Vinyl Papers" at bounding box center [413, 121] width 52 height 7
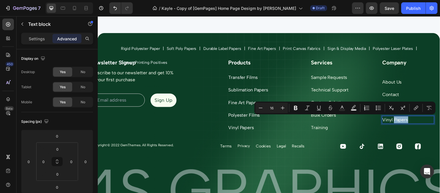
click at [394, 119] on p "Vinyl Papers" at bounding box center [413, 121] width 52 height 7
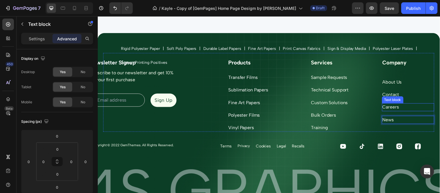
click at [389, 109] on p "Careers" at bounding box center [413, 108] width 52 height 7
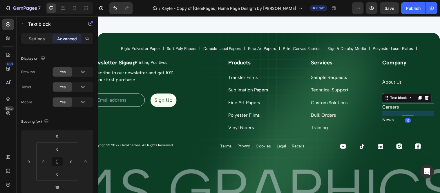
click at [417, 116] on div "16" at bounding box center [412, 114] width 53 height 5
click at [391, 121] on p "News" at bounding box center [413, 121] width 52 height 7
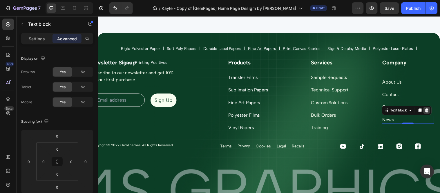
click at [428, 112] on div at bounding box center [431, 111] width 7 height 7
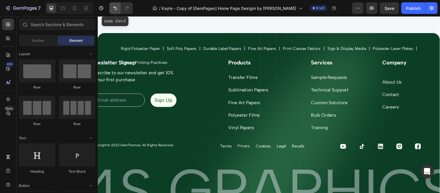
click at [114, 6] on icon "Undo/Redo" at bounding box center [115, 8] width 6 height 6
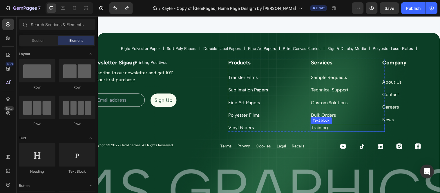
click at [319, 127] on p "Training" at bounding box center [351, 129] width 74 height 7
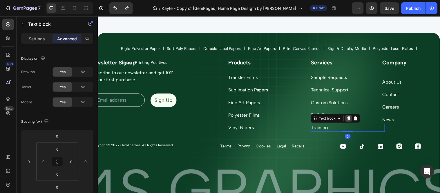
click at [351, 121] on icon at bounding box center [352, 120] width 3 height 4
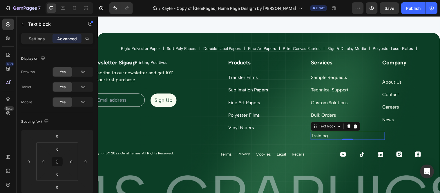
click at [290, 136] on div "Products Heading Transfer Films Text block Sublimation Papers Text block Fine A…" at bounding box center [267, 100] width 75 height 83
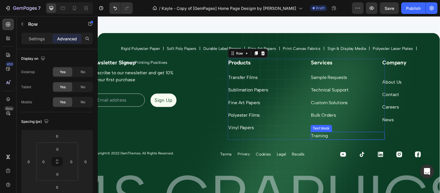
click at [319, 136] on p "Training" at bounding box center [351, 137] width 74 height 7
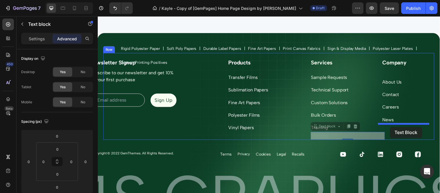
drag, startPoint x: 314, startPoint y: 129, endPoint x: 394, endPoint y: 128, distance: 80.0
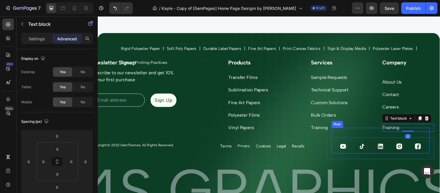
click at [390, 130] on div "Icon Icon Icon Icon Icon Row" at bounding box center [385, 142] width 100 height 26
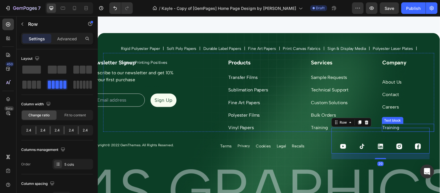
click at [392, 128] on p "Training" at bounding box center [413, 129] width 52 height 7
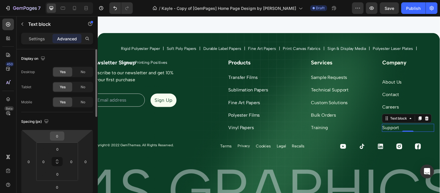
click at [55, 135] on input "0" at bounding box center [57, 136] width 12 height 9
type input "16"
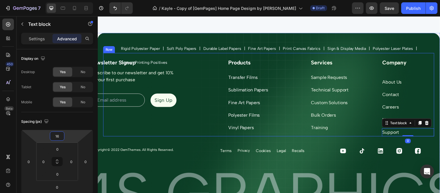
click at [178, 123] on div "Newsletter Signup Heading Subscribe to our newsletter and get 10% off your firs…" at bounding box center [156, 98] width 106 height 79
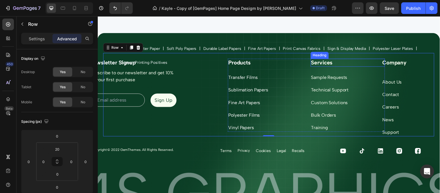
click at [340, 62] on h2 "Services" at bounding box center [351, 63] width 75 height 8
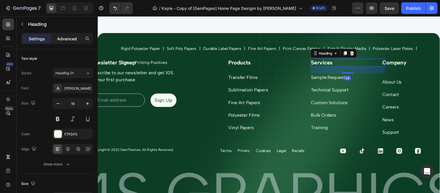
click at [67, 36] on p "Advanced" at bounding box center [67, 39] width 20 height 6
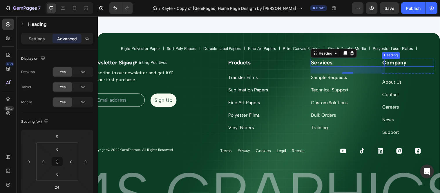
click at [410, 63] on p "Company" at bounding box center [413, 63] width 52 height 7
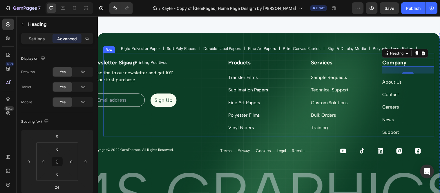
click at [396, 74] on div "24" at bounding box center [412, 70] width 53 height 7
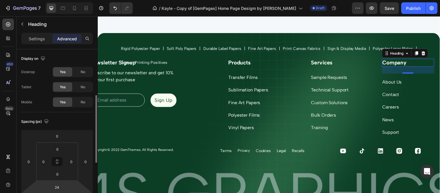
scroll to position [32, 0]
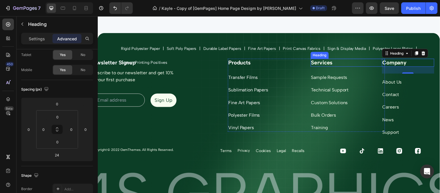
click at [328, 63] on h2 "Services" at bounding box center [351, 63] width 75 height 8
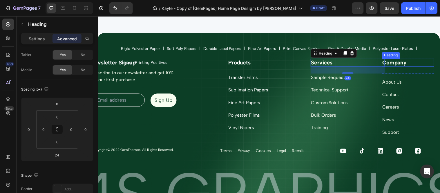
click at [402, 62] on p "Company" at bounding box center [413, 63] width 52 height 7
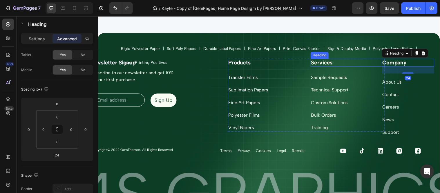
click at [327, 65] on h2 "Services" at bounding box center [351, 63] width 75 height 8
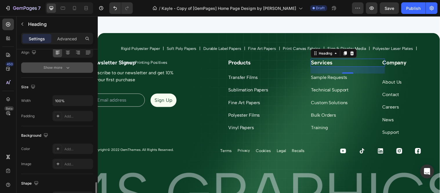
scroll to position [193, 0]
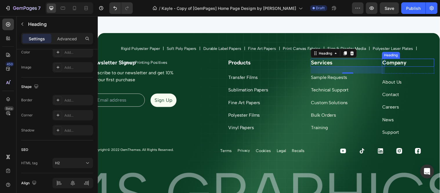
click at [401, 63] on p "Company" at bounding box center [413, 63] width 52 height 7
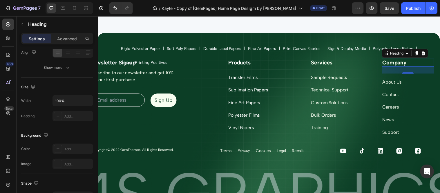
scroll to position [0, 0]
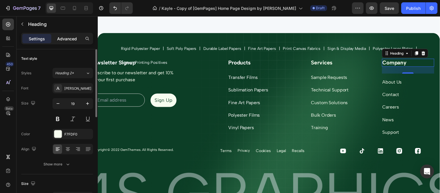
click at [65, 41] on p "Advanced" at bounding box center [67, 39] width 20 height 6
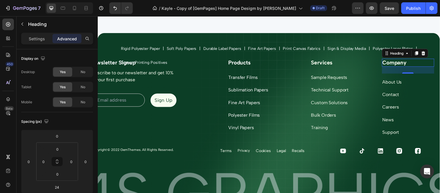
click at [67, 38] on p "Advanced" at bounding box center [67, 39] width 20 height 6
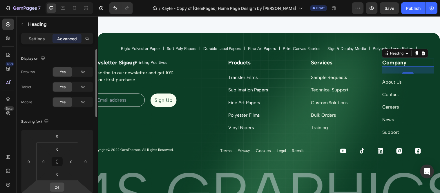
click at [62, 186] on input "24" at bounding box center [57, 187] width 12 height 9
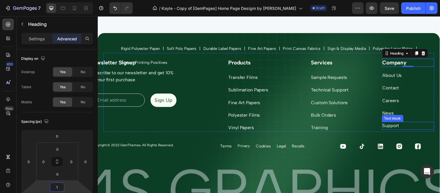
type input "1"
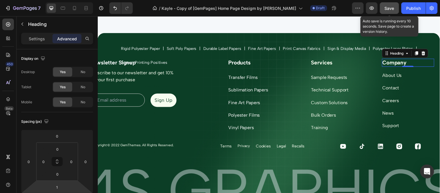
click at [390, 8] on span "Save" at bounding box center [390, 8] width 10 height 5
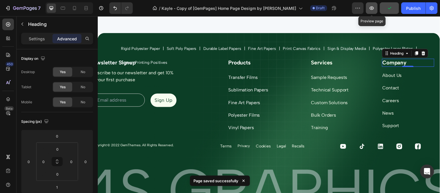
click at [374, 5] on icon "button" at bounding box center [372, 8] width 6 height 6
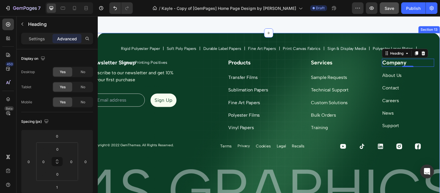
click at [108, 45] on div "Rigid Polyester Paper Text Block Icon Soft Poly Papers Text Block Icon Durable …" at bounding box center [271, 123] width 348 height 181
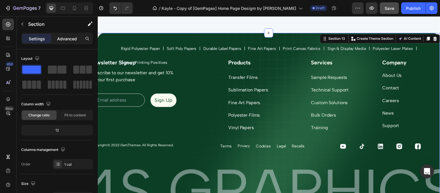
click at [70, 39] on p "Advanced" at bounding box center [67, 39] width 20 height 6
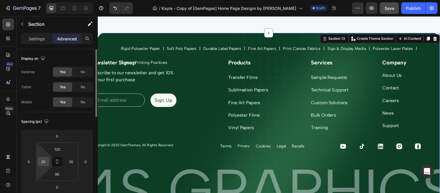
click at [47, 159] on input "20" at bounding box center [43, 161] width 9 height 9
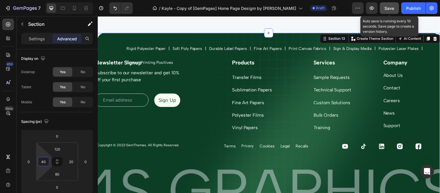
type input "40"
click at [395, 11] on button "Save" at bounding box center [389, 8] width 19 height 12
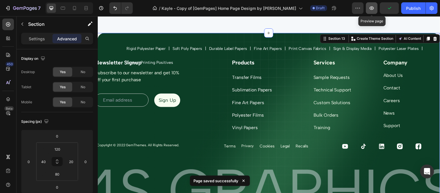
click at [372, 9] on icon "button" at bounding box center [372, 8] width 6 height 6
